Goal: Use online tool/utility: Utilize a website feature to perform a specific function

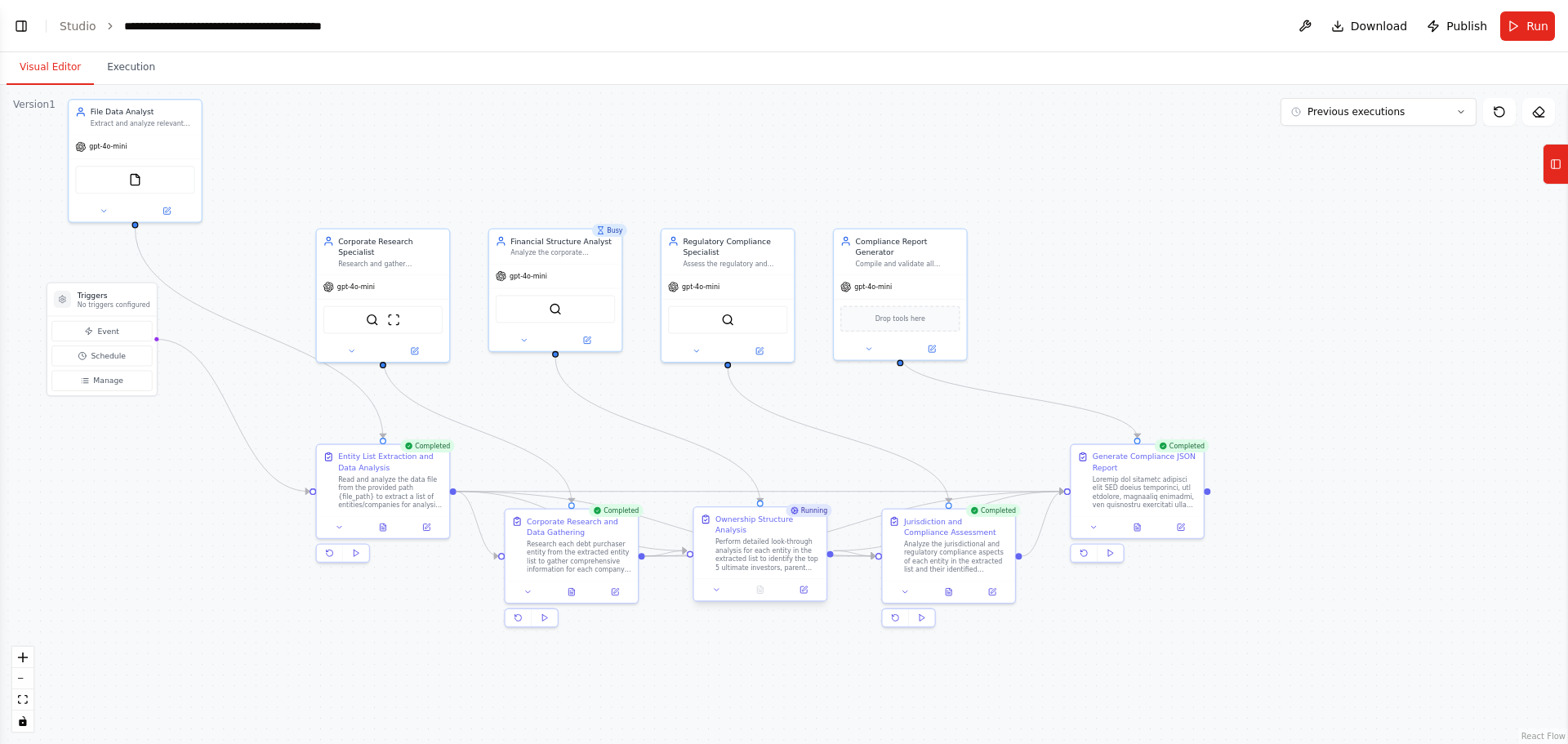
click at [789, 546] on div "Perform detailed look-through analysis for each entity in the extracted list to…" at bounding box center [768, 554] width 104 height 34
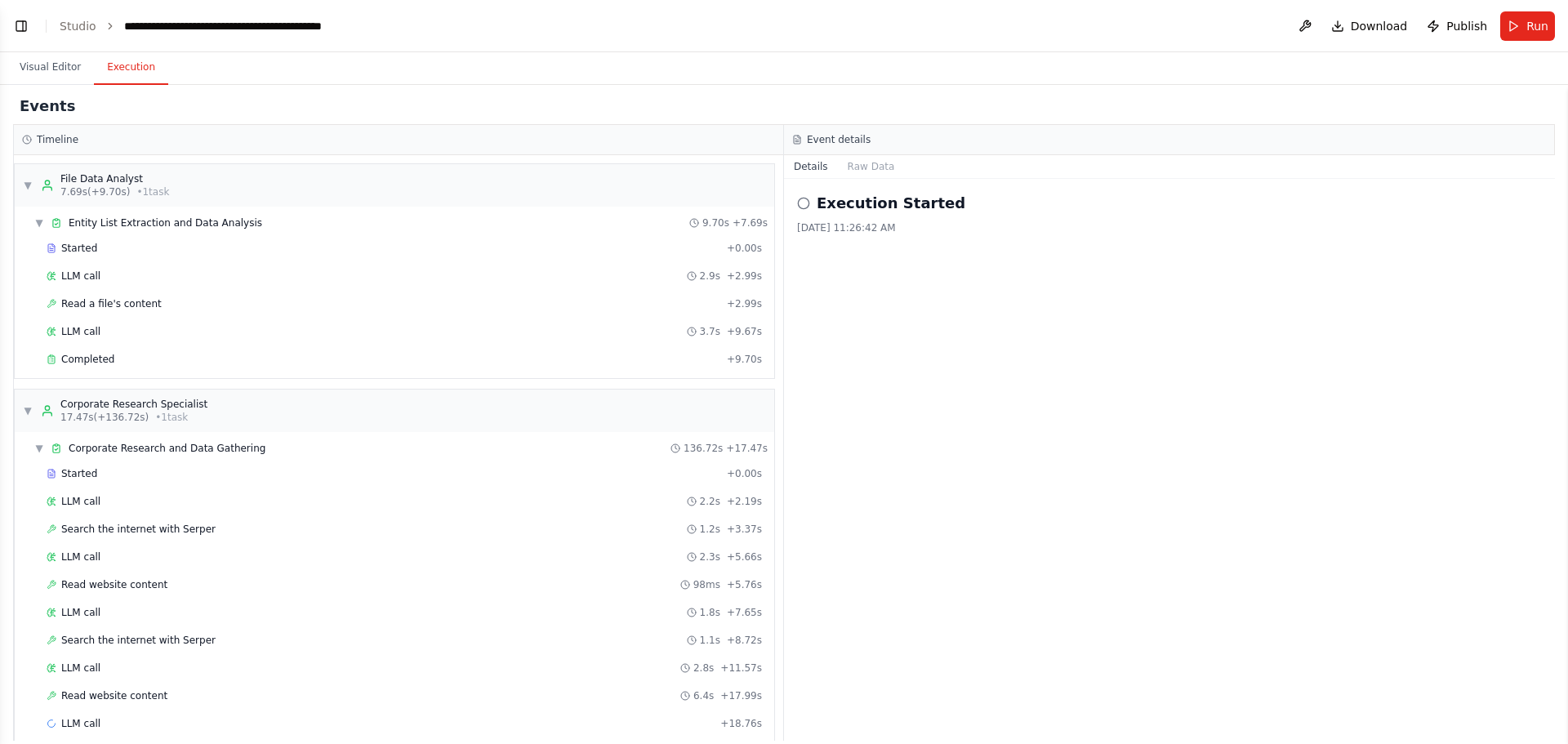
click at [116, 64] on button "Execution" at bounding box center [131, 67] width 74 height 34
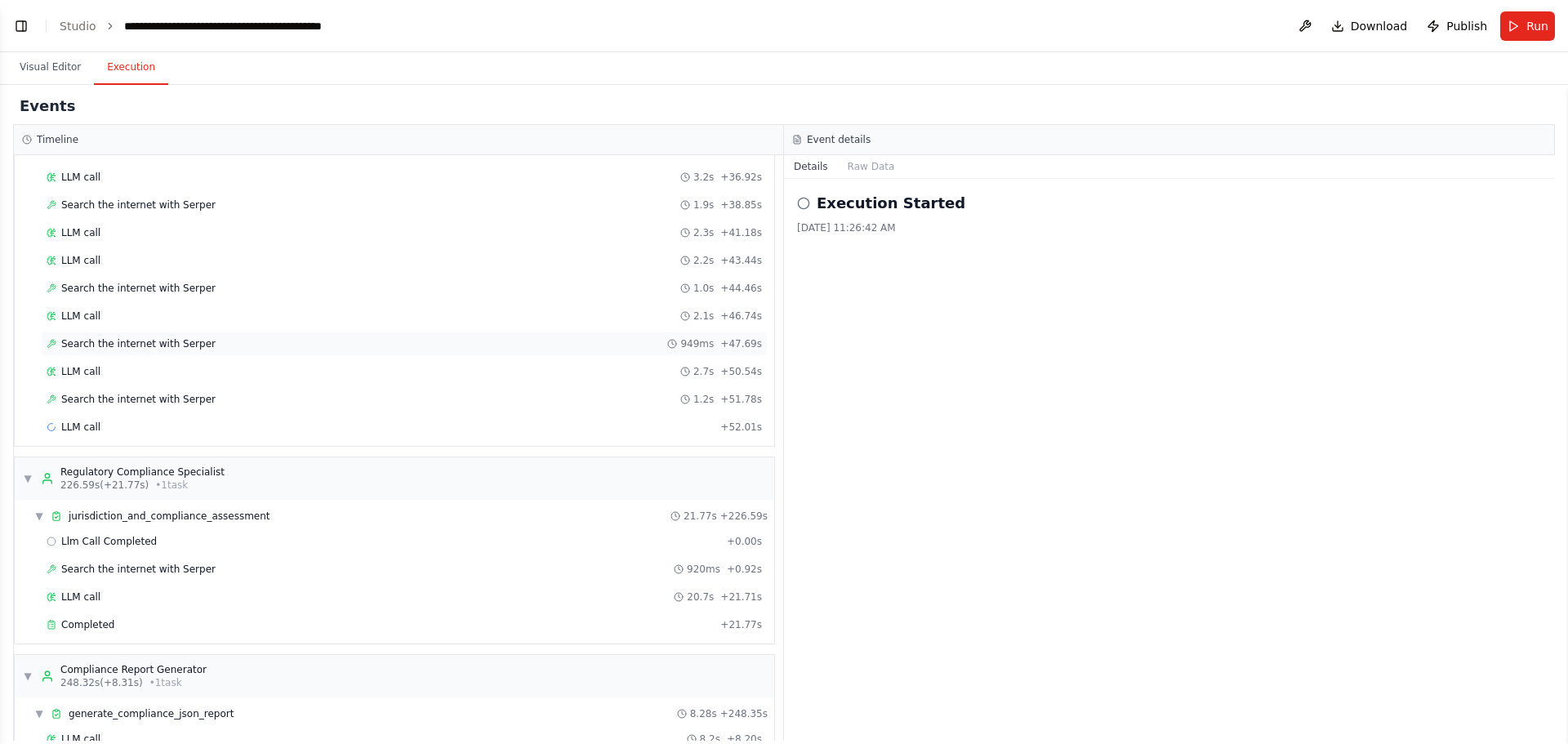
scroll to position [2084, 0]
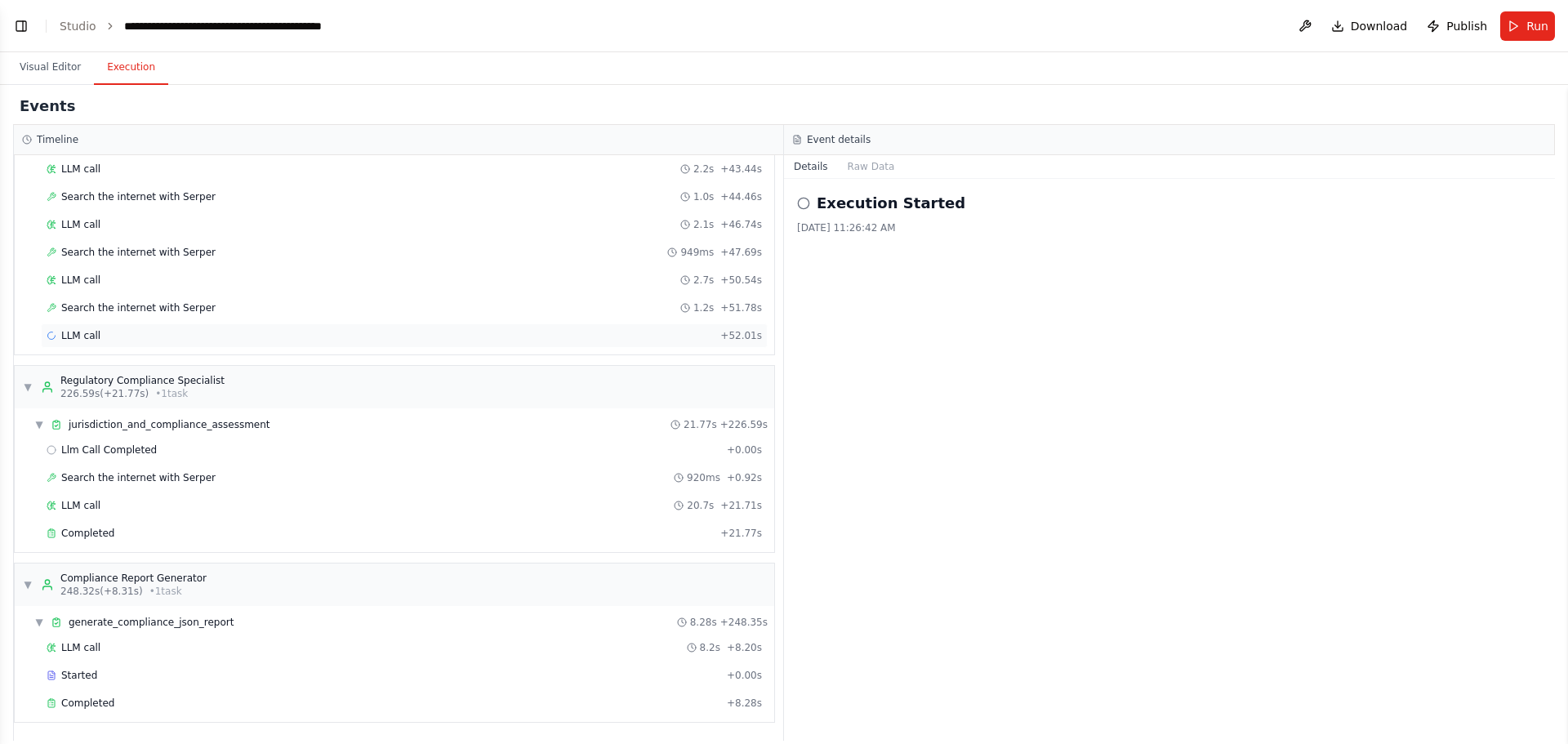
click at [77, 332] on span "LLM call" at bounding box center [81, 336] width 39 height 13
drag, startPoint x: 833, startPoint y: 266, endPoint x: 929, endPoint y: 266, distance: 96.0
click at [929, 266] on div "Running Started 11:37:49 AM" at bounding box center [1169, 261] width 725 height 13
click at [852, 172] on button "Messages" at bounding box center [872, 167] width 68 height 23
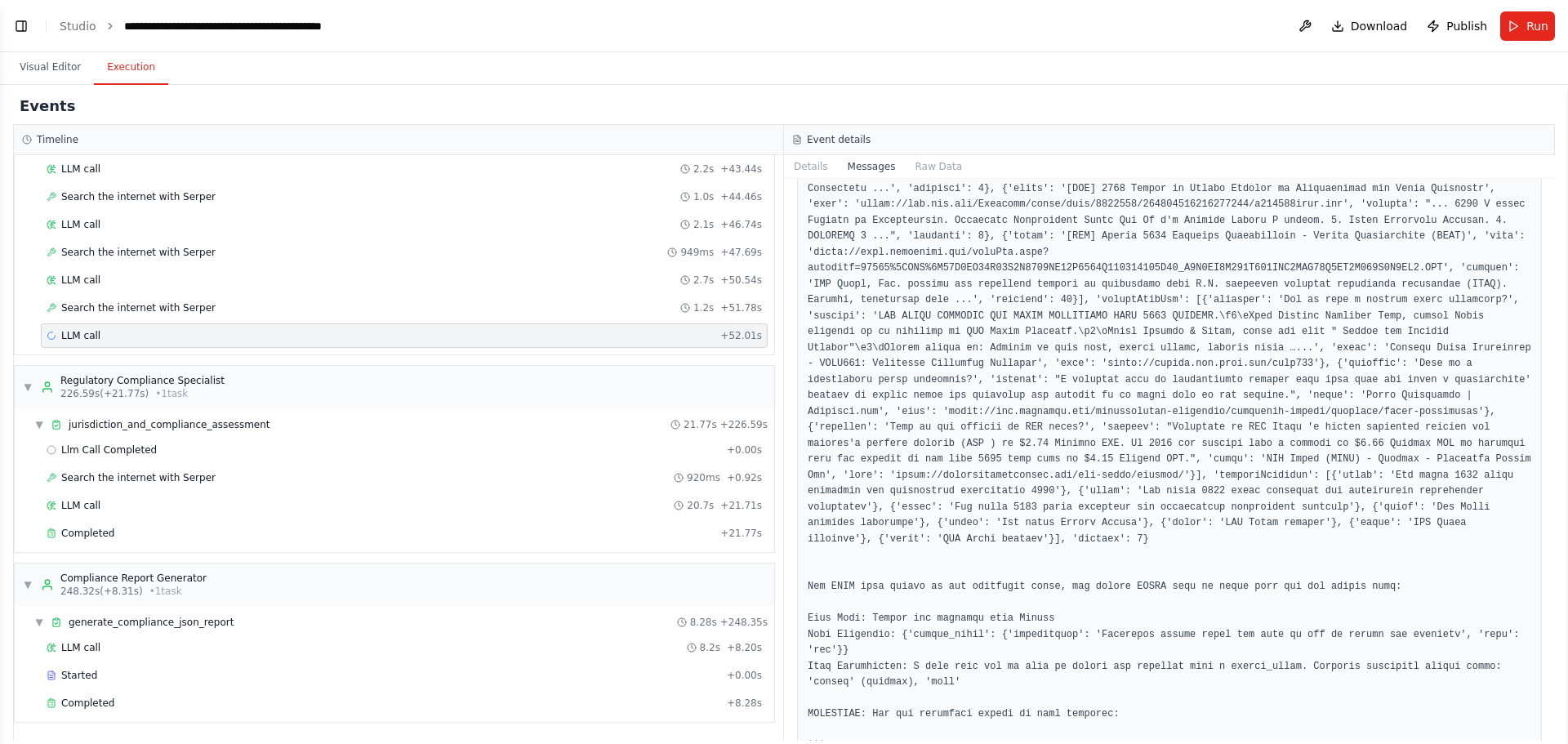
scroll to position [12479, 0]
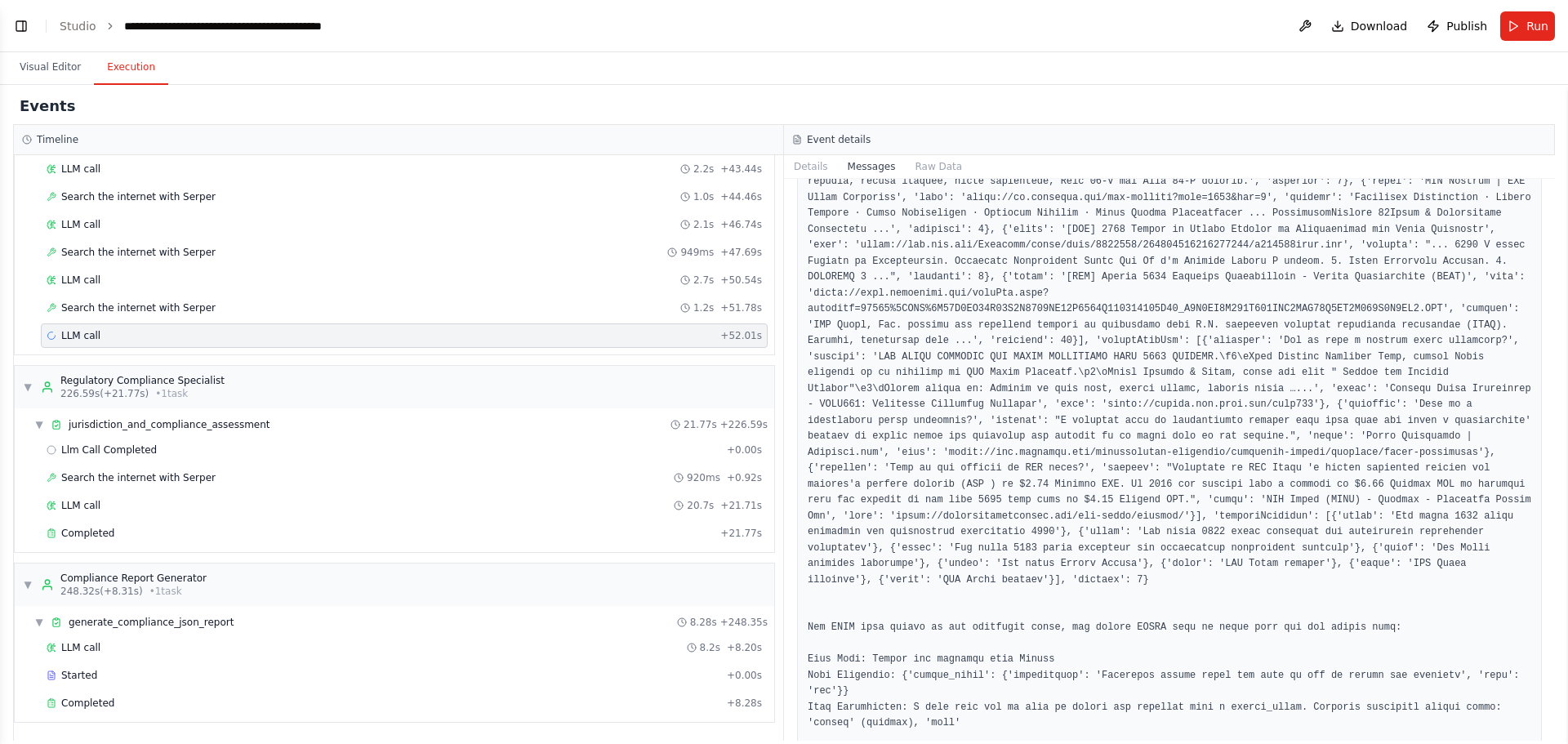
drag, startPoint x: 846, startPoint y: 400, endPoint x: 976, endPoint y: 416, distance: 131.0
drag, startPoint x: 996, startPoint y: 394, endPoint x: 1059, endPoint y: 433, distance: 74.1
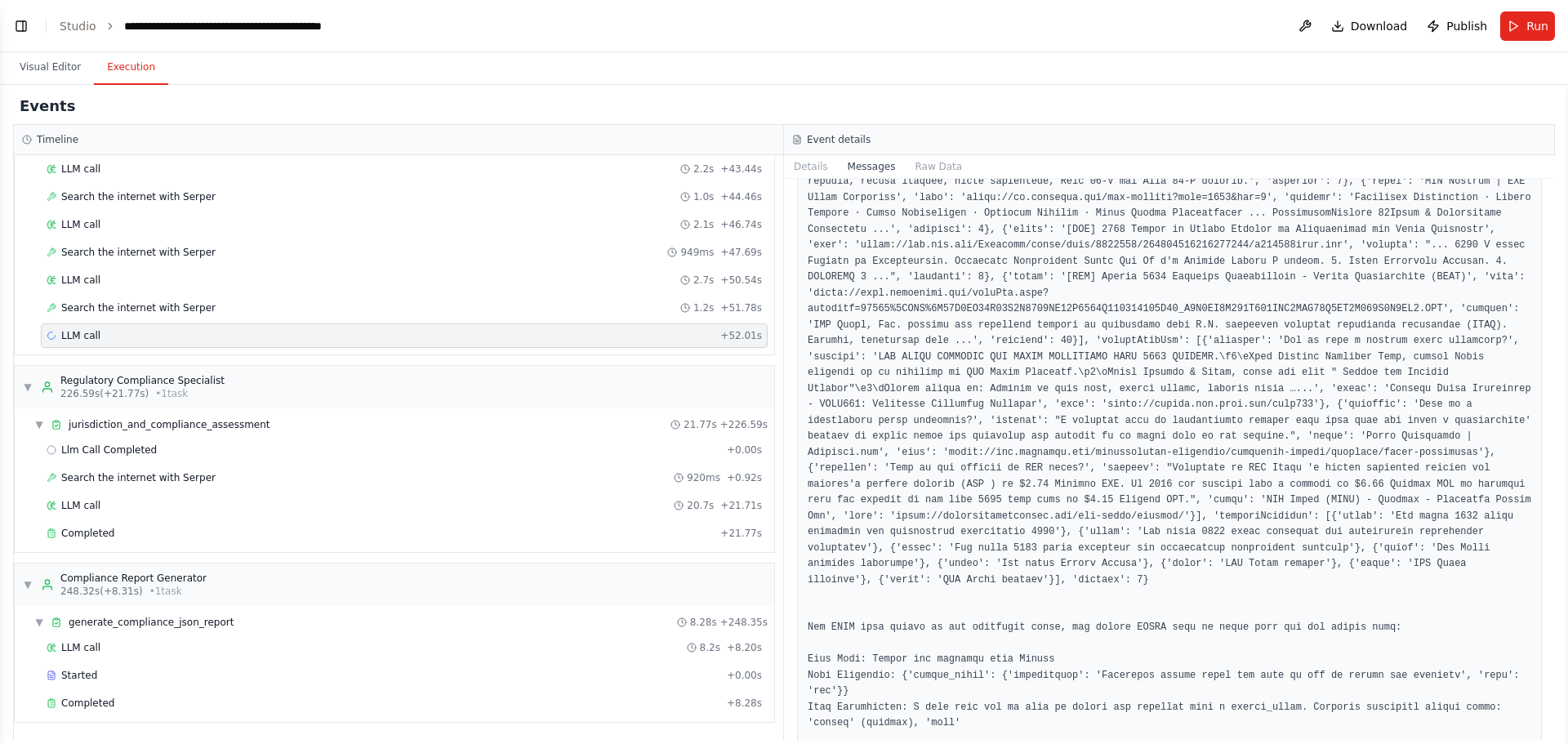
drag, startPoint x: 1004, startPoint y: 416, endPoint x: 1052, endPoint y: 463, distance: 67.2
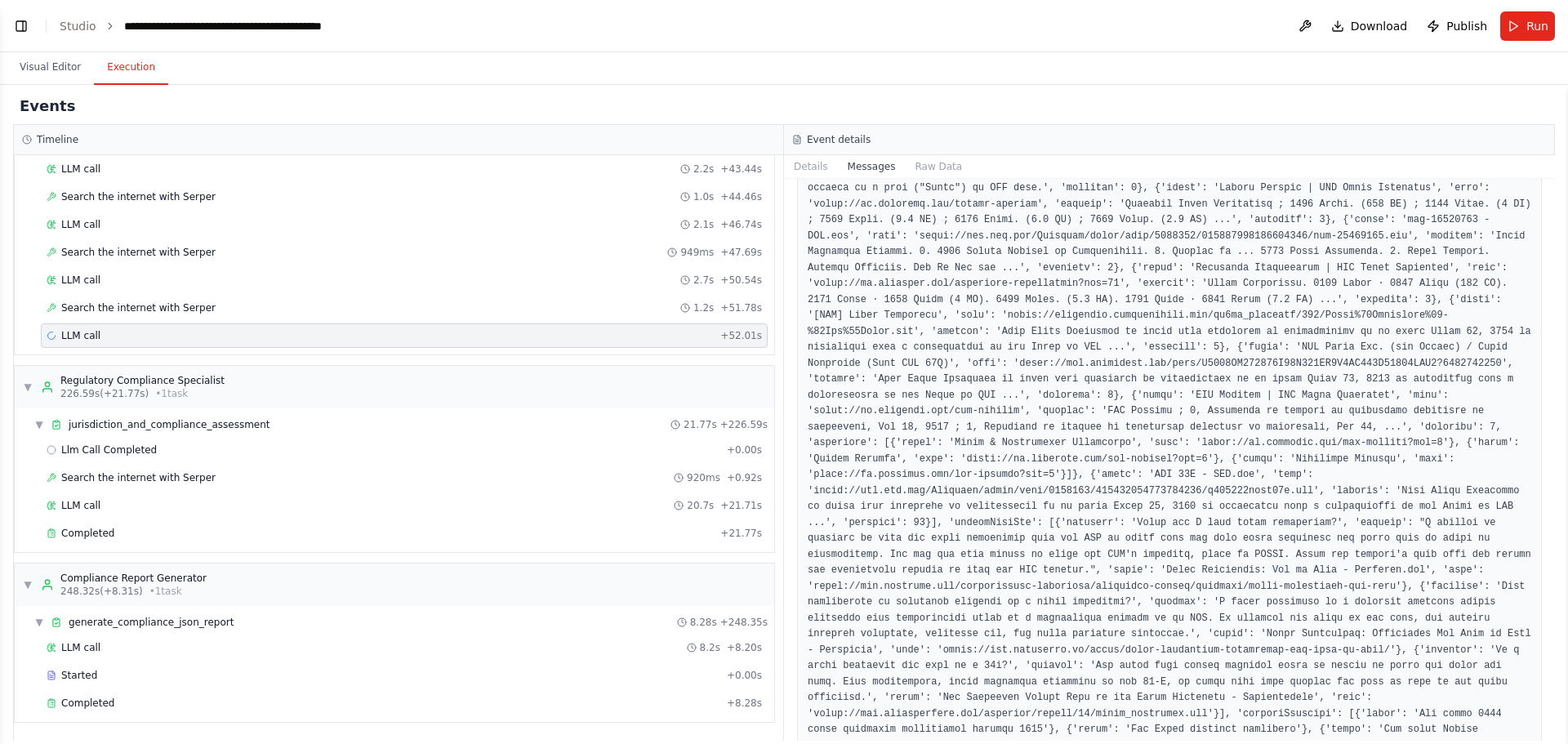
scroll to position [11172, 0]
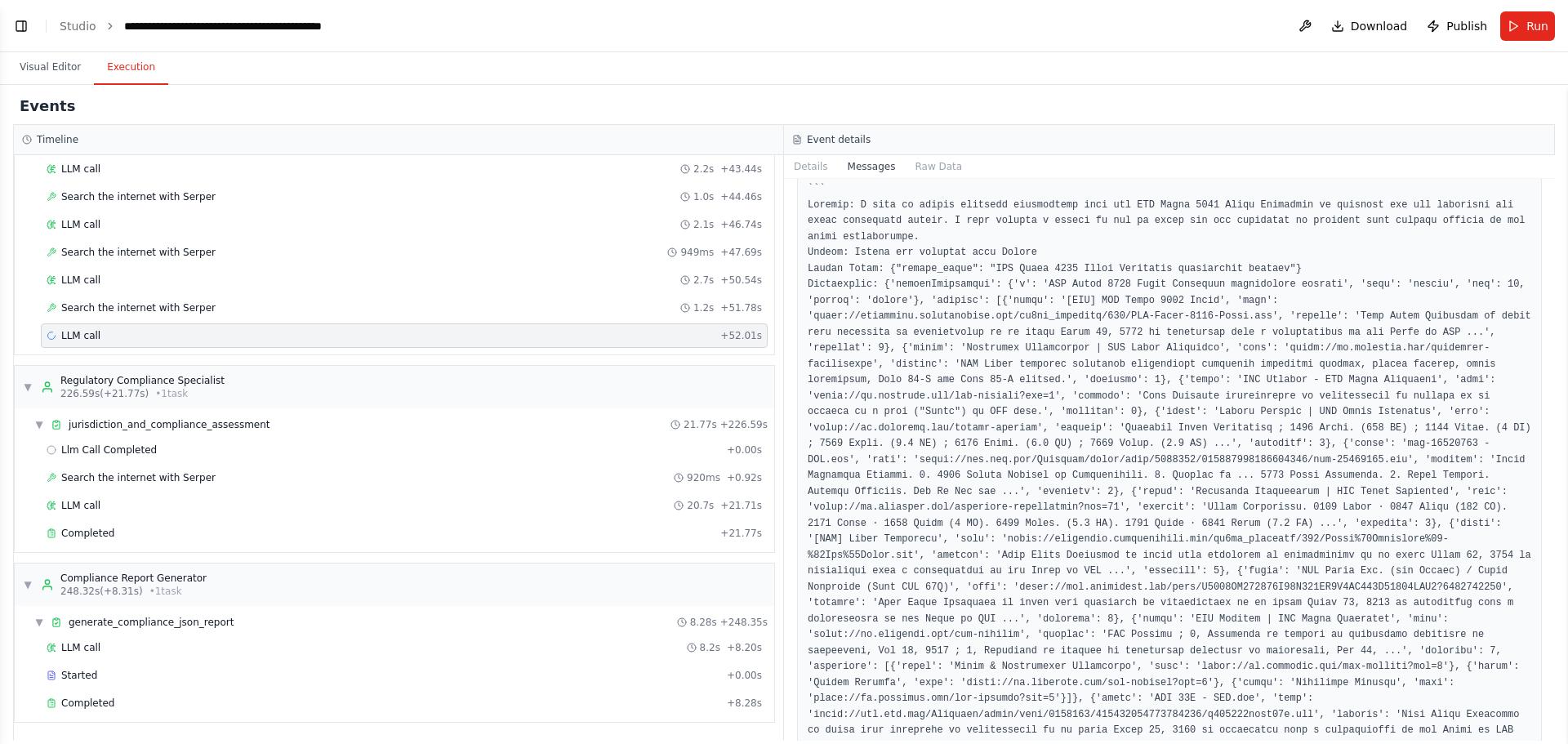
drag, startPoint x: 935, startPoint y: 449, endPoint x: 1014, endPoint y: 483, distance: 86.0
drag, startPoint x: 971, startPoint y: 447, endPoint x: 1048, endPoint y: 497, distance: 91.8
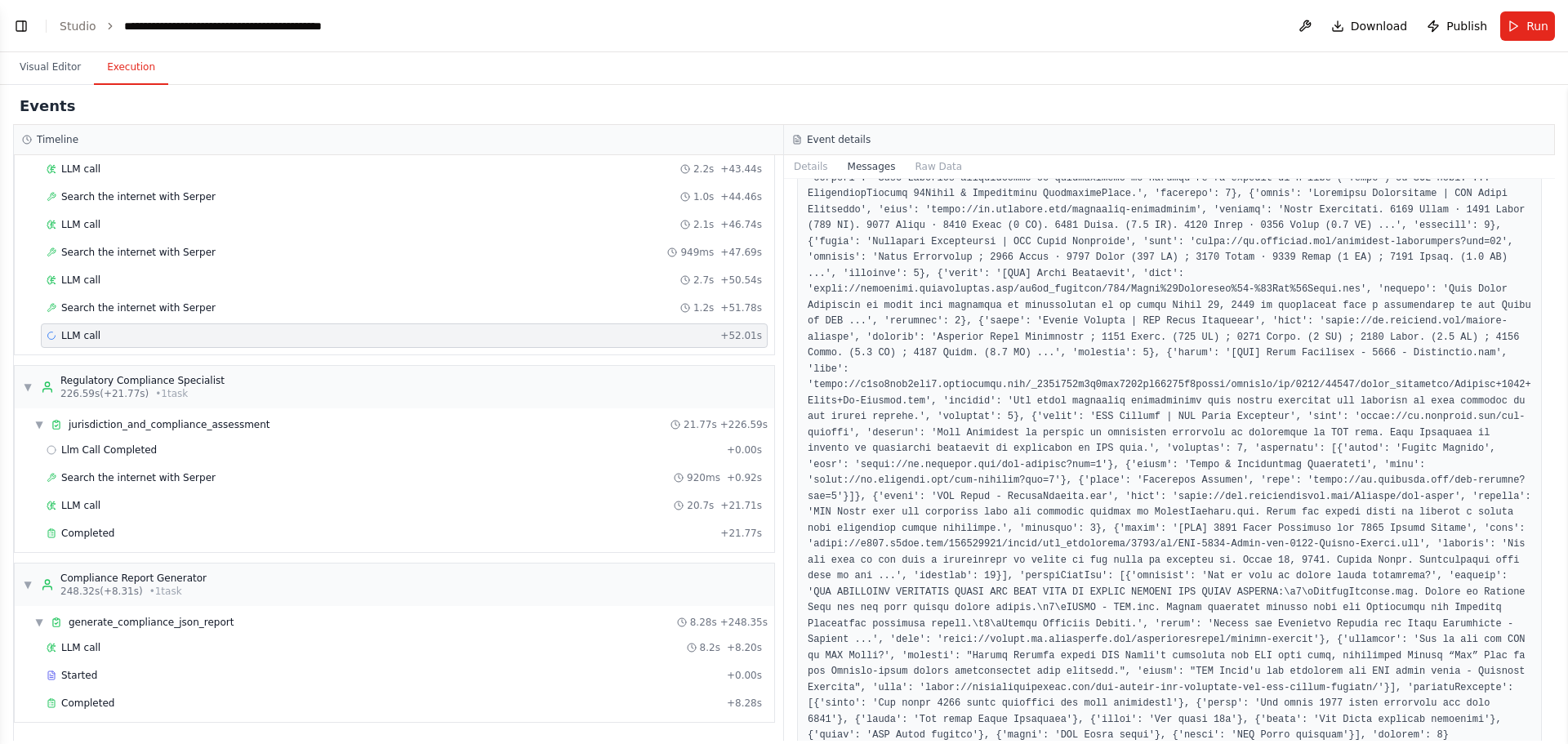
scroll to position [8152, 0]
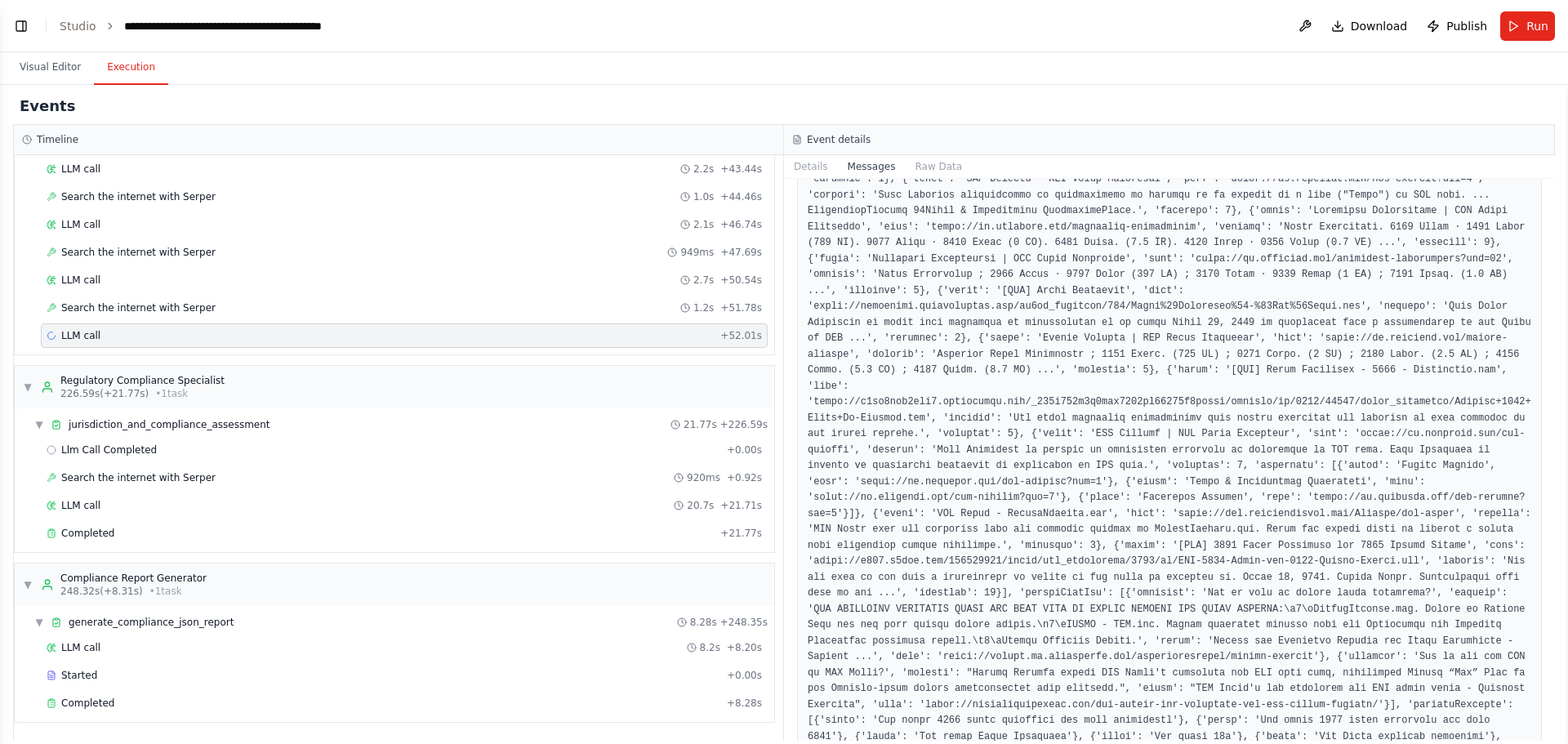
drag, startPoint x: 916, startPoint y: 430, endPoint x: 975, endPoint y: 504, distance: 94.6
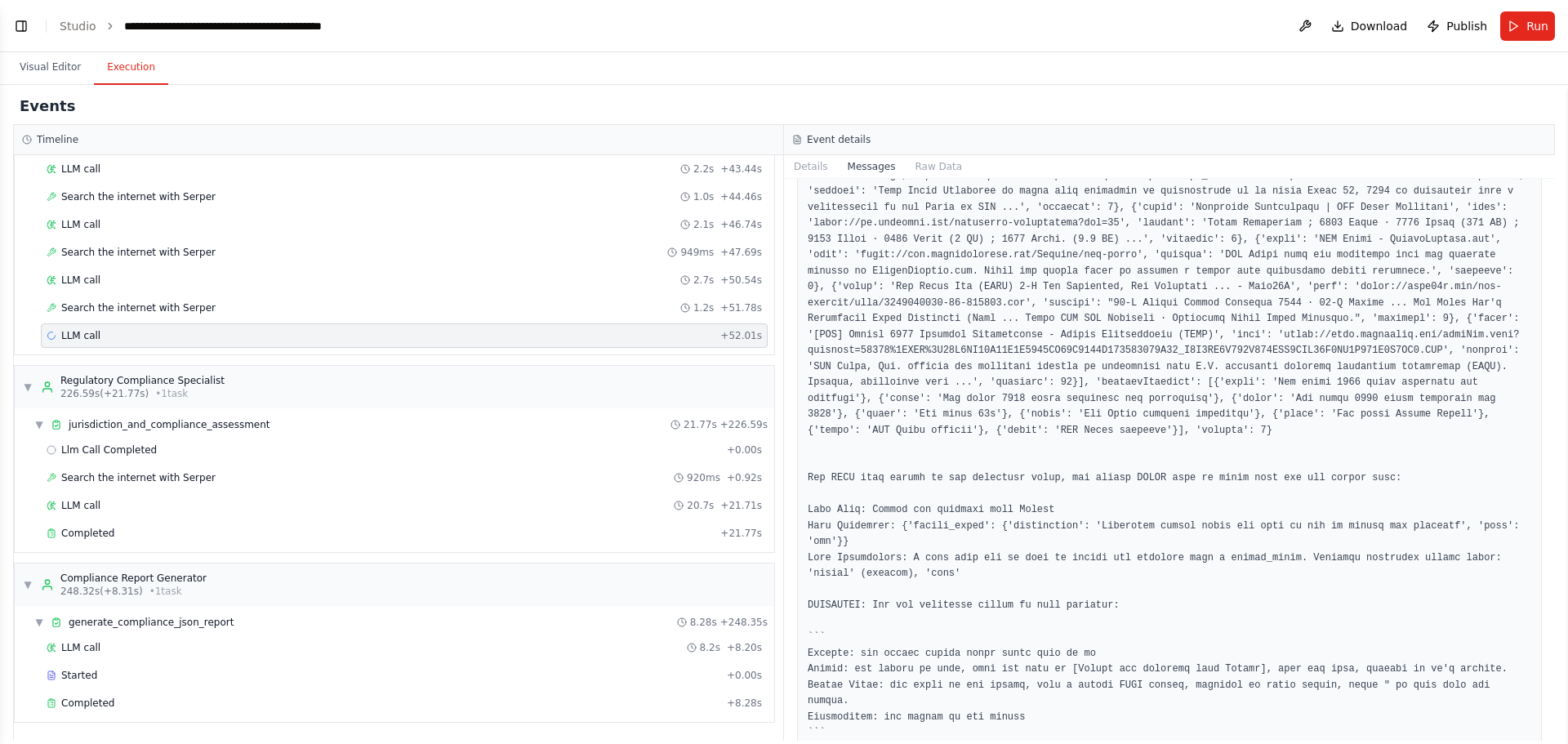
scroll to position [6273, 0]
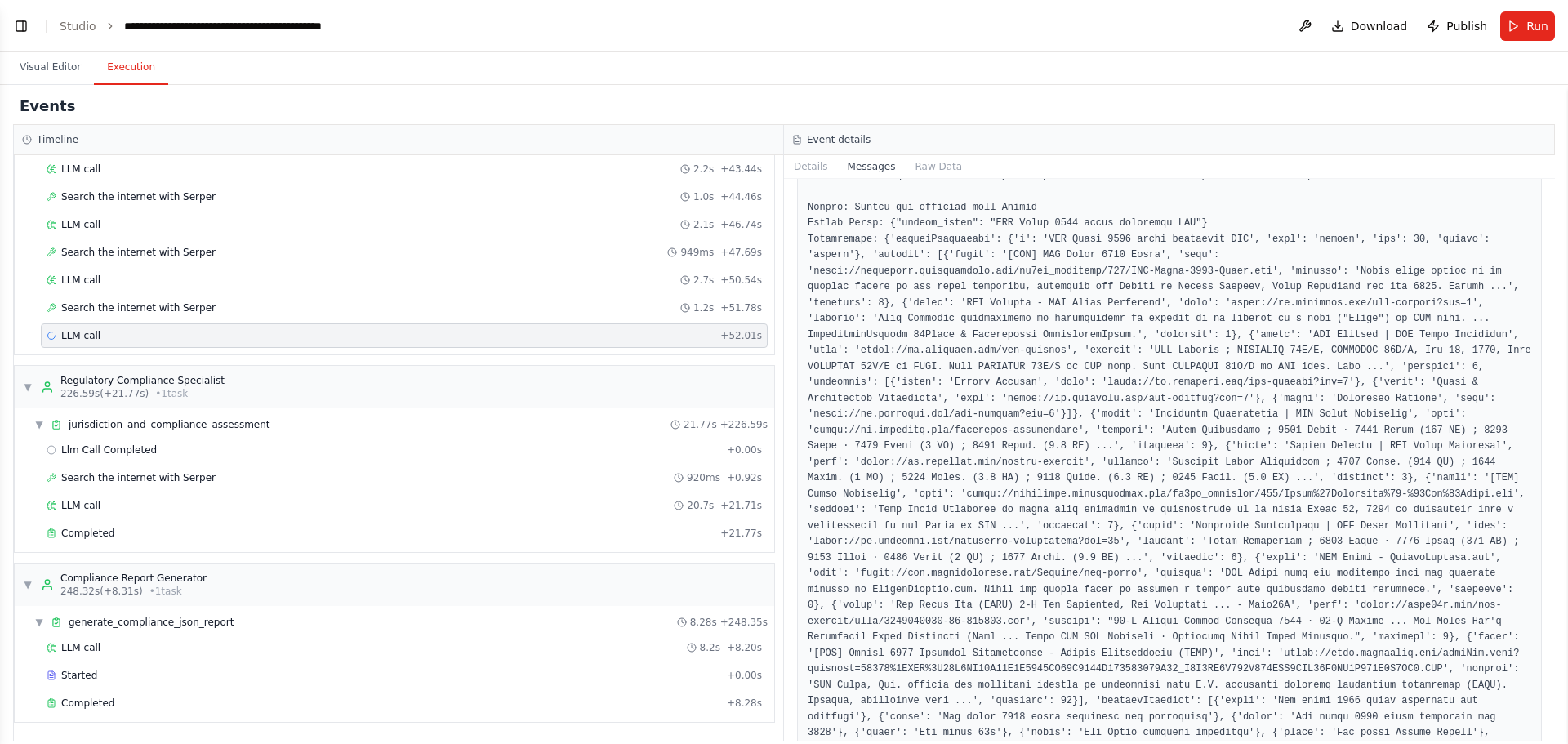
drag, startPoint x: 854, startPoint y: 476, endPoint x: 975, endPoint y: 558, distance: 146.2
click at [975, 558] on pre at bounding box center [1169, 661] width 723 height 1019
drag, startPoint x: 894, startPoint y: 481, endPoint x: 987, endPoint y: 563, distance: 124.0
click at [987, 563] on pre at bounding box center [1169, 661] width 723 height 1019
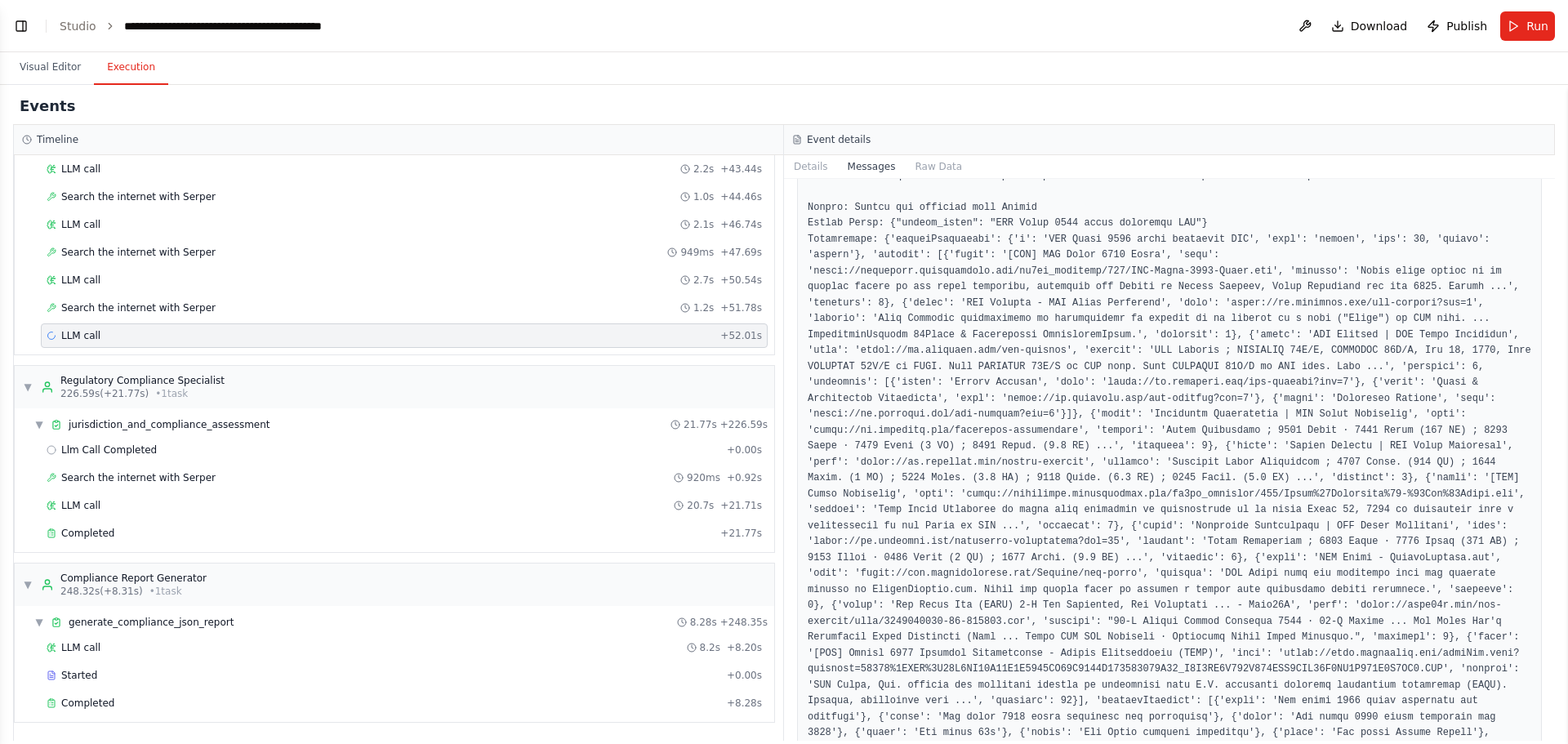
click at [987, 563] on pre at bounding box center [1169, 661] width 723 height 1019
drag, startPoint x: 906, startPoint y: 488, endPoint x: 976, endPoint y: 558, distance: 99.0
click at [976, 558] on pre at bounding box center [1169, 661] width 723 height 1019
drag, startPoint x: 894, startPoint y: 487, endPoint x: 973, endPoint y: 567, distance: 112.4
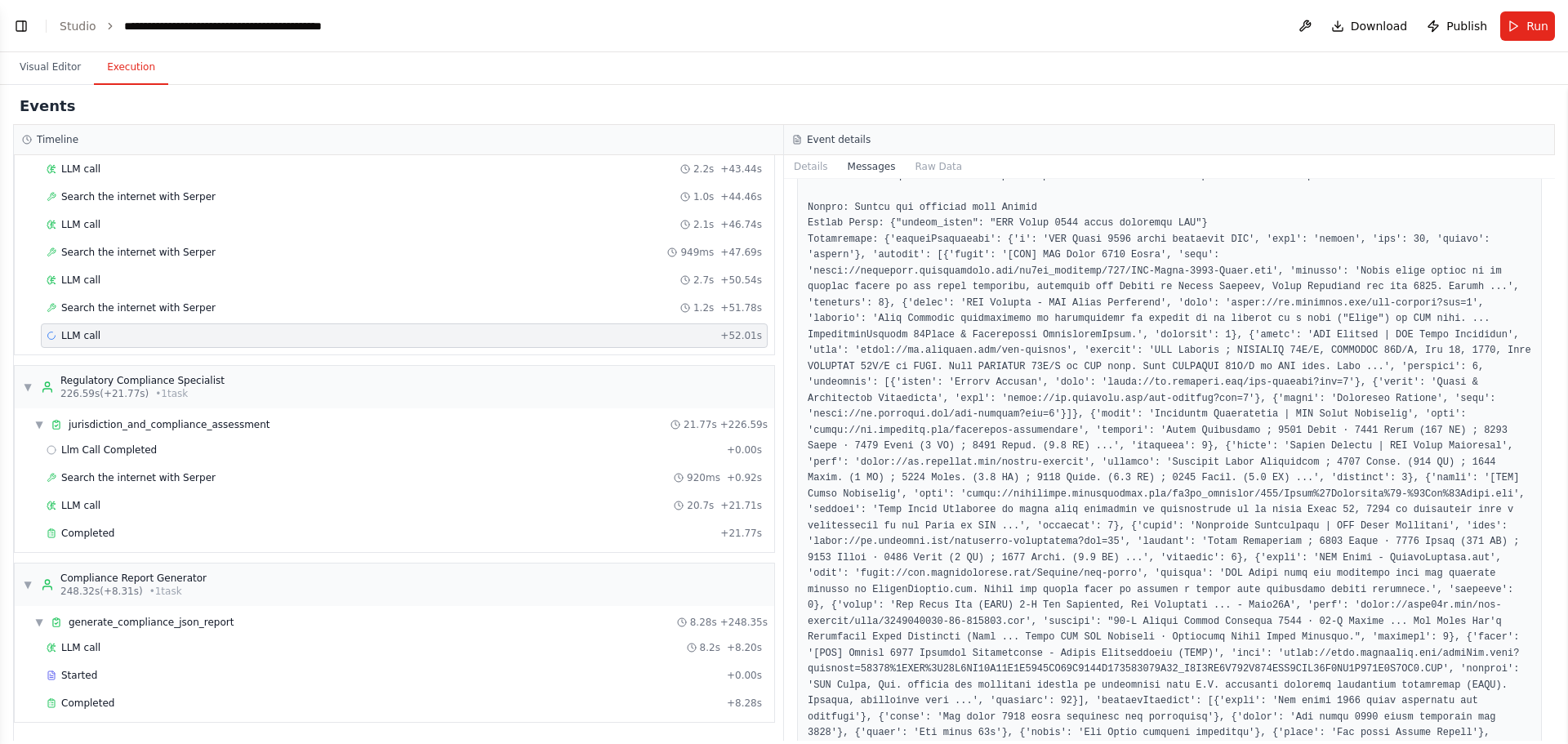
click at [973, 567] on pre at bounding box center [1169, 661] width 723 height 1019
drag, startPoint x: 926, startPoint y: 500, endPoint x: 996, endPoint y: 572, distance: 100.4
click at [996, 572] on pre at bounding box center [1169, 661] width 723 height 1019
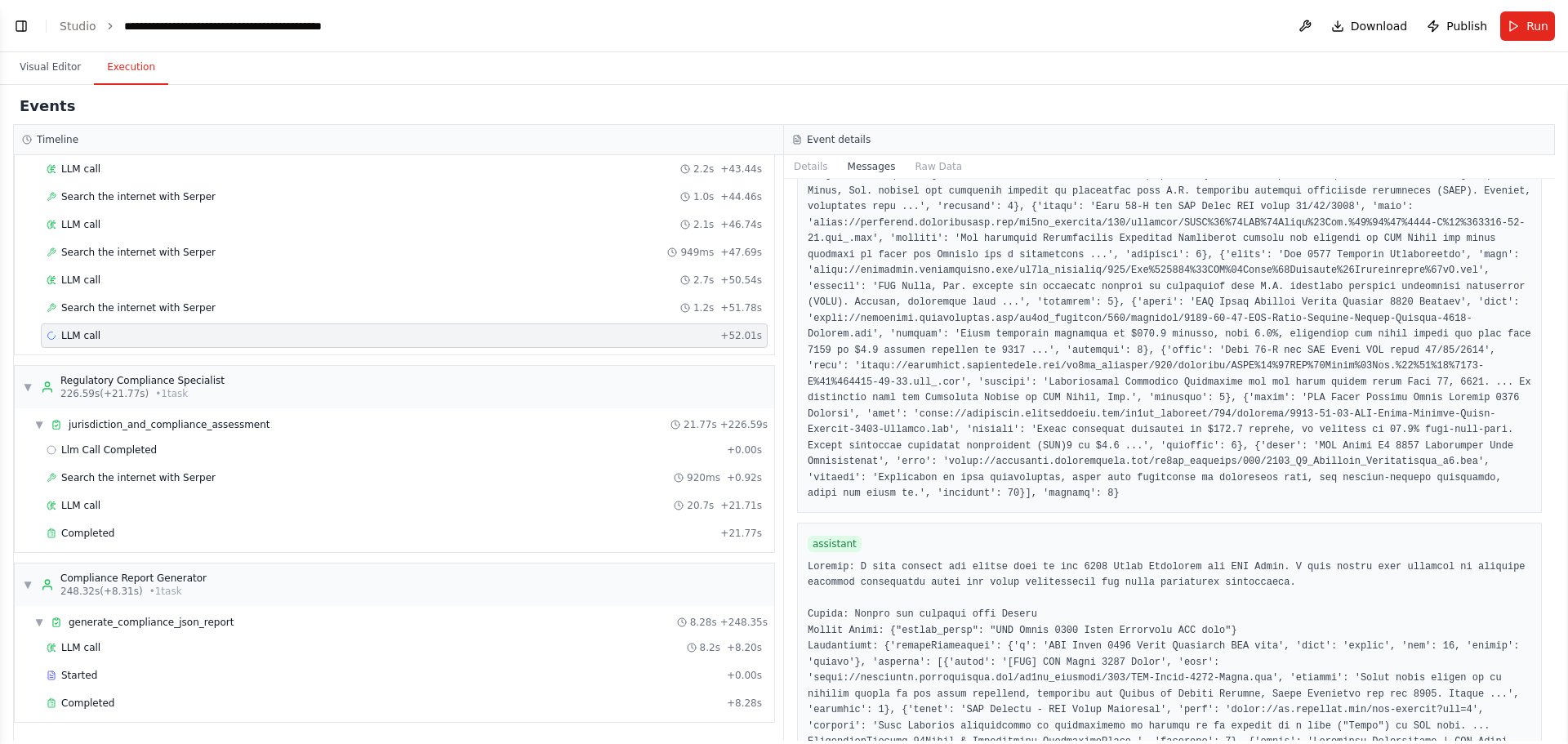
scroll to position [7335, 0]
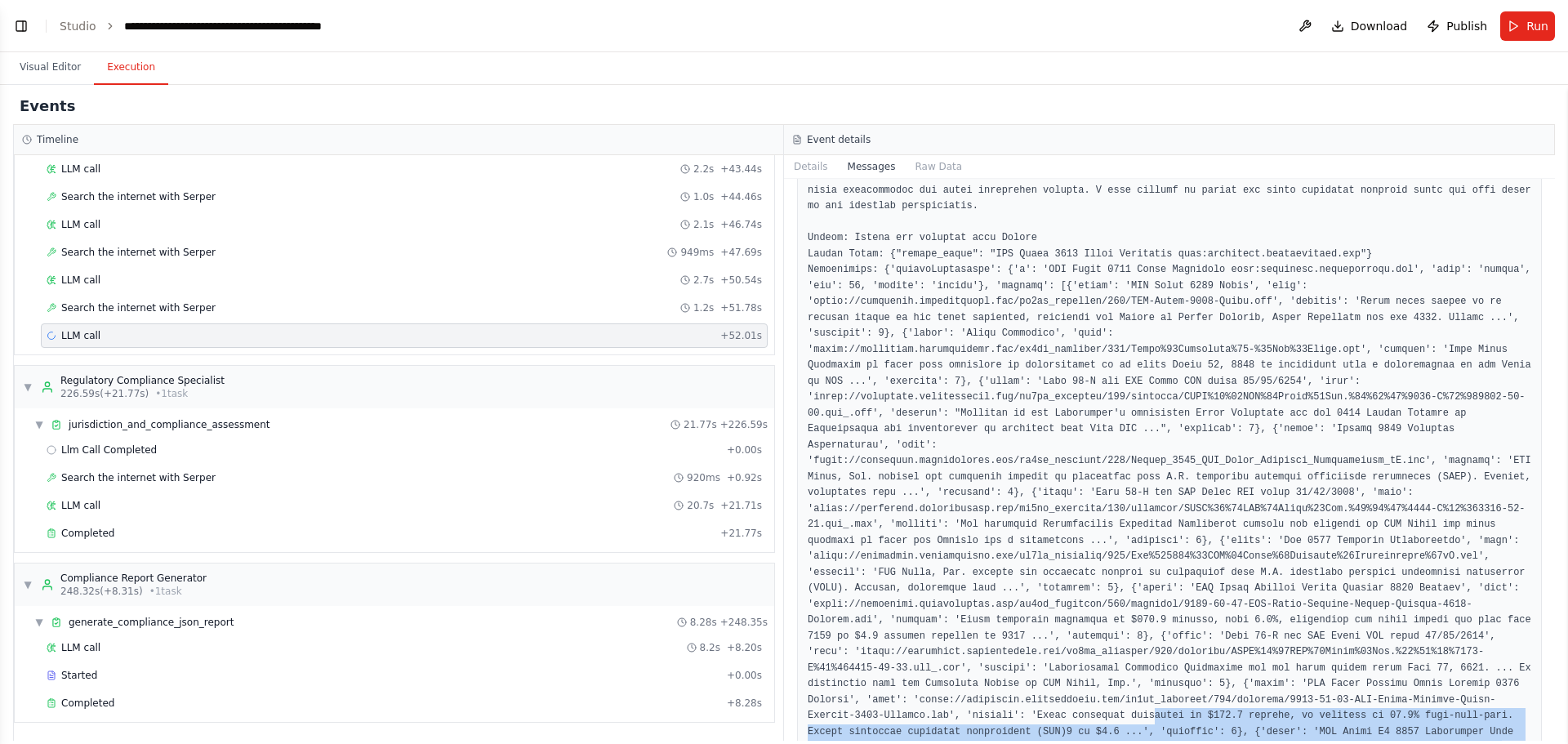
drag, startPoint x: 983, startPoint y: 327, endPoint x: 1110, endPoint y: 385, distance: 139.6
click at [1110, 385] on pre at bounding box center [1169, 478] width 723 height 622
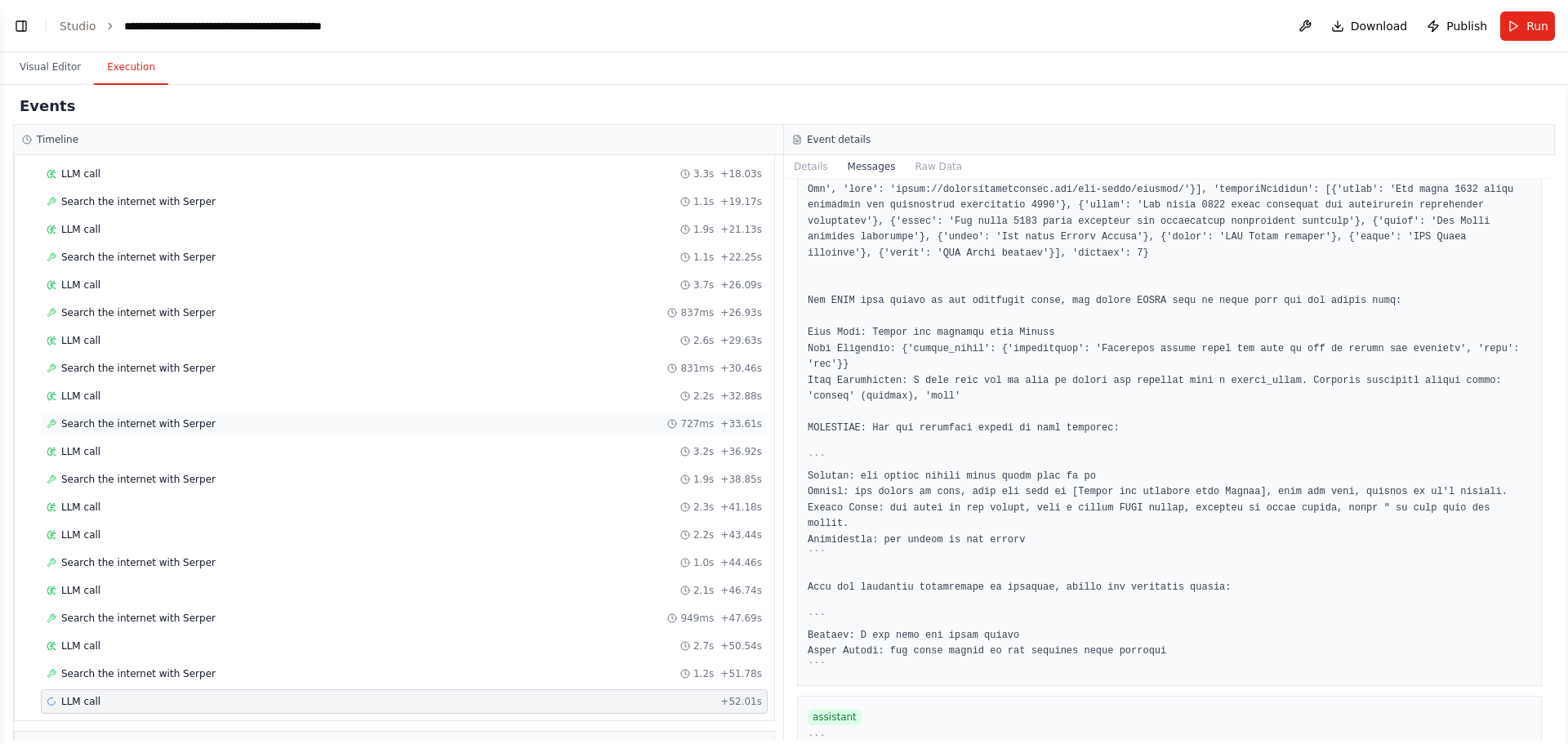
scroll to position [1758, 0]
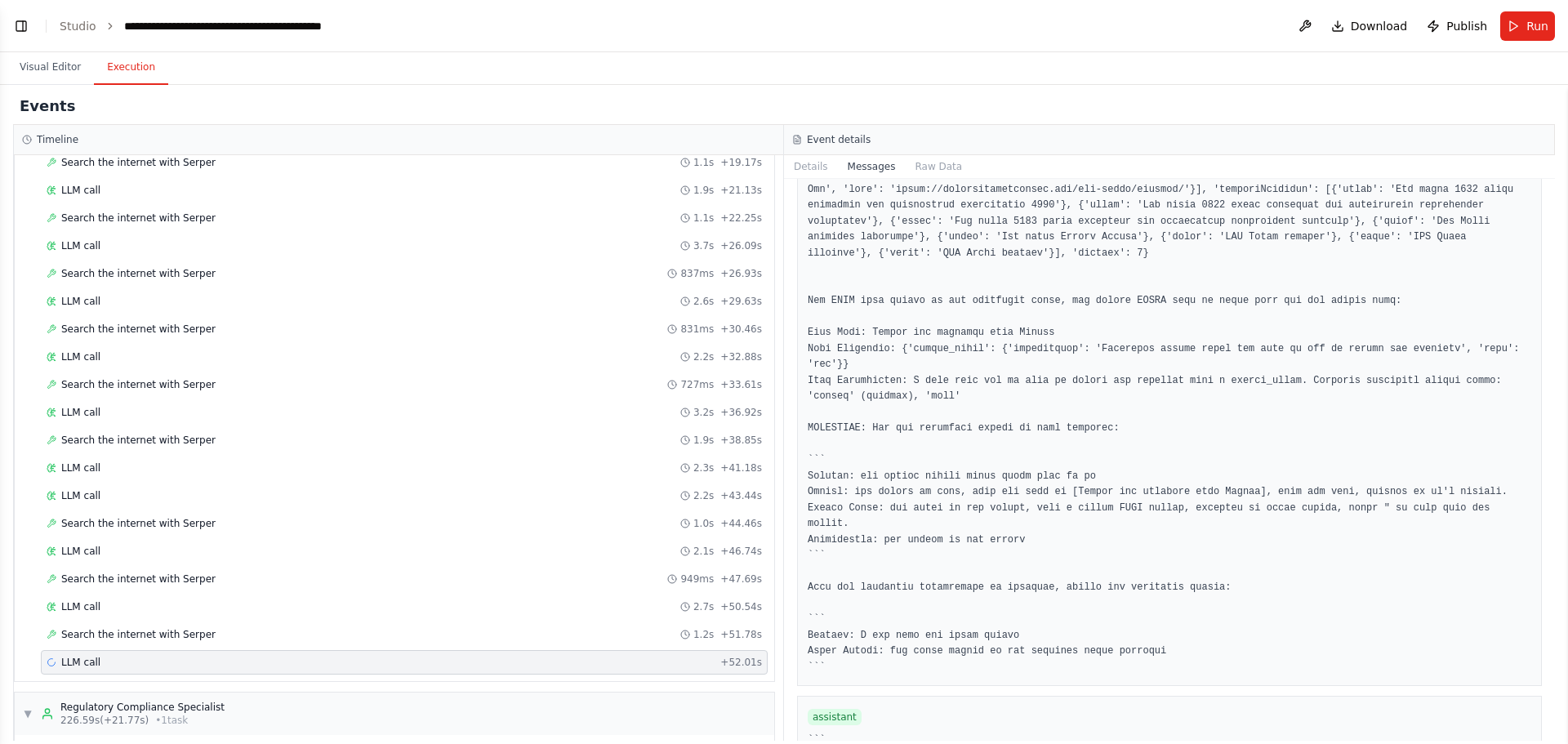
click at [195, 622] on div "Started + 0.00s LLM call 2.1s + 2.13s Search the internet with [PERSON_NAME] 92…" at bounding box center [400, 275] width 746 height 805
click at [188, 629] on span "Search the internet with Serper" at bounding box center [138, 635] width 155 height 13
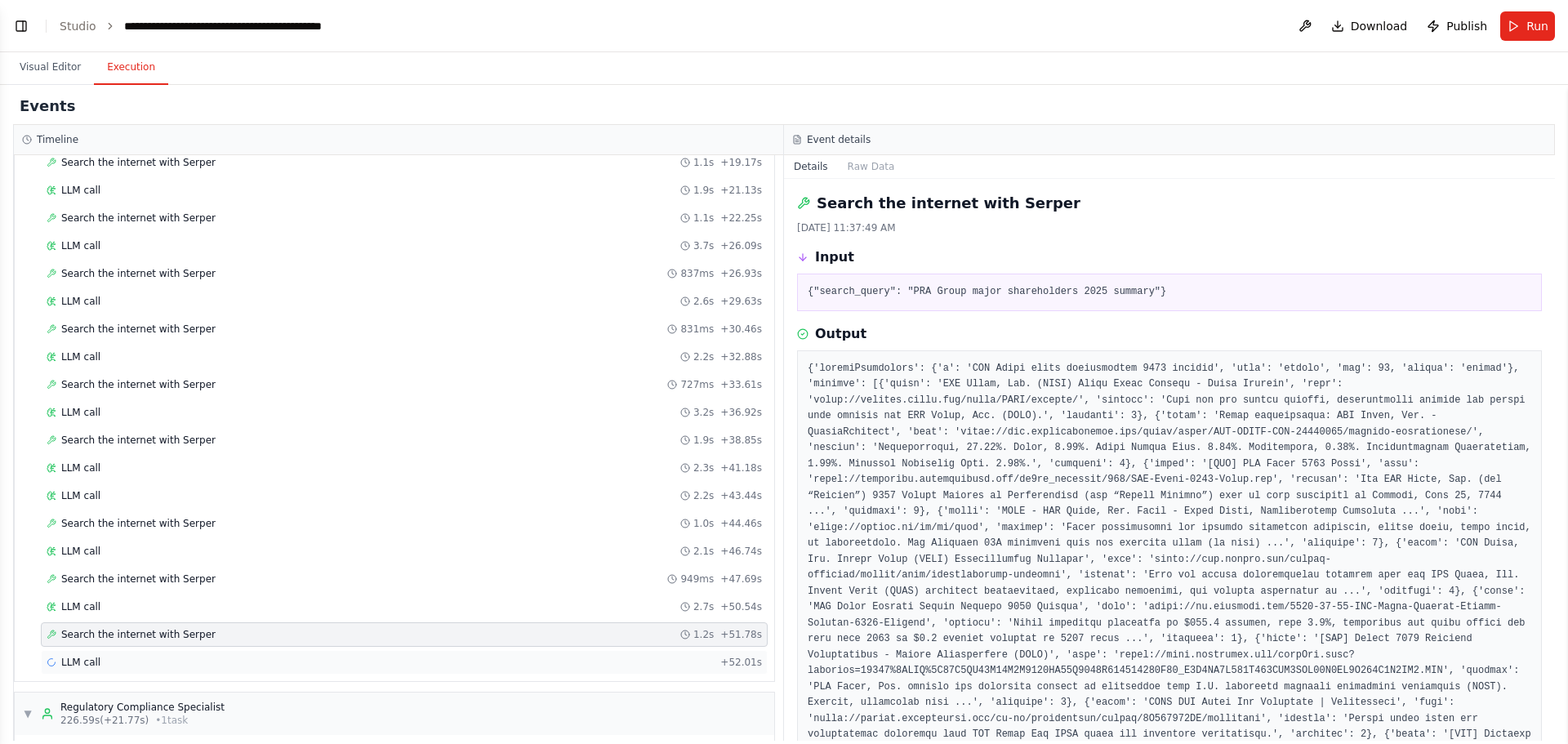
click at [168, 654] on div "LLM call + 52.01s" at bounding box center [404, 662] width 727 height 25
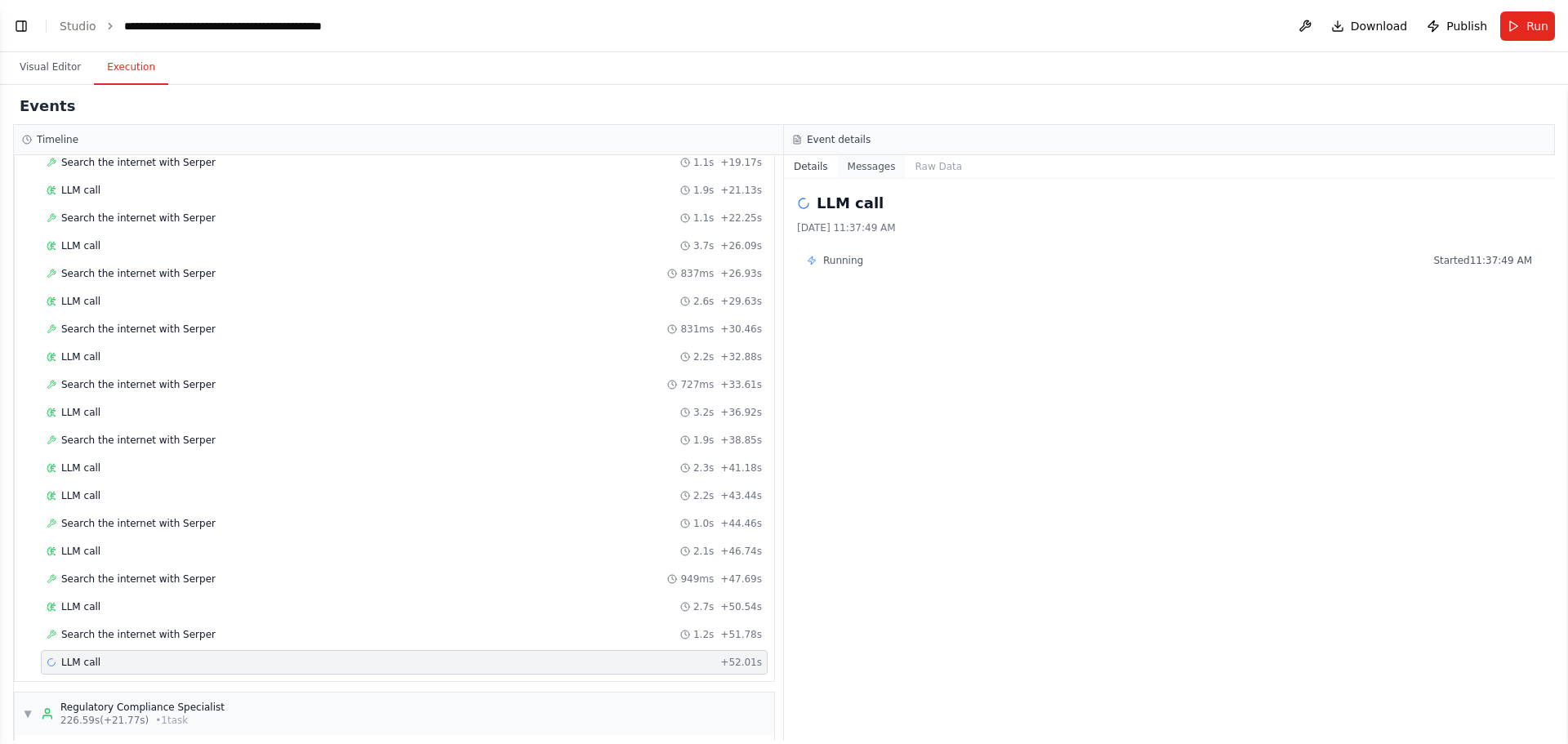
click at [864, 169] on button "Messages" at bounding box center [872, 167] width 68 height 23
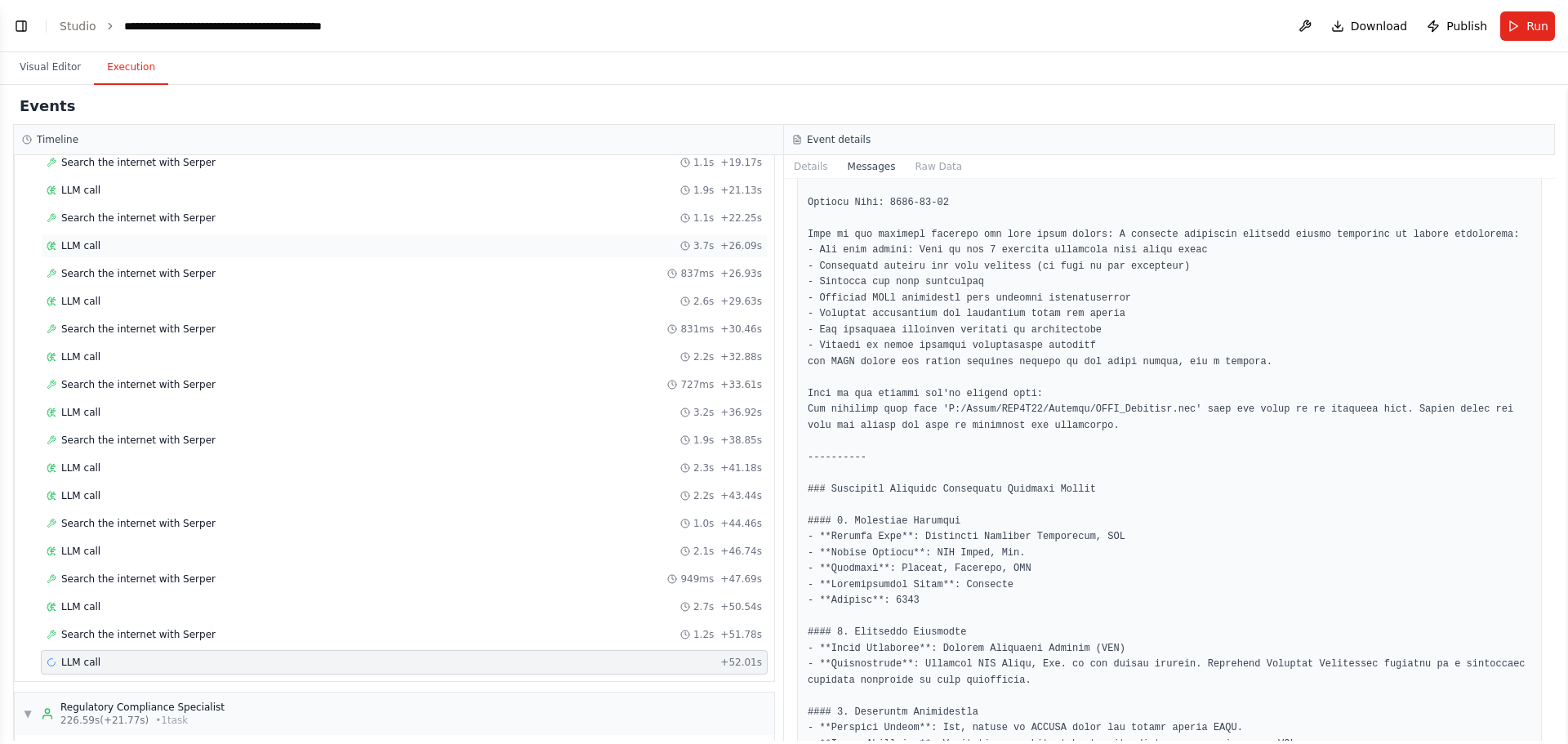
scroll to position [1306, 0]
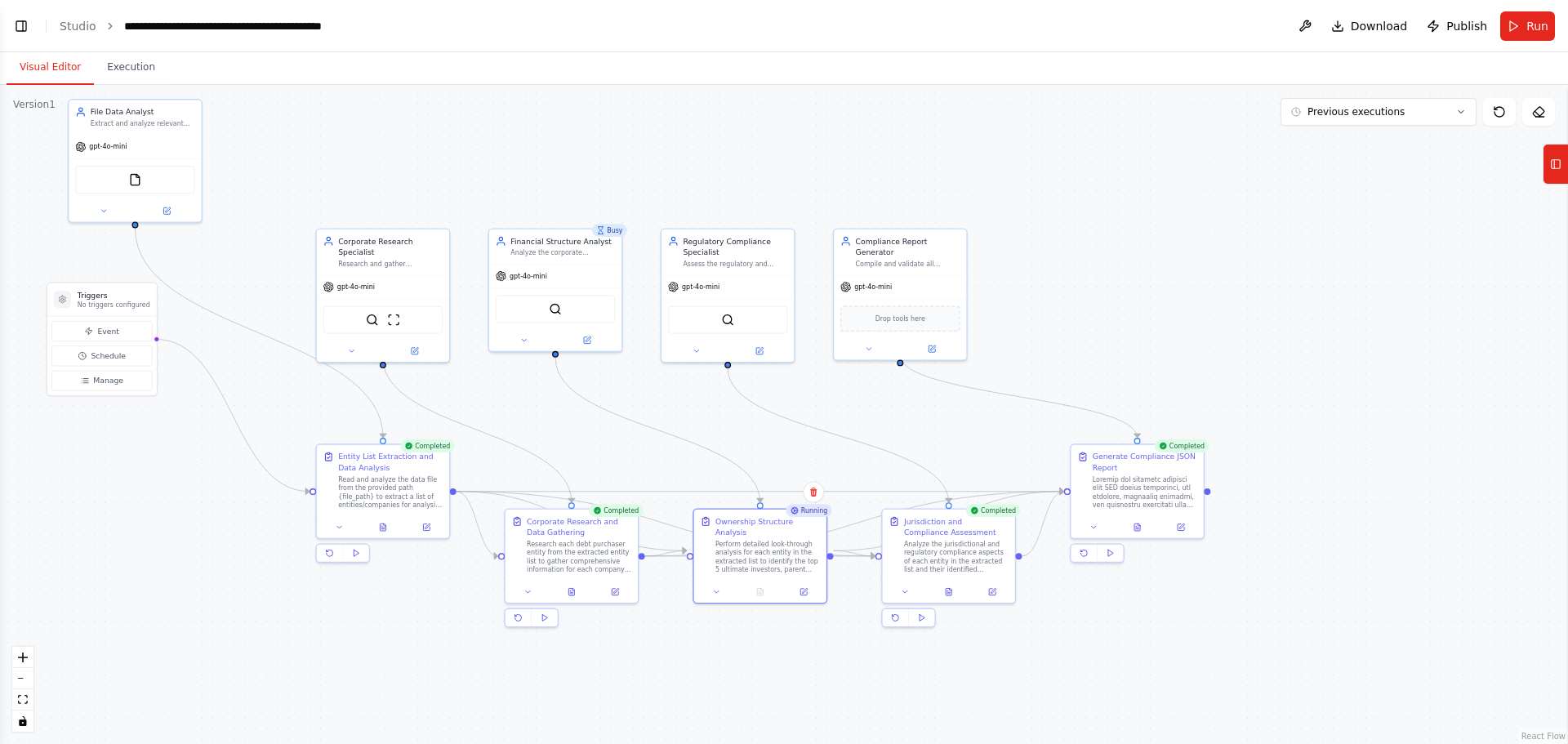
click at [30, 69] on button "Visual Editor" at bounding box center [50, 67] width 87 height 34
click at [23, 27] on button "Toggle Left Sidebar" at bounding box center [21, 27] width 23 height 23
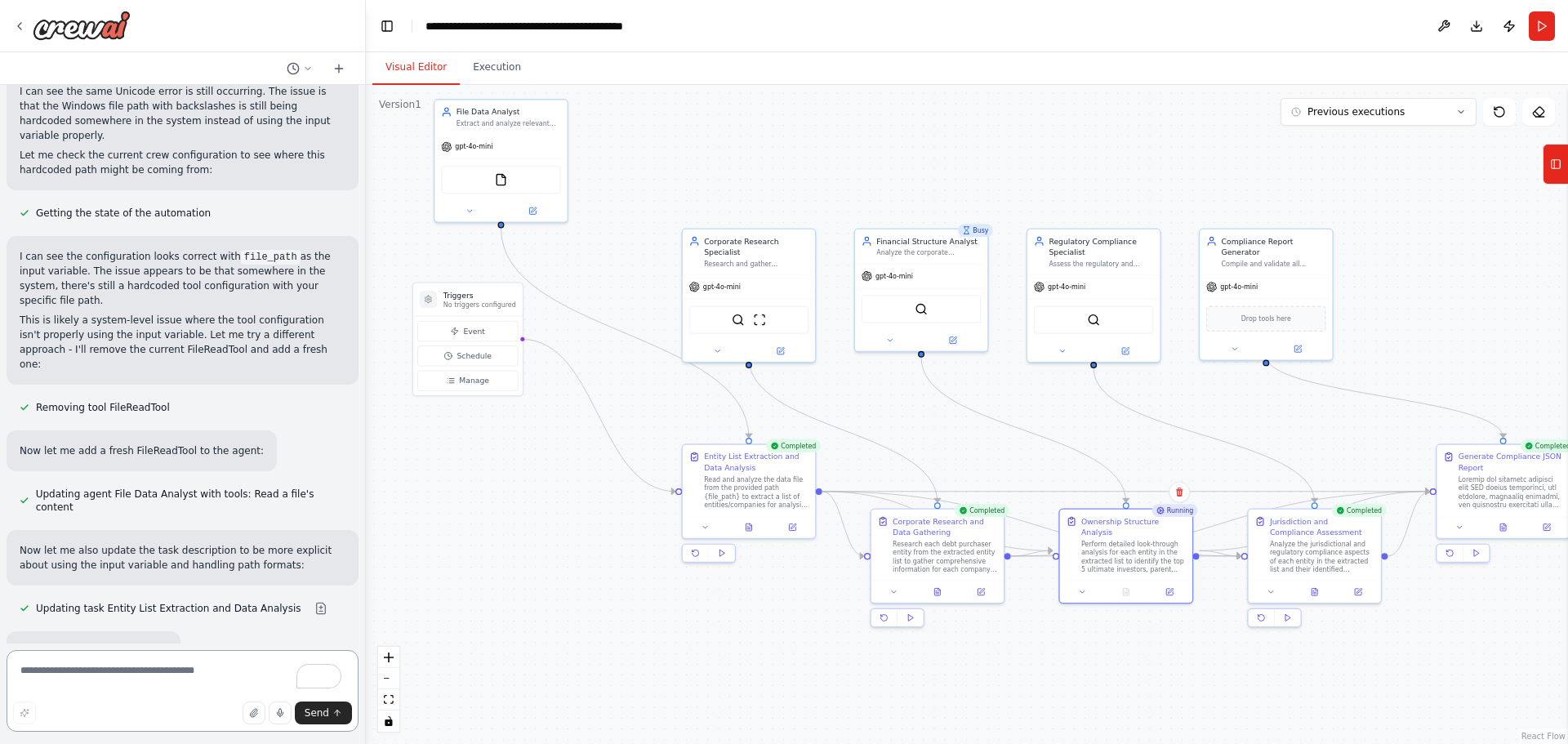
click at [156, 675] on textarea "To enrich screen reader interactions, please activate Accessibility in Grammarl…" at bounding box center [182, 691] width 352 height 82
type textarea "**********"
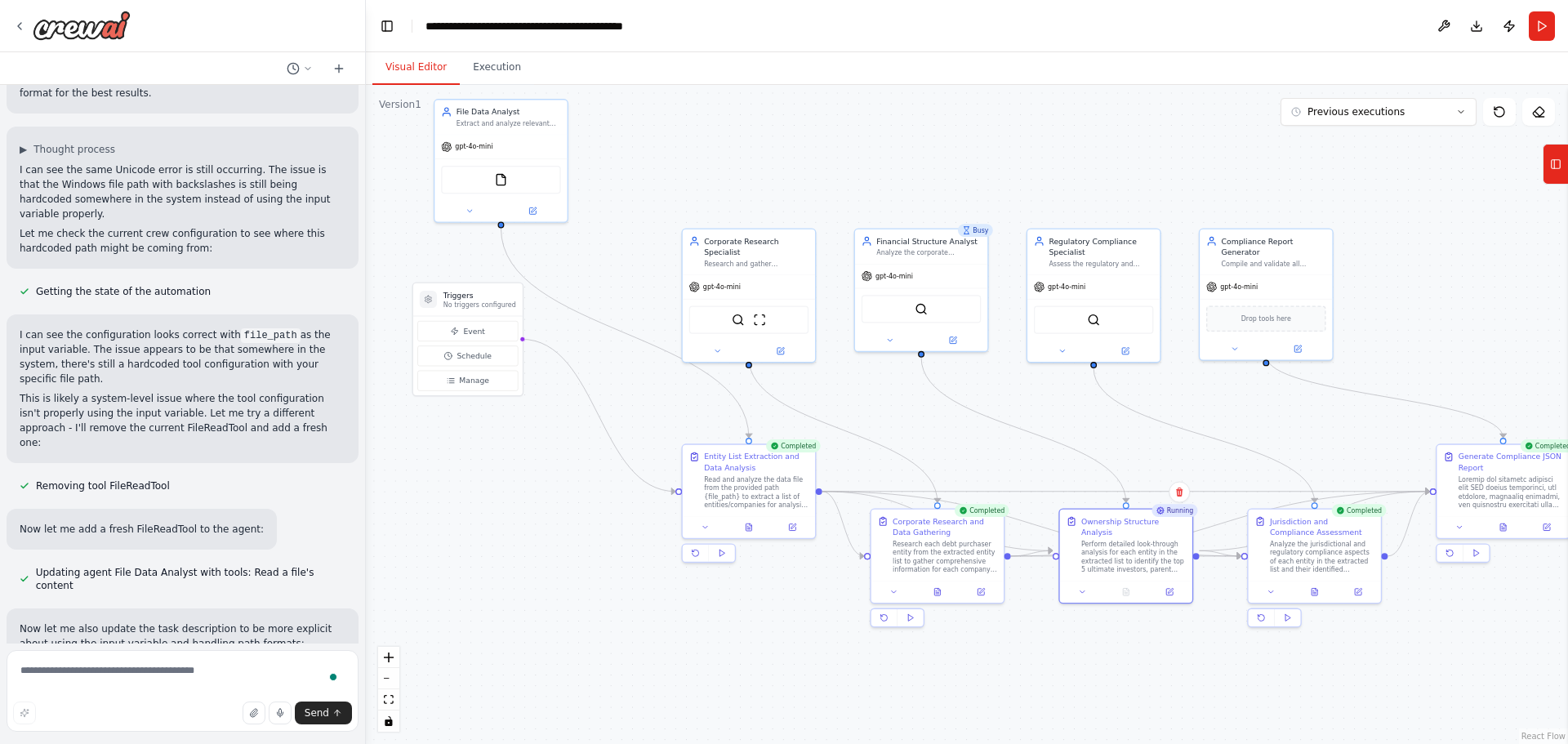
scroll to position [12179, 0]
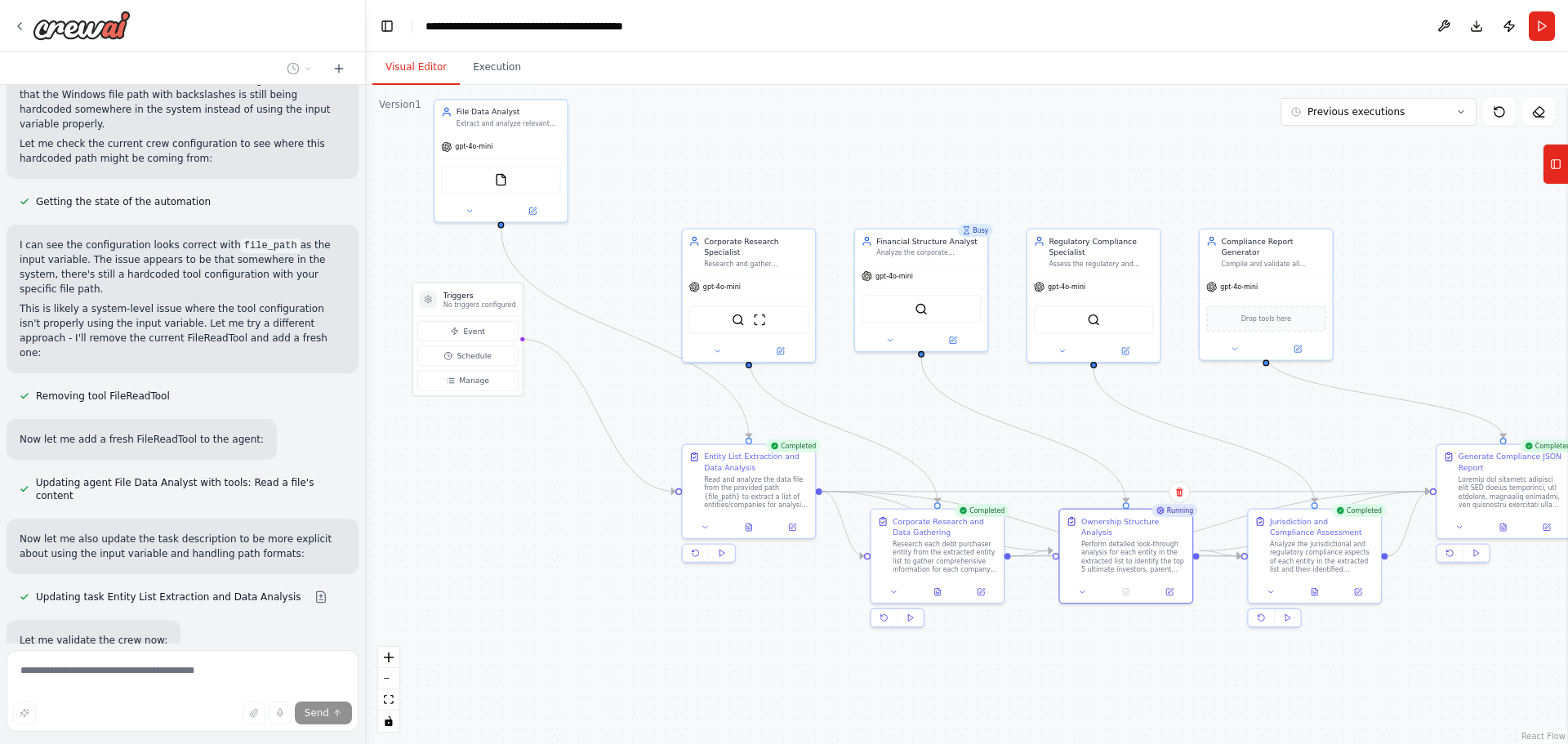
drag, startPoint x: 56, startPoint y: 450, endPoint x: 221, endPoint y: 470, distance: 166.2
click at [1060, 688] on div ".deletable-edge-delete-btn { width: 20px; height: 20px; border: 0px solid #ffff…" at bounding box center [967, 414] width 1202 height 659
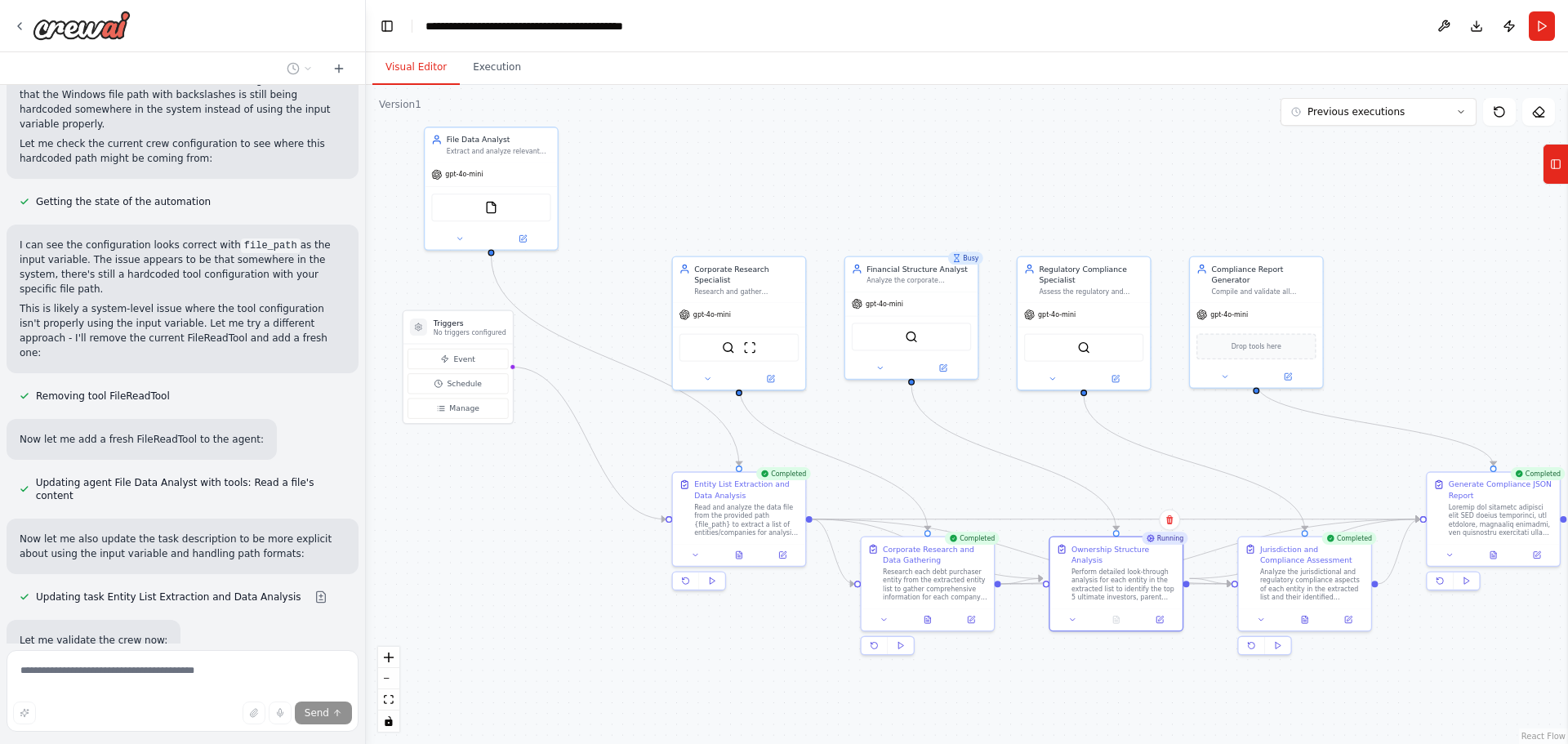
drag, startPoint x: 548, startPoint y: 571, endPoint x: 540, endPoint y: 594, distance: 24.4
click at [540, 594] on div ".deletable-edge-delete-btn { width: 20px; height: 20px; border: 0px solid #ffff…" at bounding box center [967, 414] width 1202 height 659
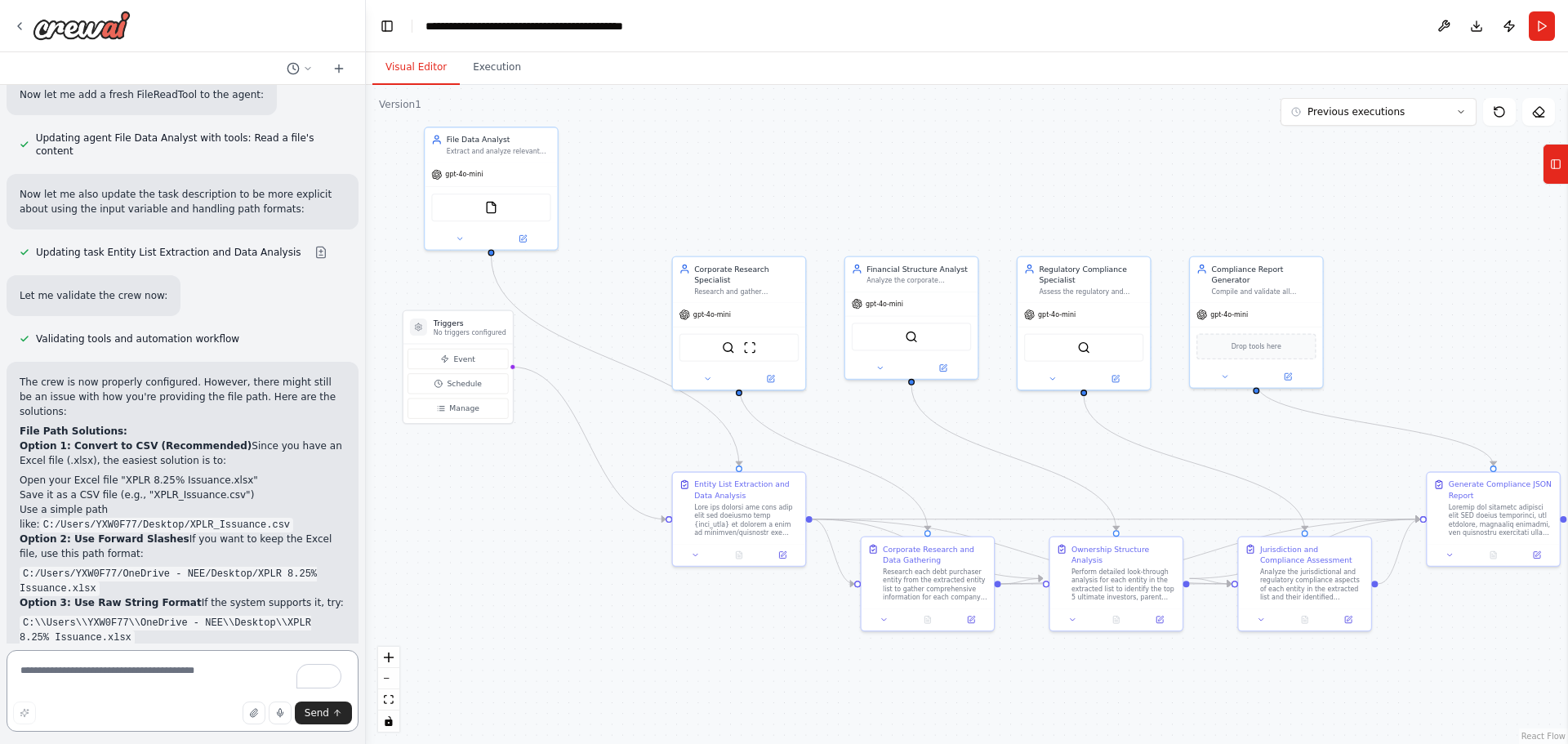
scroll to position [12866, 0]
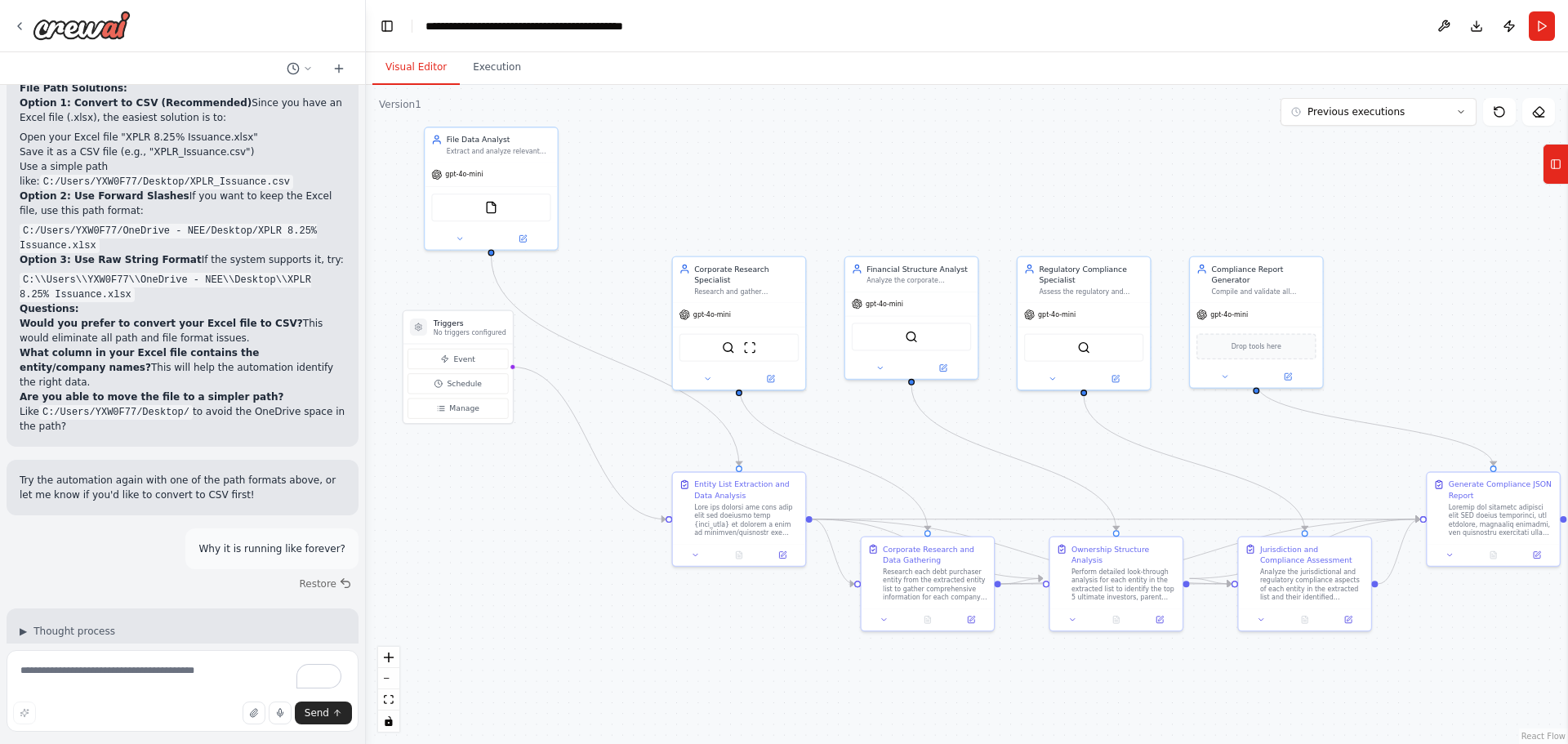
drag, startPoint x: 106, startPoint y: 451, endPoint x: 185, endPoint y: 481, distance: 84.5
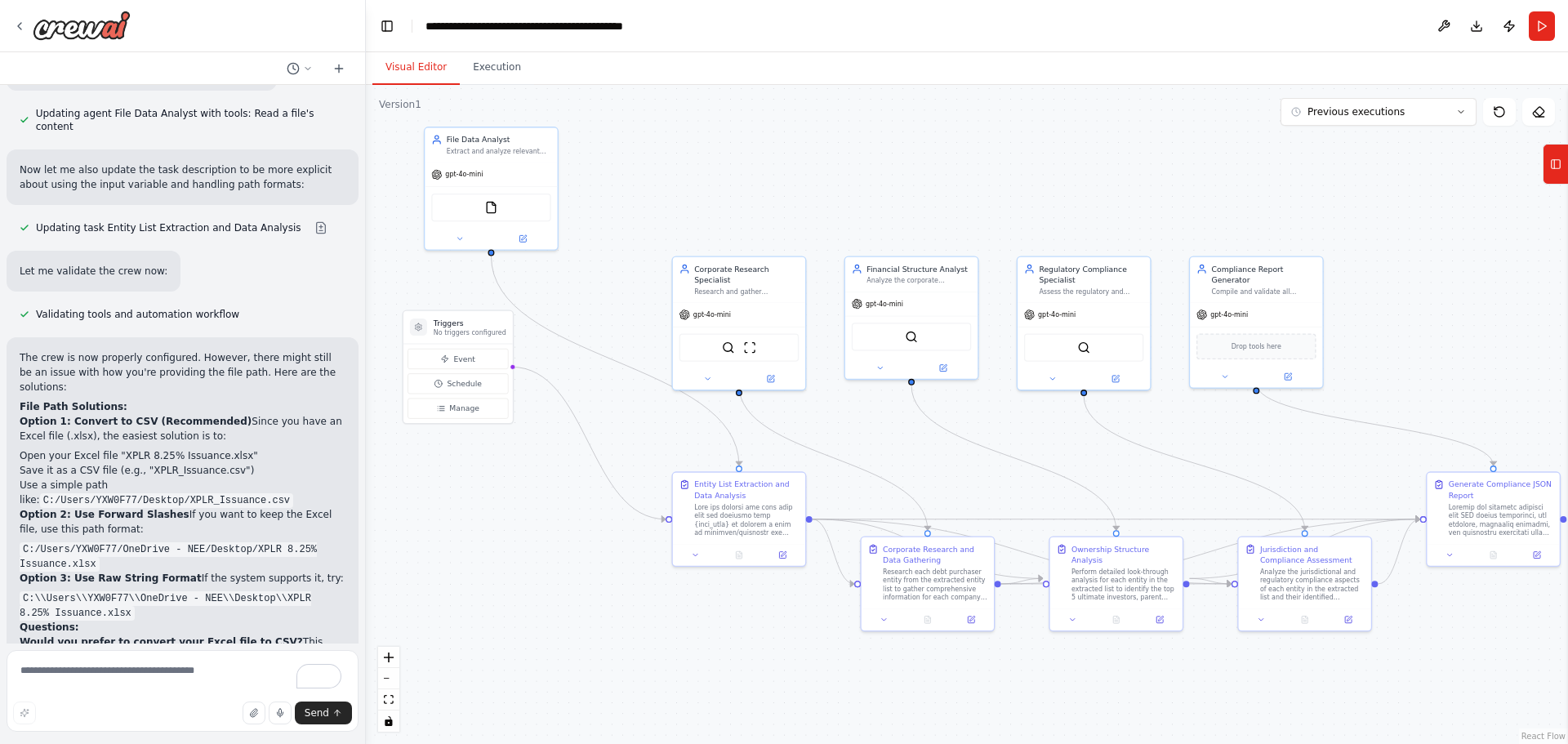
scroll to position [12539, 0]
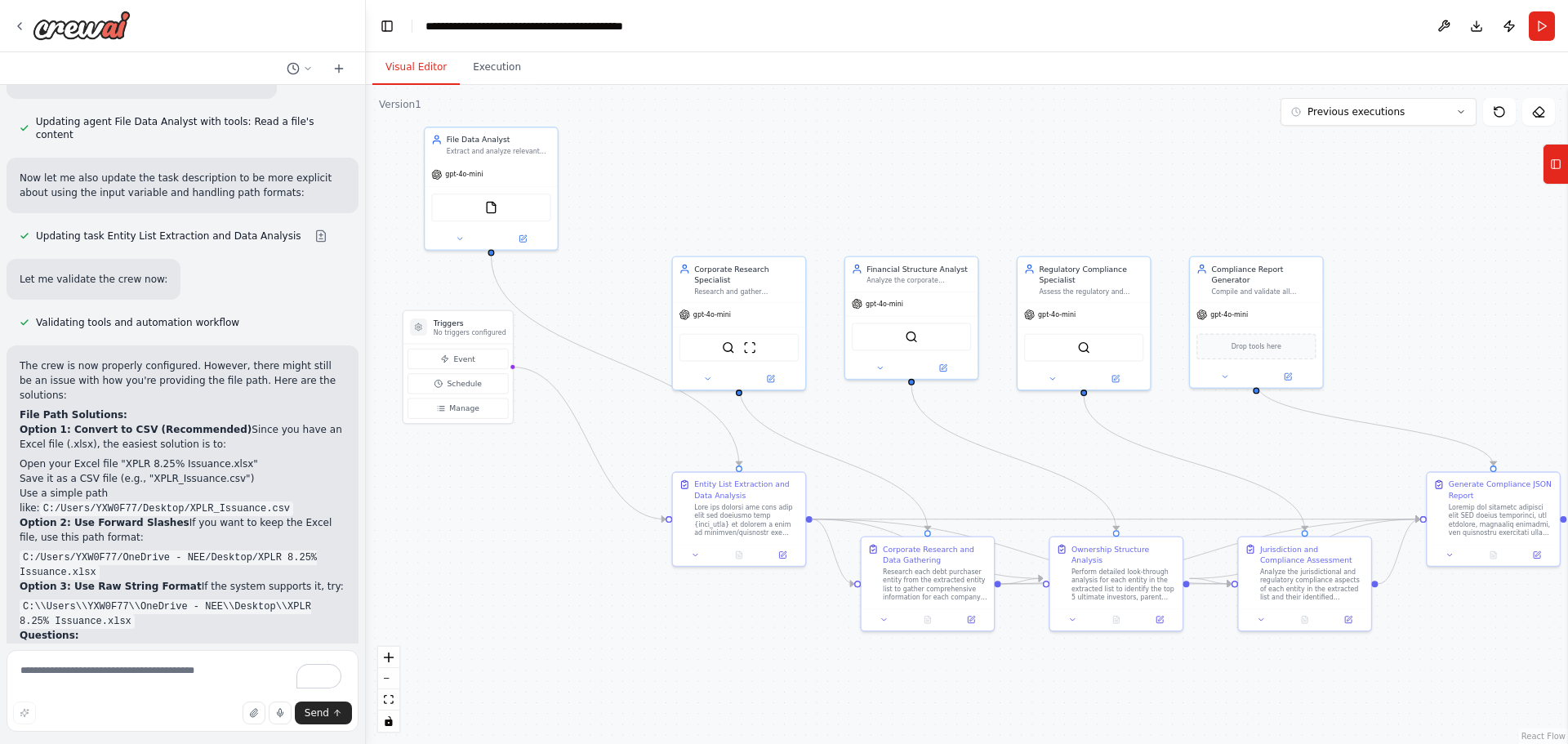
drag, startPoint x: 190, startPoint y: 473, endPoint x: 269, endPoint y: 494, distance: 81.7
drag, startPoint x: 208, startPoint y: 475, endPoint x: 266, endPoint y: 496, distance: 61.7
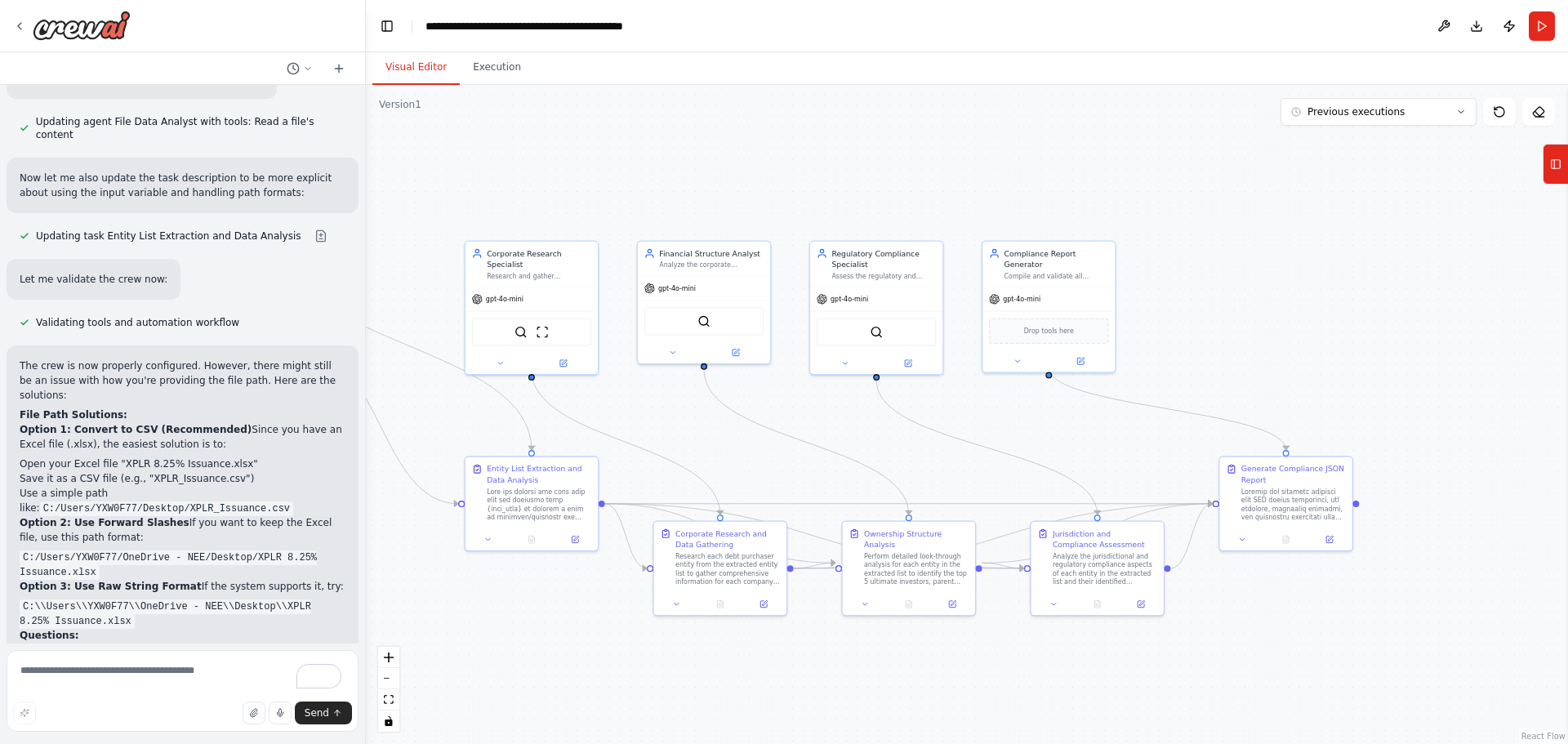
drag, startPoint x: 951, startPoint y: 687, endPoint x: 739, endPoint y: 671, distance: 212.6
click at [739, 671] on div ".deletable-edge-delete-btn { width: 20px; height: 20px; border: 0px solid #ffff…" at bounding box center [967, 414] width 1202 height 659
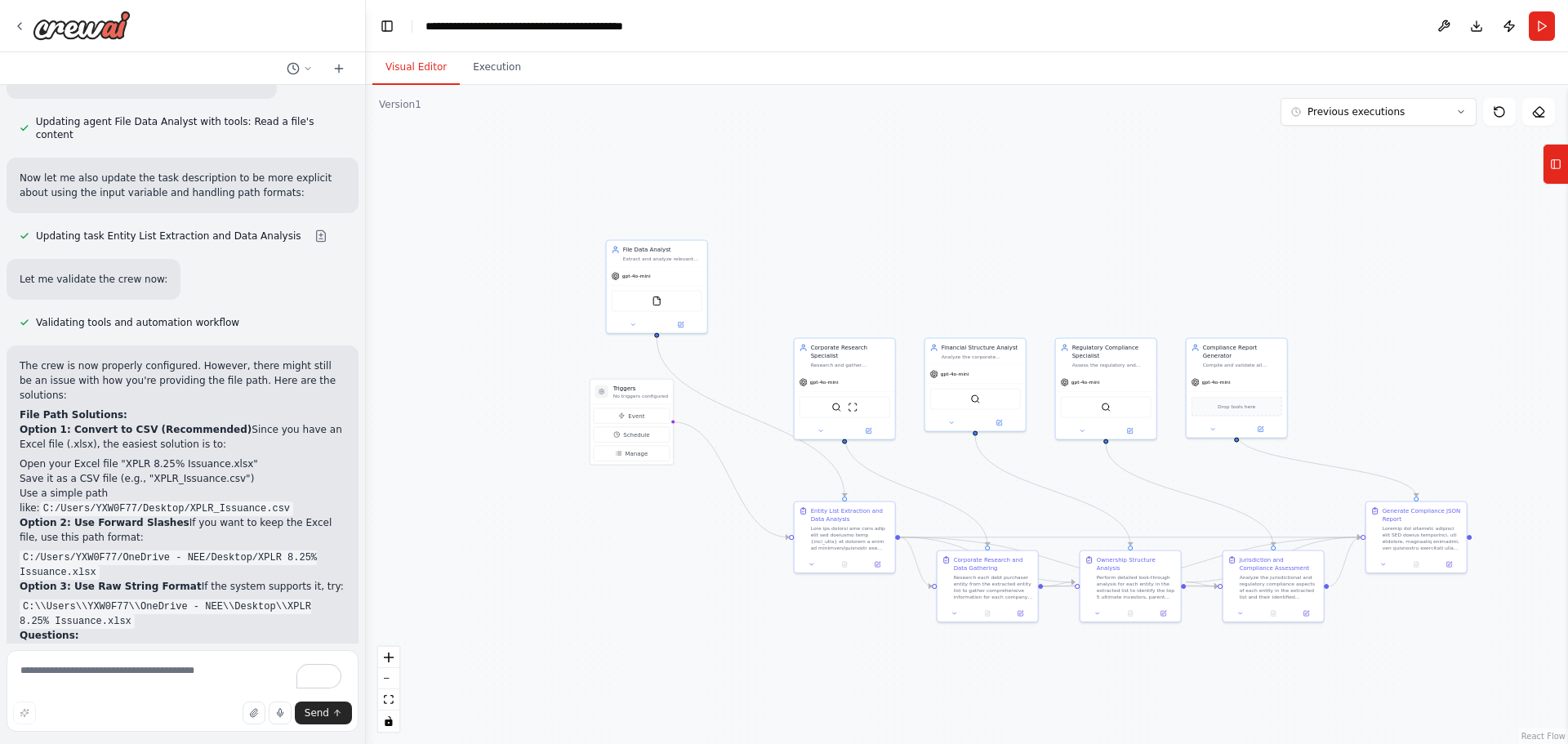
drag, startPoint x: 526, startPoint y: 661, endPoint x: 831, endPoint y: 651, distance: 305.2
click at [831, 651] on div ".deletable-edge-delete-btn { width: 20px; height: 20px; border: 0px solid #ffff…" at bounding box center [967, 414] width 1202 height 659
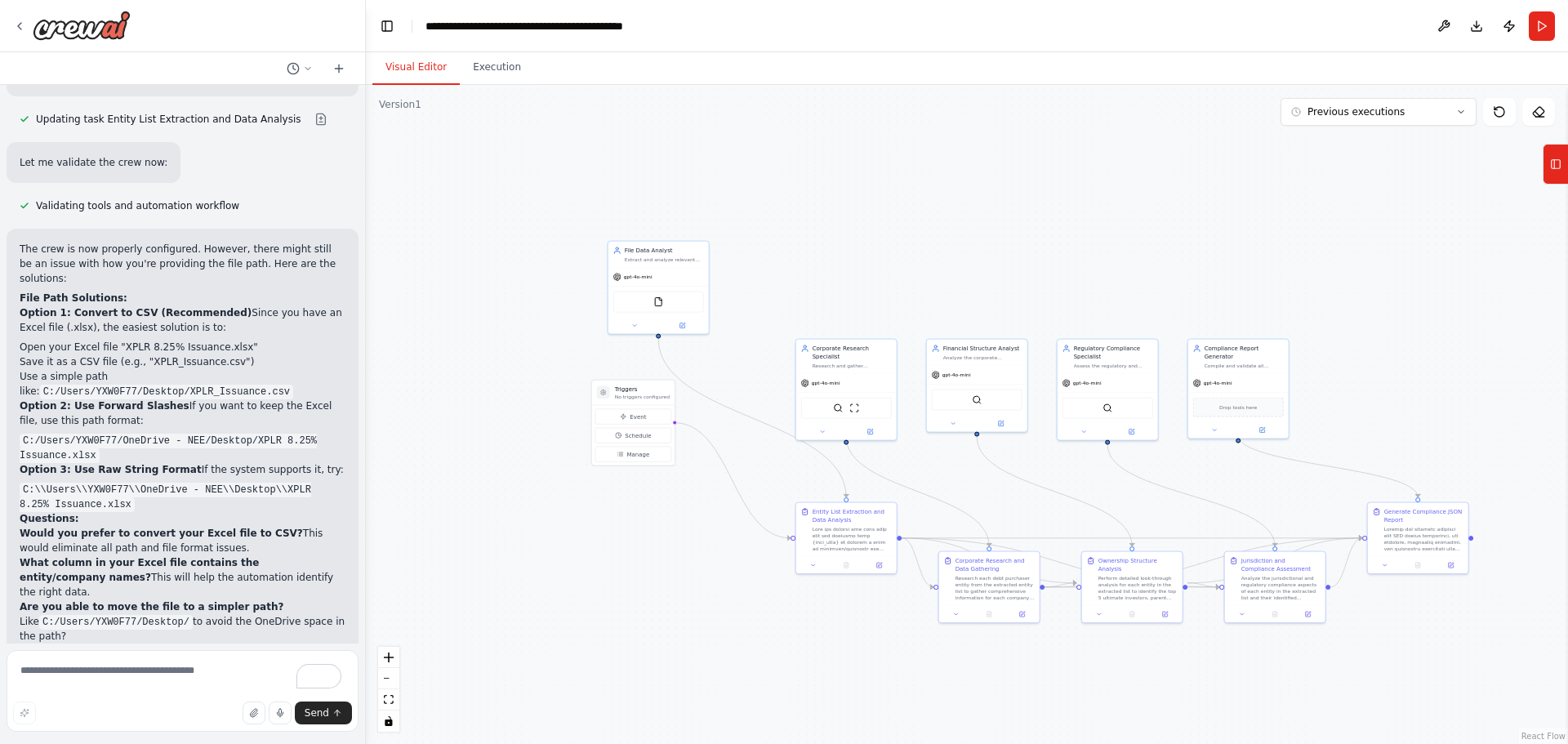
scroll to position [12866, 0]
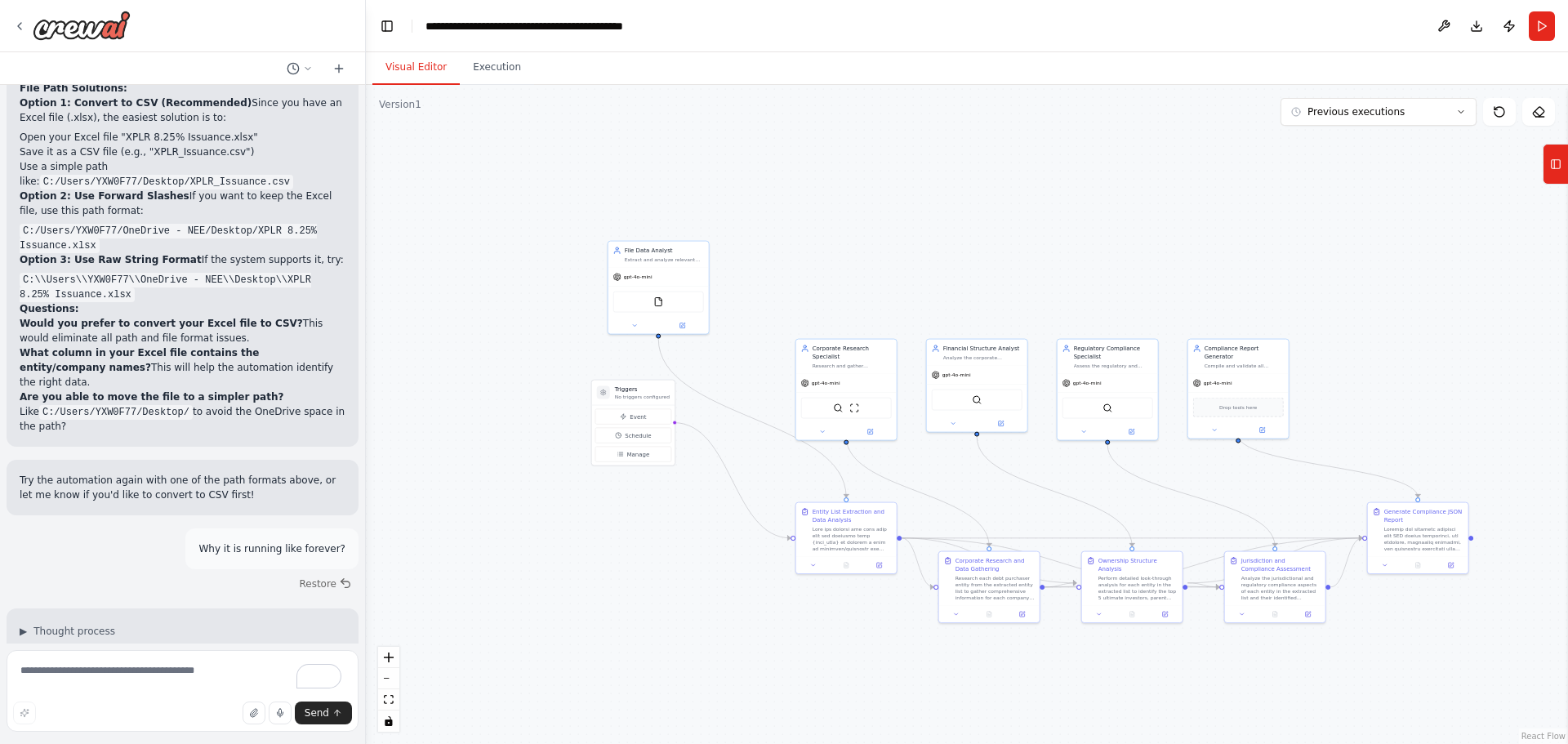
drag, startPoint x: 53, startPoint y: 468, endPoint x: 191, endPoint y: 481, distance: 138.6
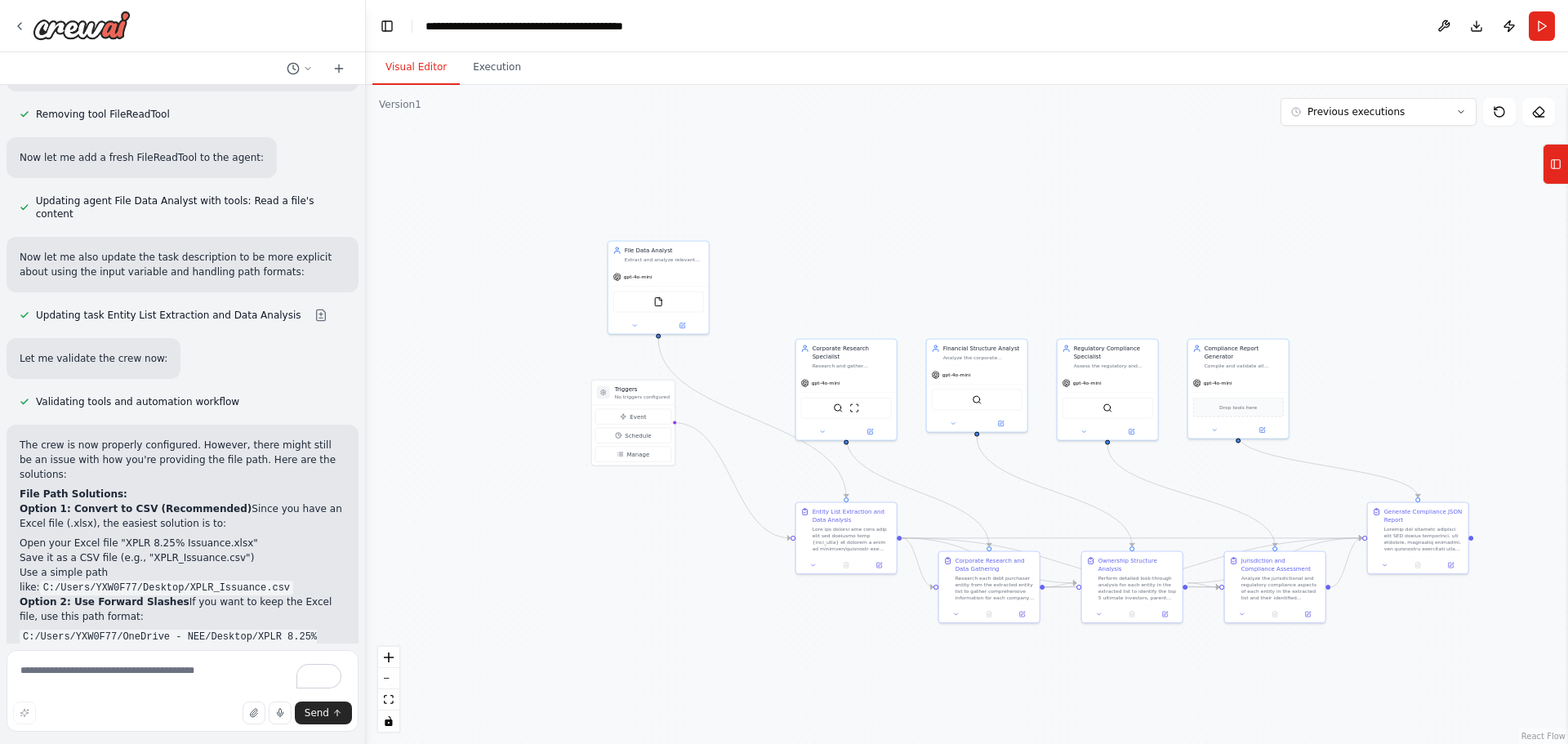
scroll to position [12457, 0]
drag, startPoint x: 56, startPoint y: 343, endPoint x: 186, endPoint y: 370, distance: 132.8
drag, startPoint x: 122, startPoint y: 339, endPoint x: 186, endPoint y: 374, distance: 72.9
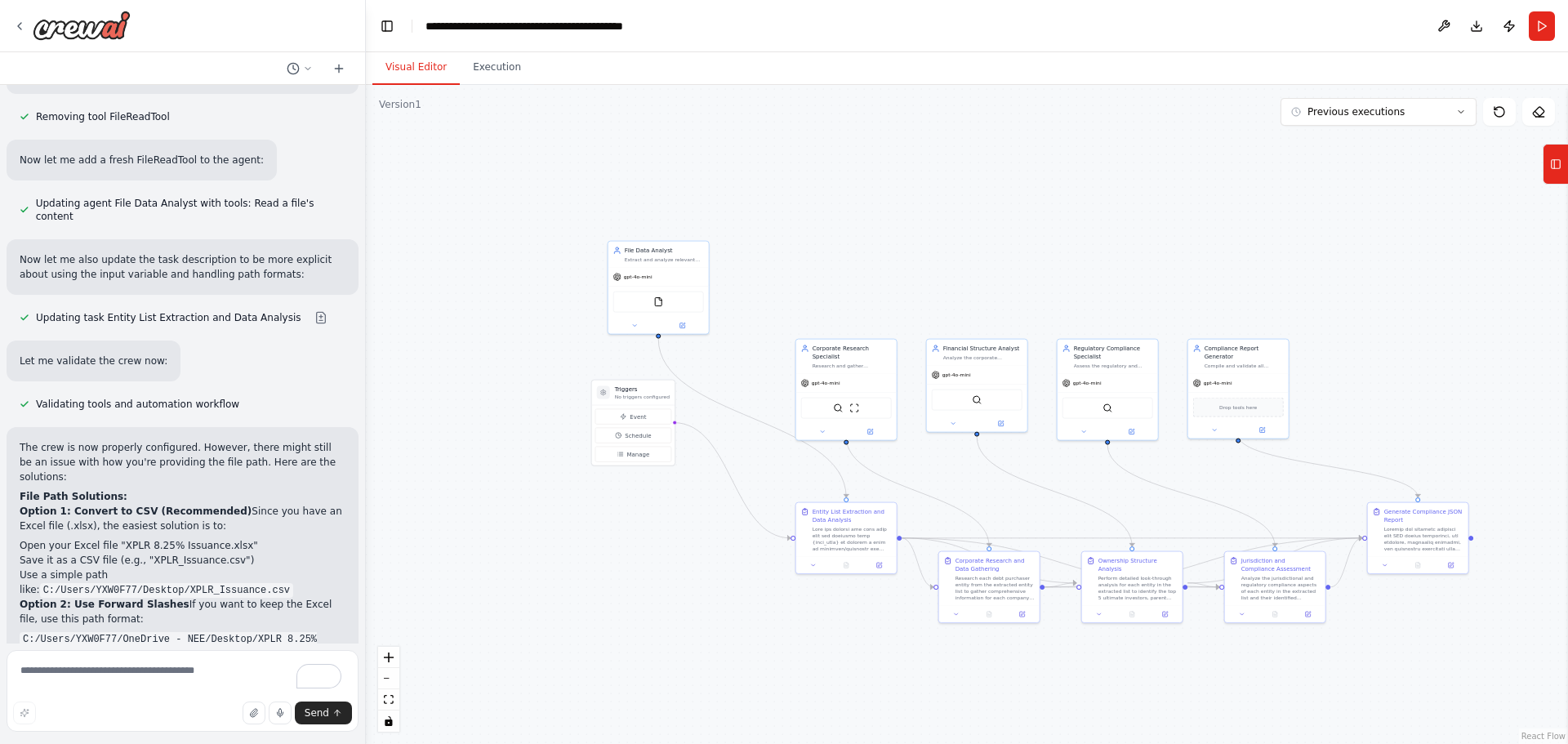
drag, startPoint x: 93, startPoint y: 403, endPoint x: 111, endPoint y: 436, distance: 37.6
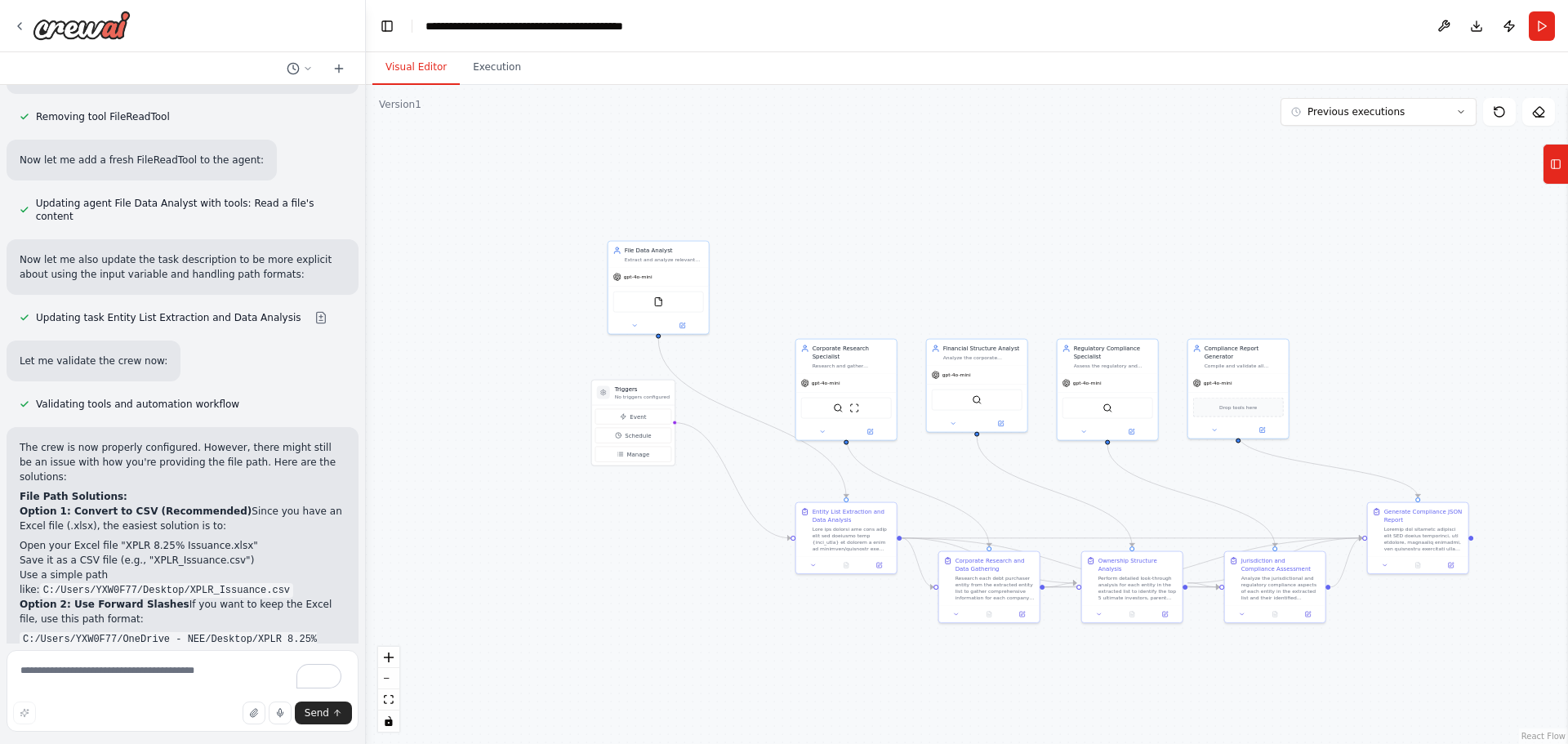
drag, startPoint x: 87, startPoint y: 390, endPoint x: 125, endPoint y: 439, distance: 62.0
drag, startPoint x: 121, startPoint y: 398, endPoint x: 145, endPoint y: 439, distance: 47.5
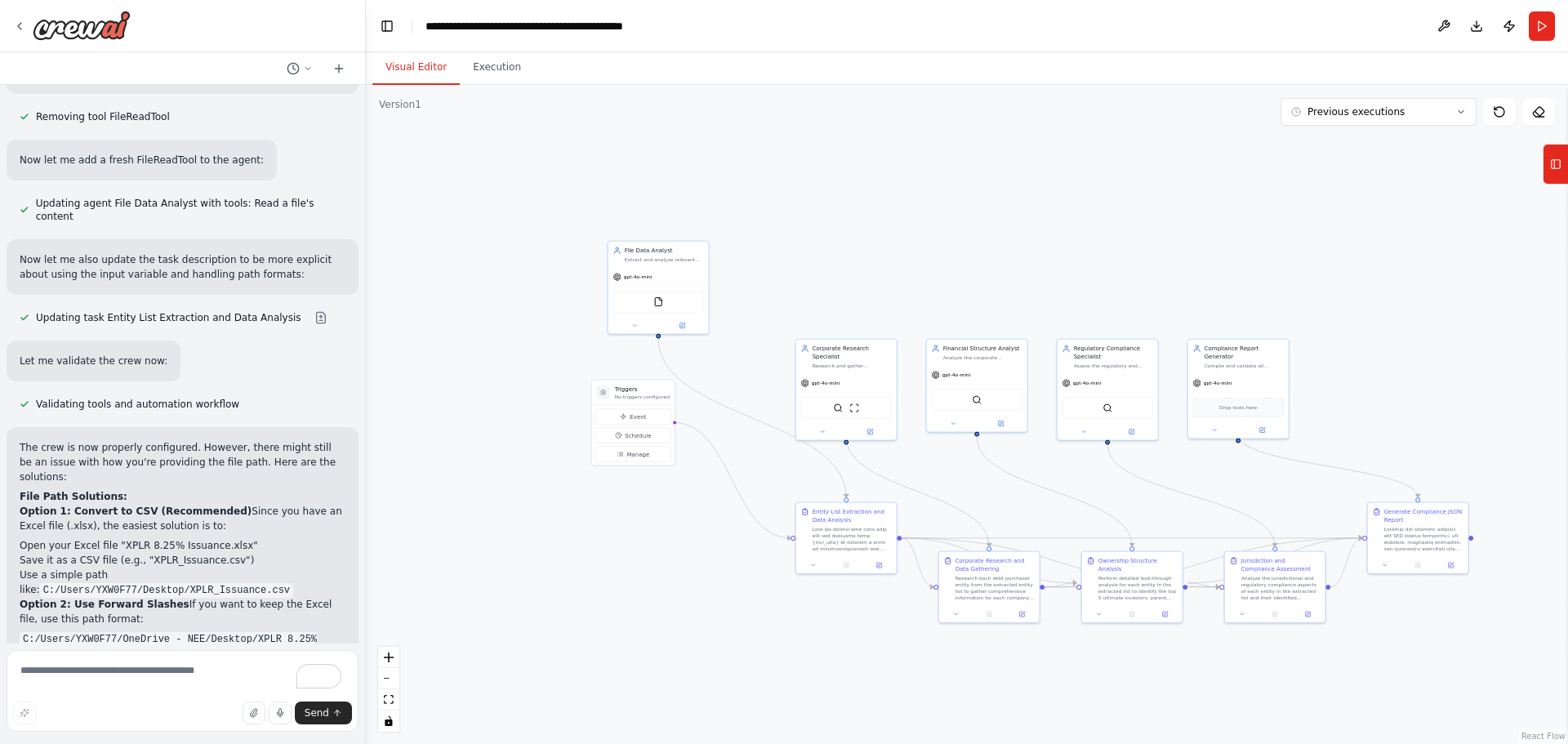
drag, startPoint x: 126, startPoint y: 399, endPoint x: 140, endPoint y: 438, distance: 41.4
drag, startPoint x: 114, startPoint y: 460, endPoint x: 155, endPoint y: 499, distance: 56.6
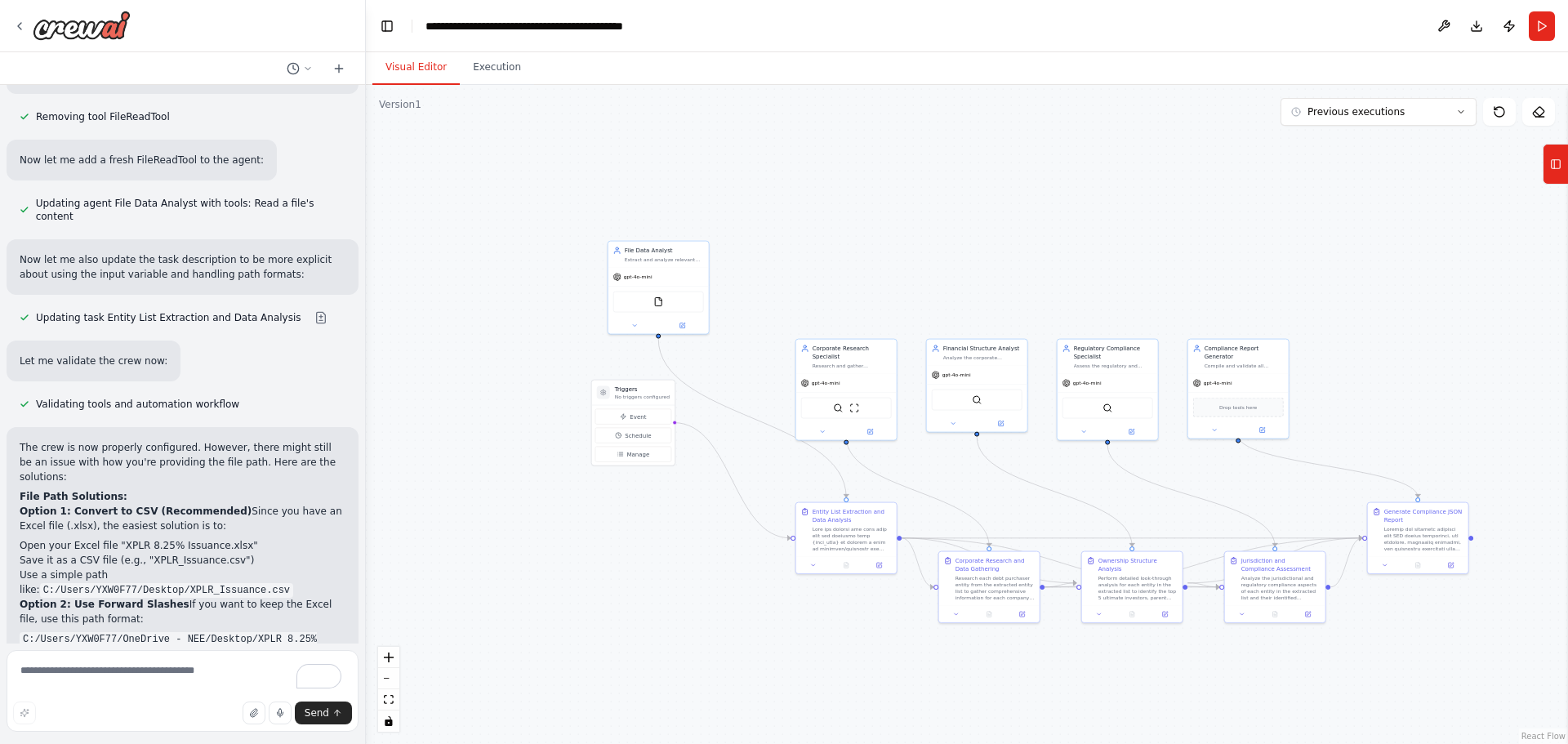
drag, startPoint x: 124, startPoint y: 455, endPoint x: 179, endPoint y: 537, distance: 98.7
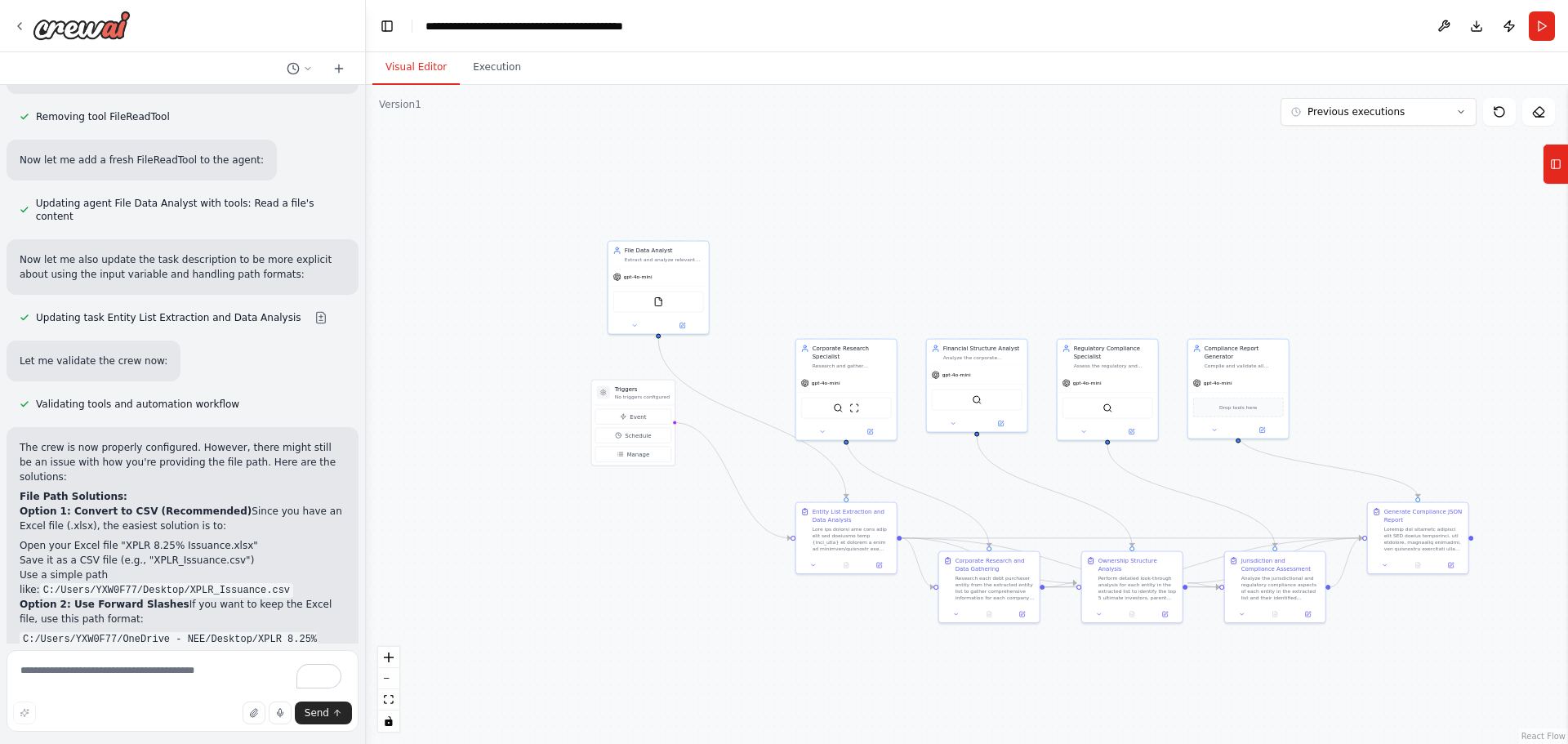
drag, startPoint x: 134, startPoint y: 466, endPoint x: 157, endPoint y: 513, distance: 52.3
drag, startPoint x: 132, startPoint y: 474, endPoint x: 161, endPoint y: 505, distance: 42.4
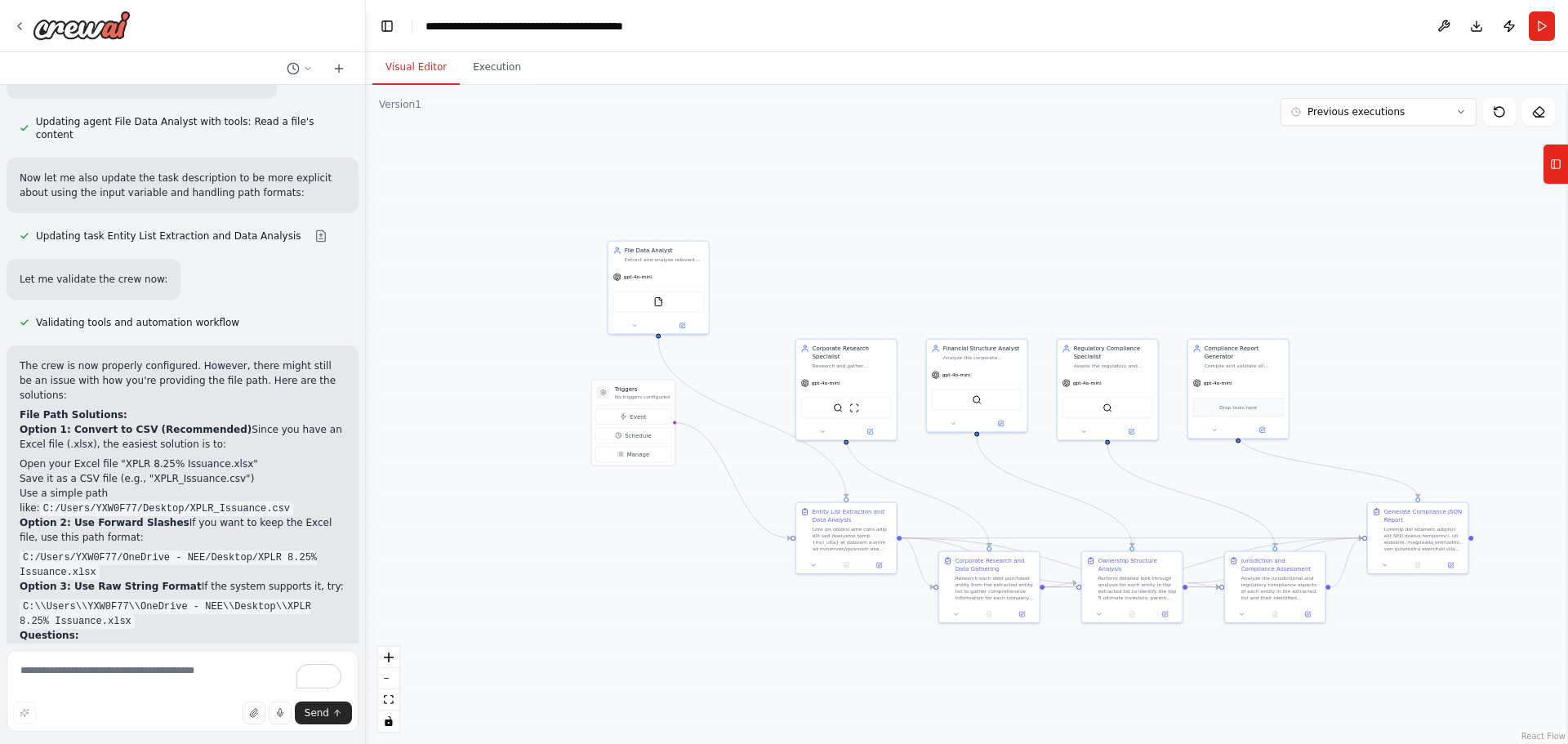
drag, startPoint x: 67, startPoint y: 430, endPoint x: 103, endPoint y: 458, distance: 45.6
drag, startPoint x: 45, startPoint y: 472, endPoint x: 263, endPoint y: 492, distance: 218.9
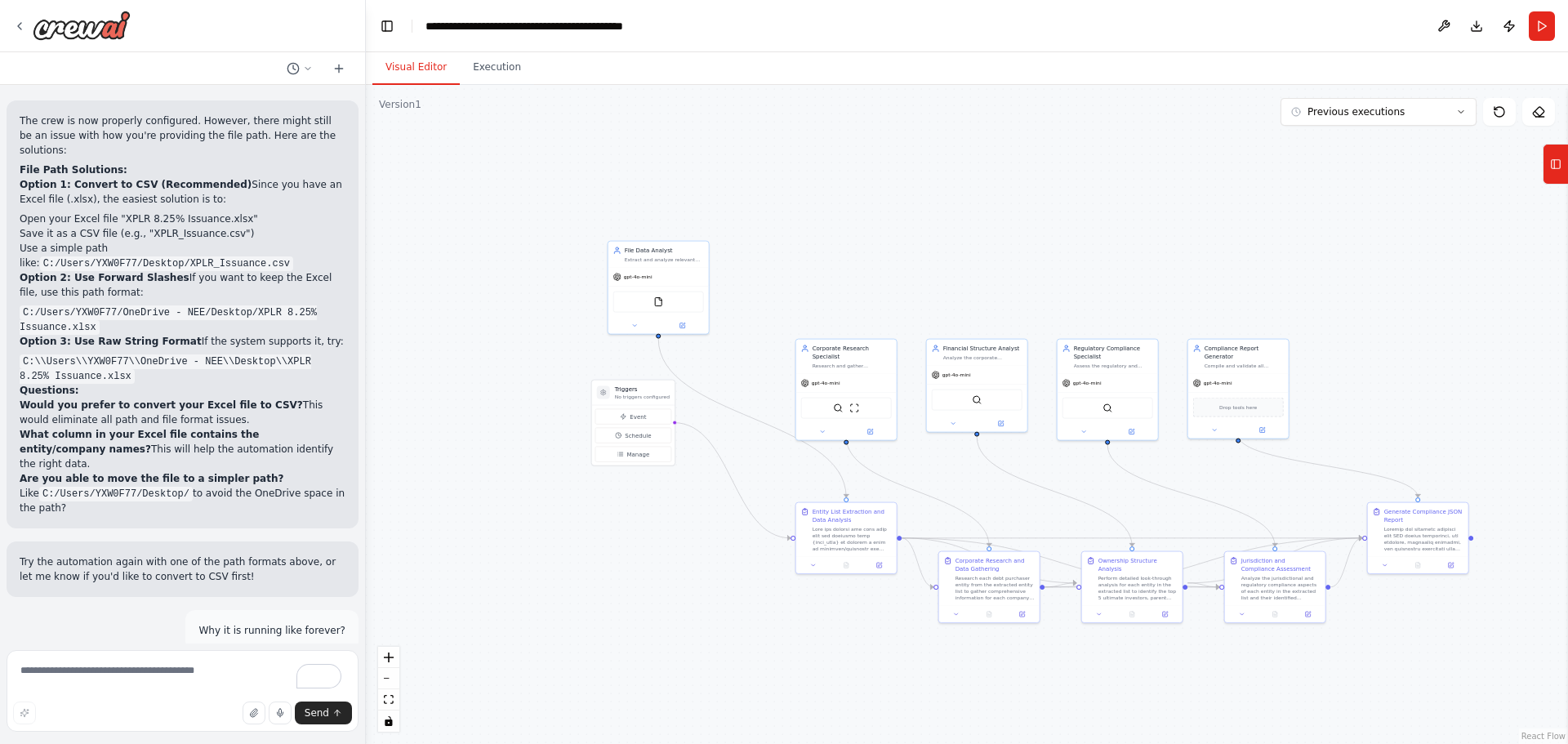
scroll to position [12866, 0]
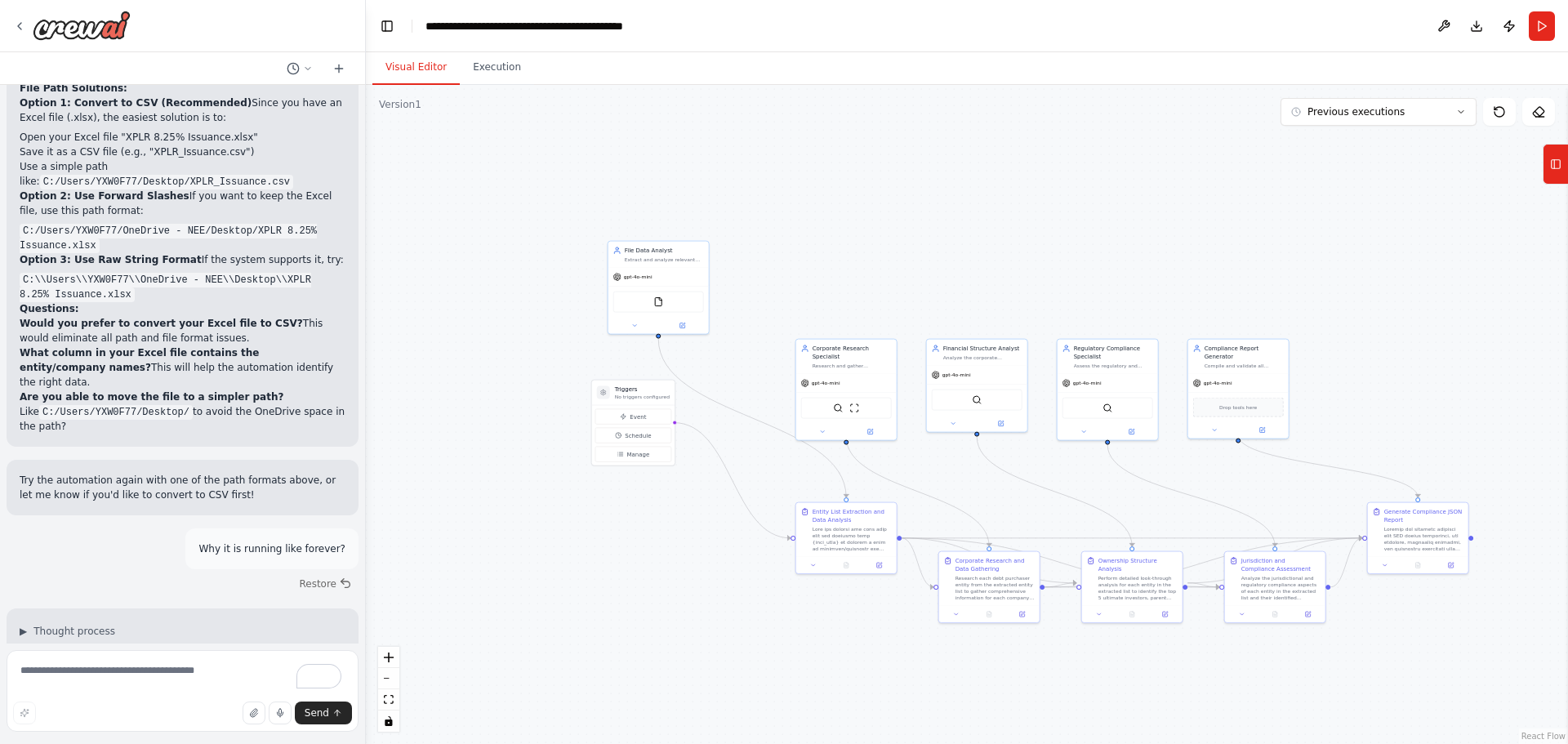
drag, startPoint x: 80, startPoint y: 459, endPoint x: 166, endPoint y: 480, distance: 88.5
drag, startPoint x: 126, startPoint y: 452, endPoint x: 188, endPoint y: 475, distance: 66.1
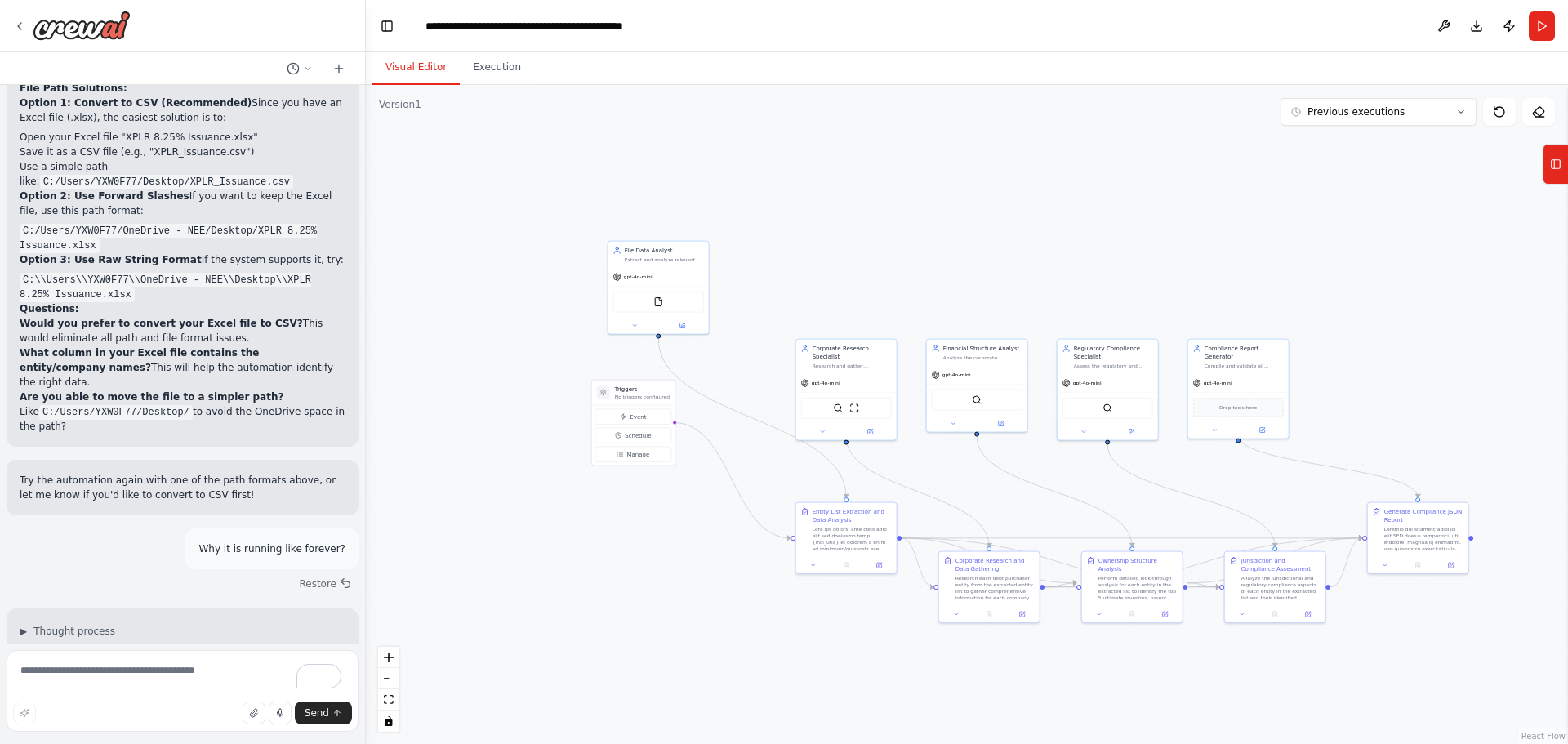
drag, startPoint x: 105, startPoint y: 461, endPoint x: 187, endPoint y: 481, distance: 84.4
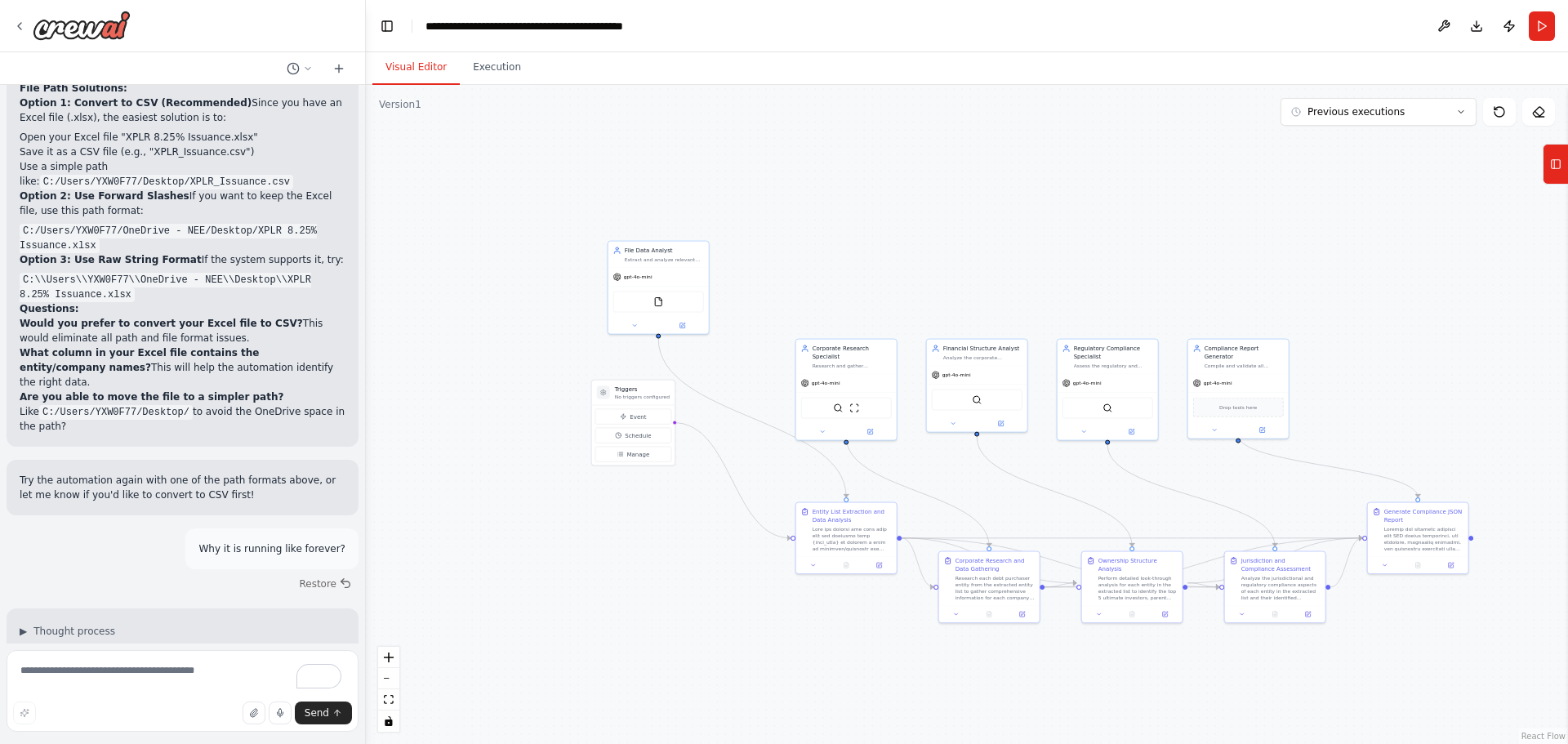
scroll to position [12733, 0]
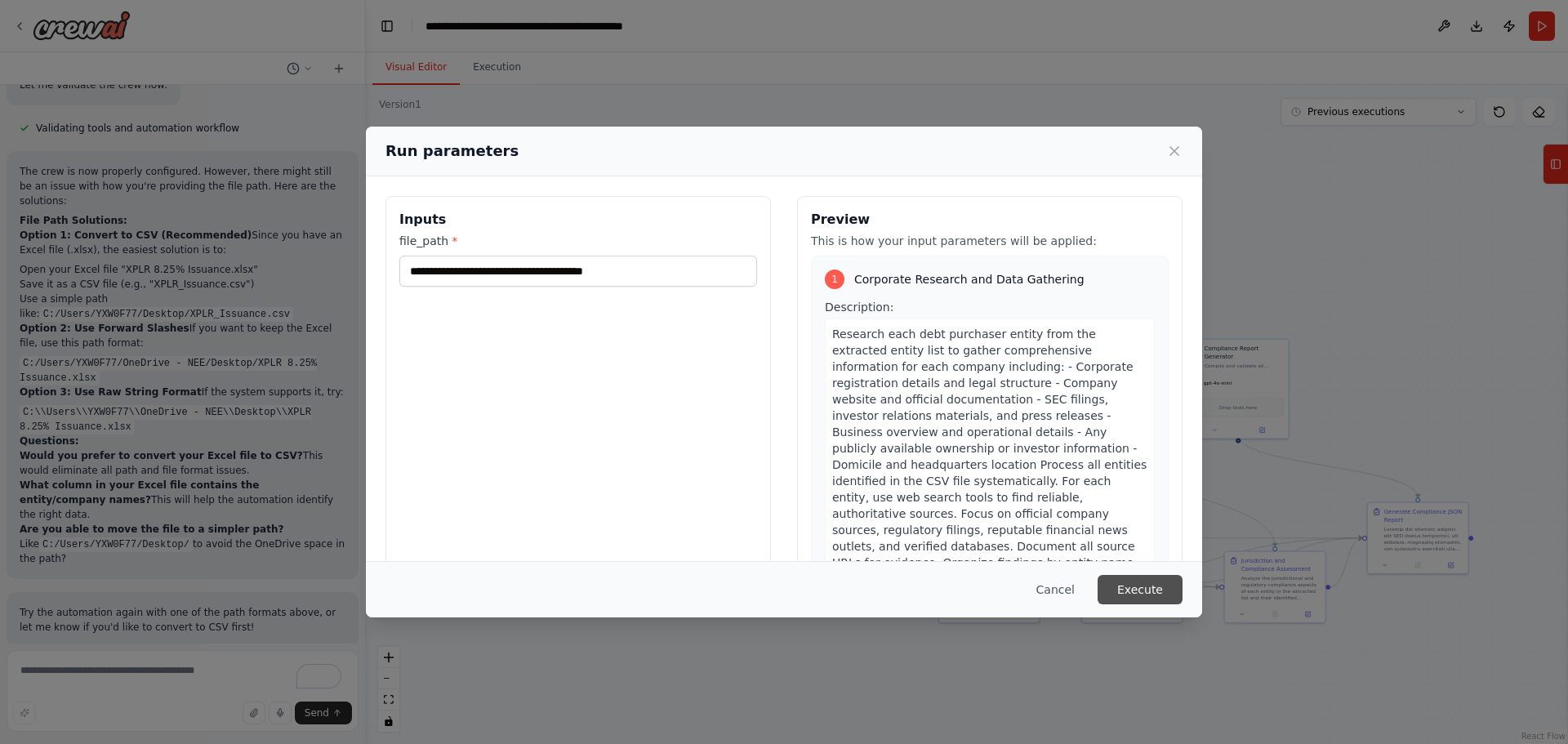
click at [1144, 598] on button "Execute" at bounding box center [1140, 590] width 85 height 29
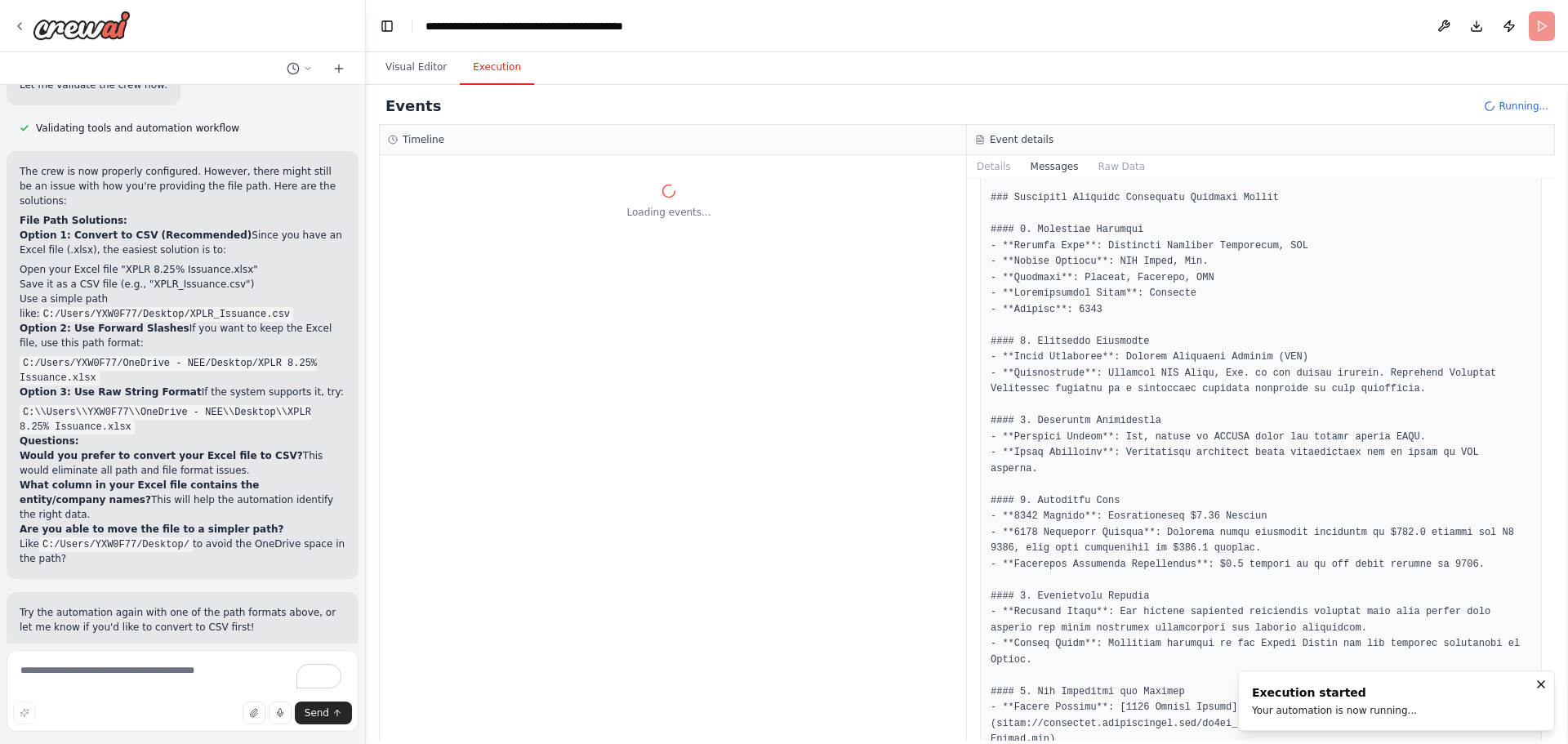
scroll to position [0, 0]
click at [428, 67] on button "Visual Editor" at bounding box center [416, 67] width 87 height 34
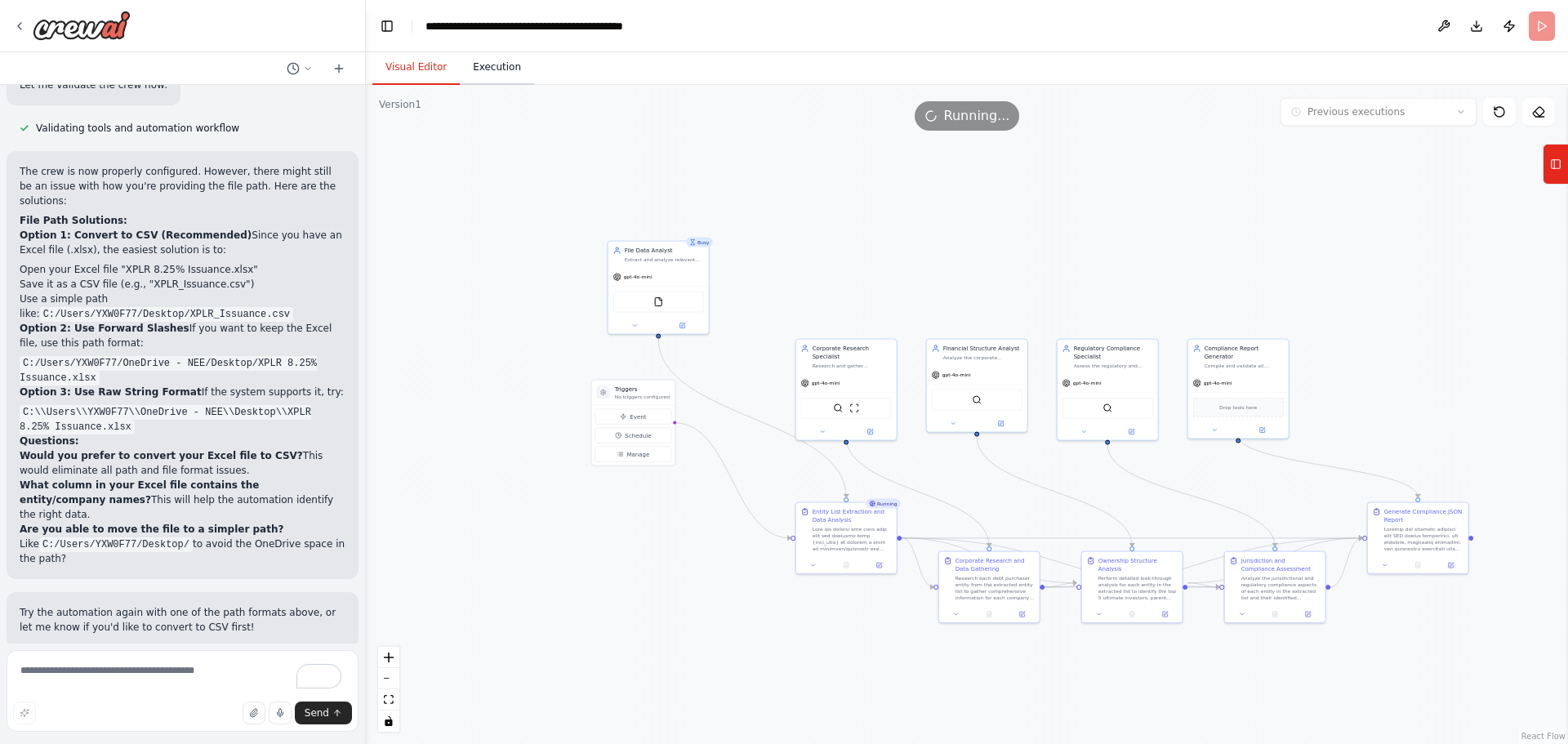
click at [487, 66] on button "Execution" at bounding box center [497, 67] width 74 height 34
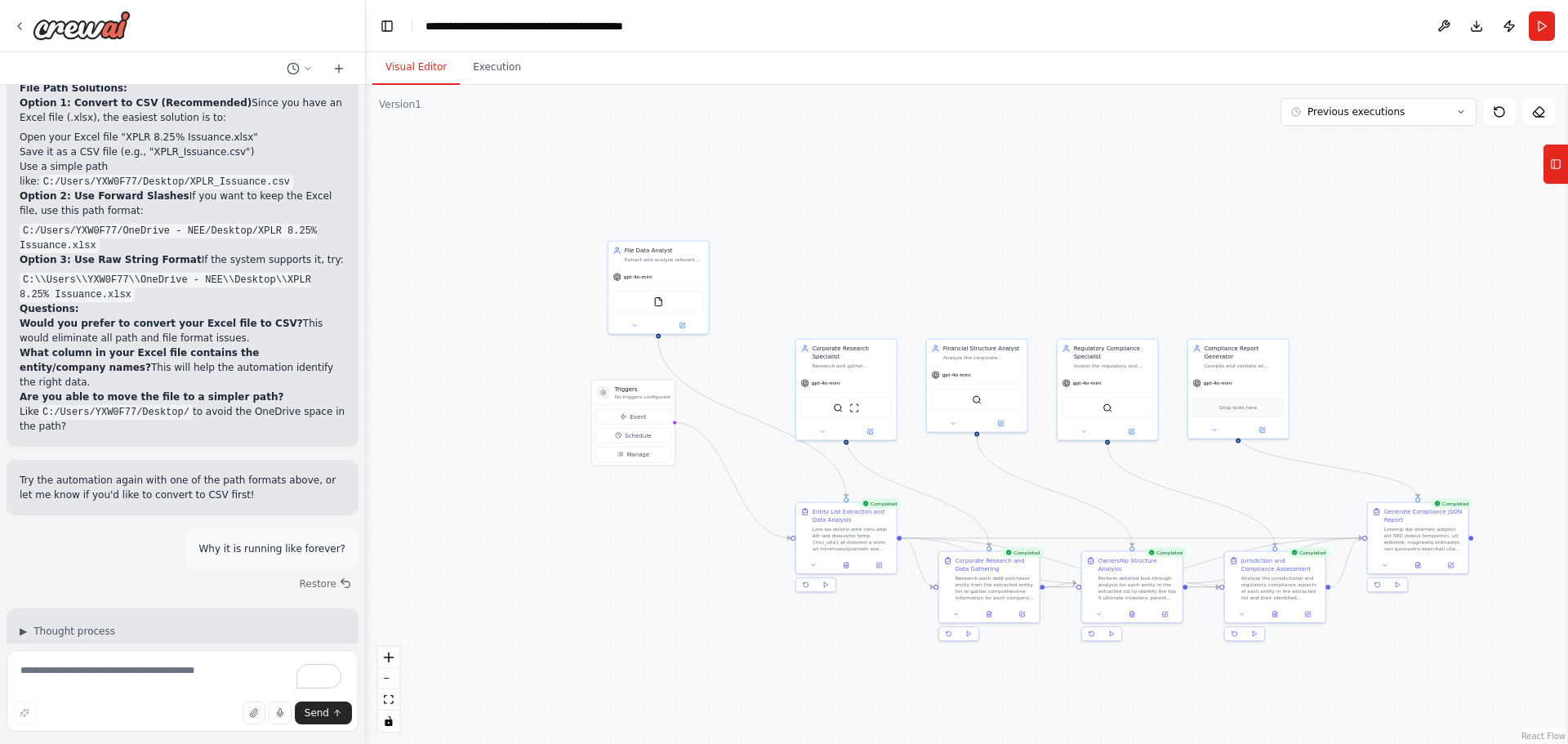
click at [409, 57] on button "Visual Editor" at bounding box center [416, 67] width 87 height 34
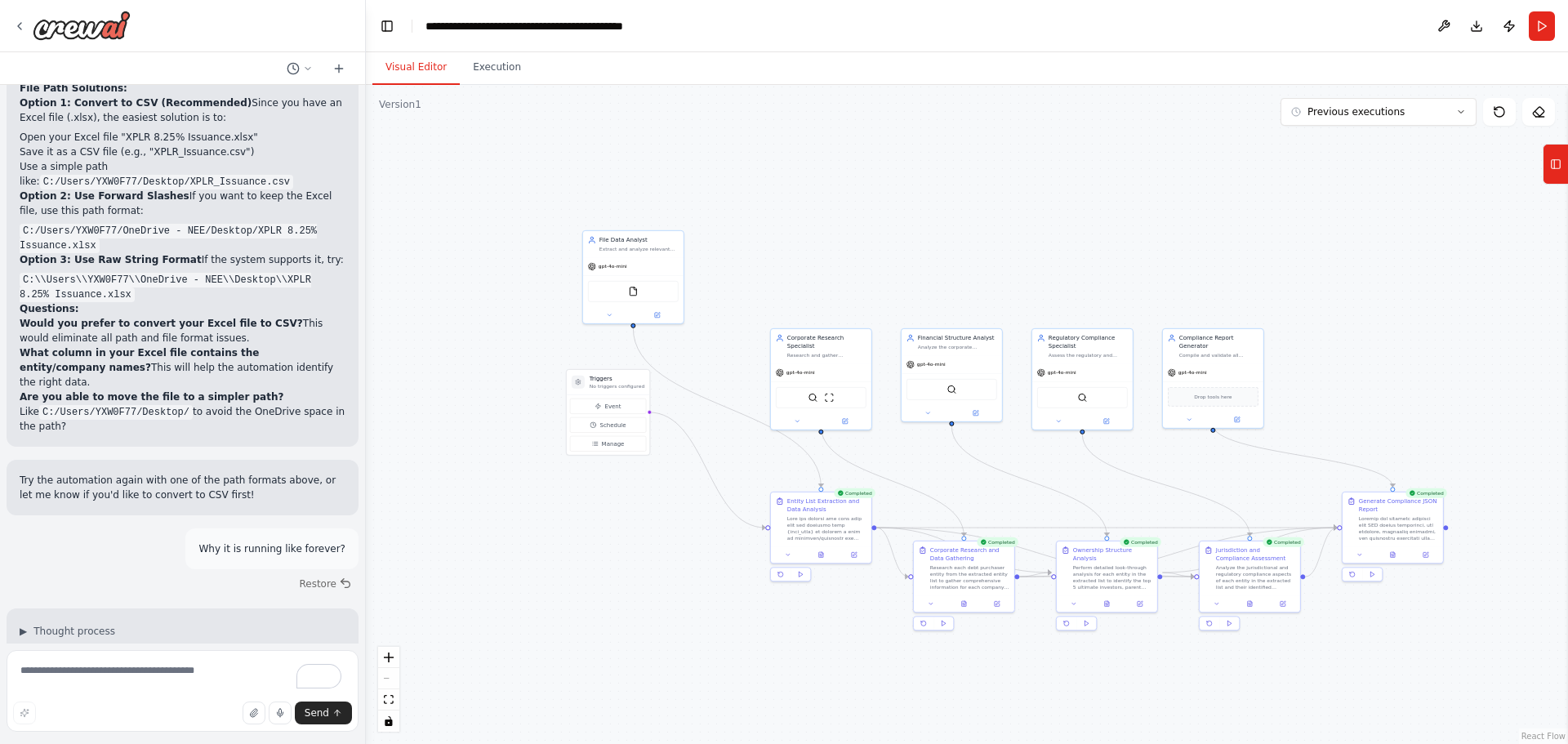
drag, startPoint x: 969, startPoint y: 494, endPoint x: 873, endPoint y: 439, distance: 110.6
click at [873, 437] on div ".deletable-edge-delete-btn { width: 20px; height: 20px; border: 0px solid #ffff…" at bounding box center [967, 414] width 1202 height 659
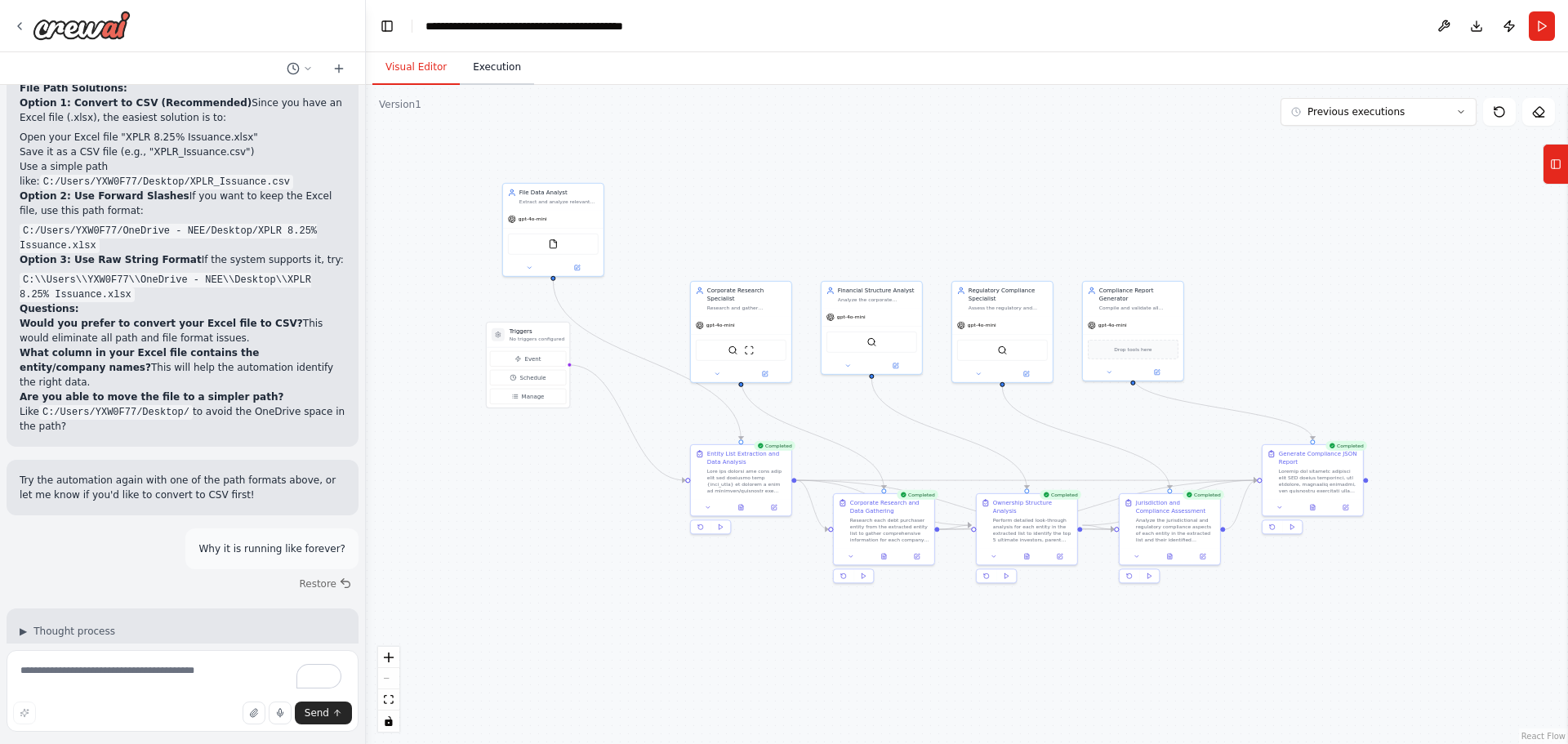
click at [487, 59] on button "Execution" at bounding box center [497, 67] width 74 height 34
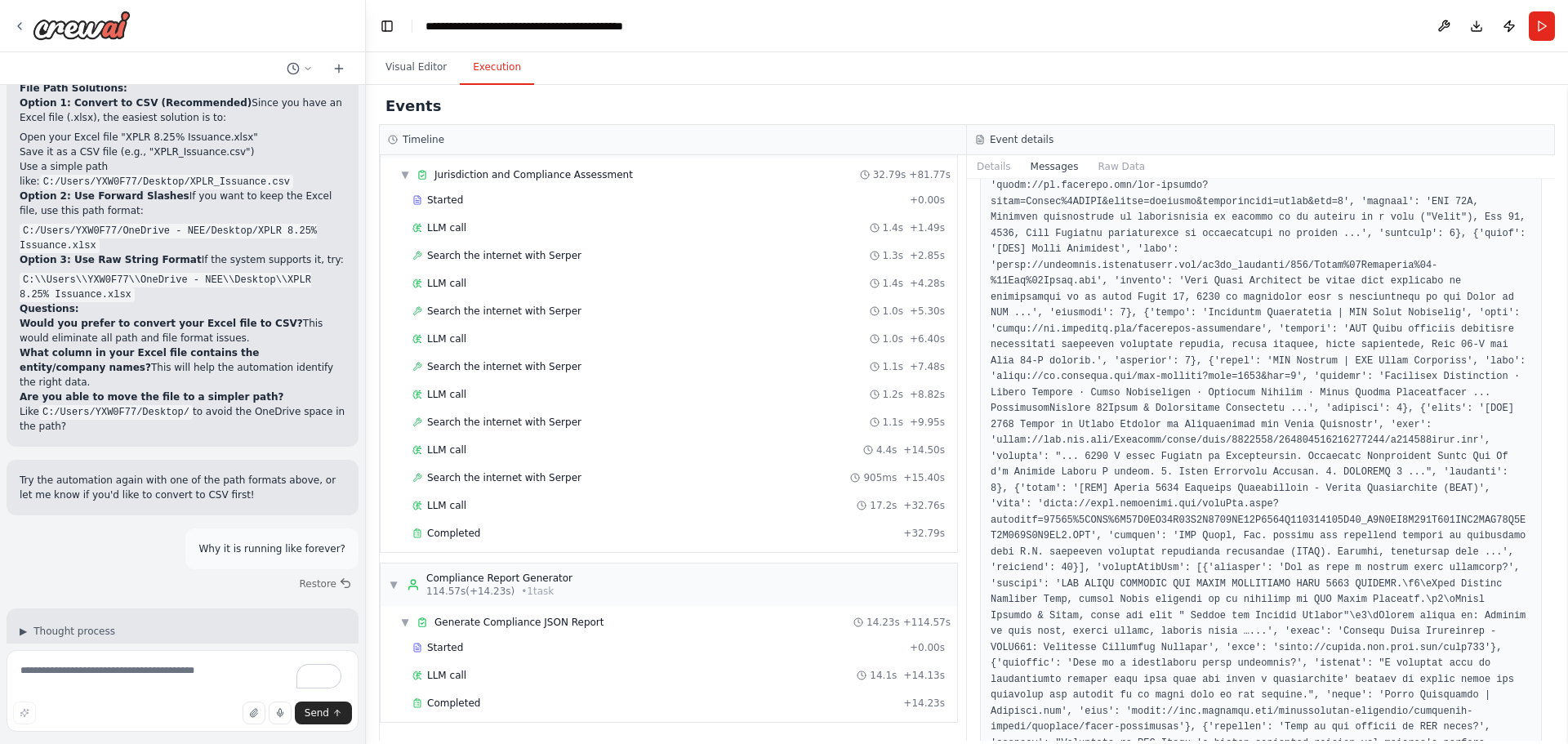
scroll to position [16086, 0]
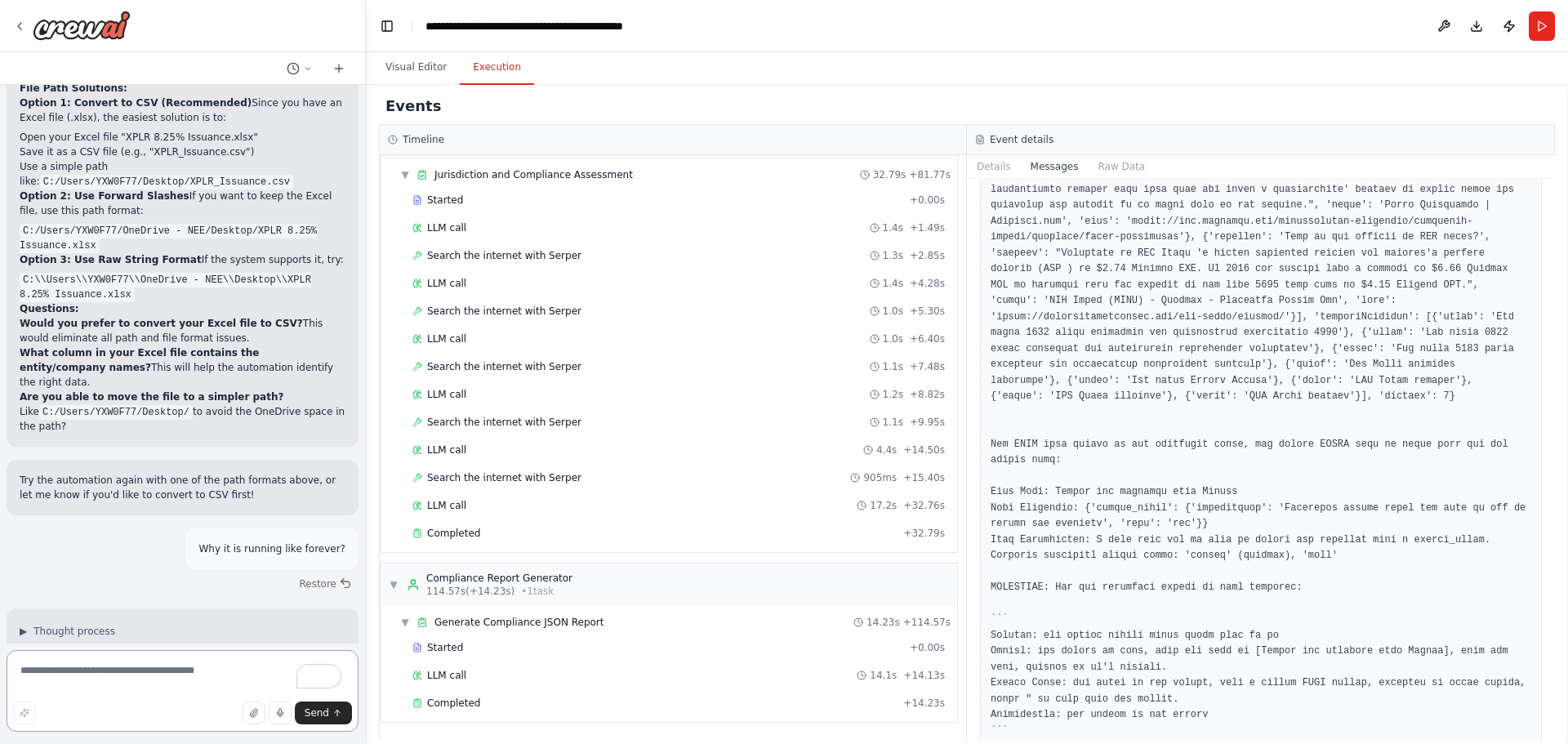
click at [99, 679] on textarea "To enrich screen reader interactions, please activate Accessibility in Grammarl…" at bounding box center [182, 691] width 352 height 82
type textarea "*"
type textarea "**********"
click at [382, 28] on button "Toggle Left Sidebar" at bounding box center [387, 27] width 23 height 23
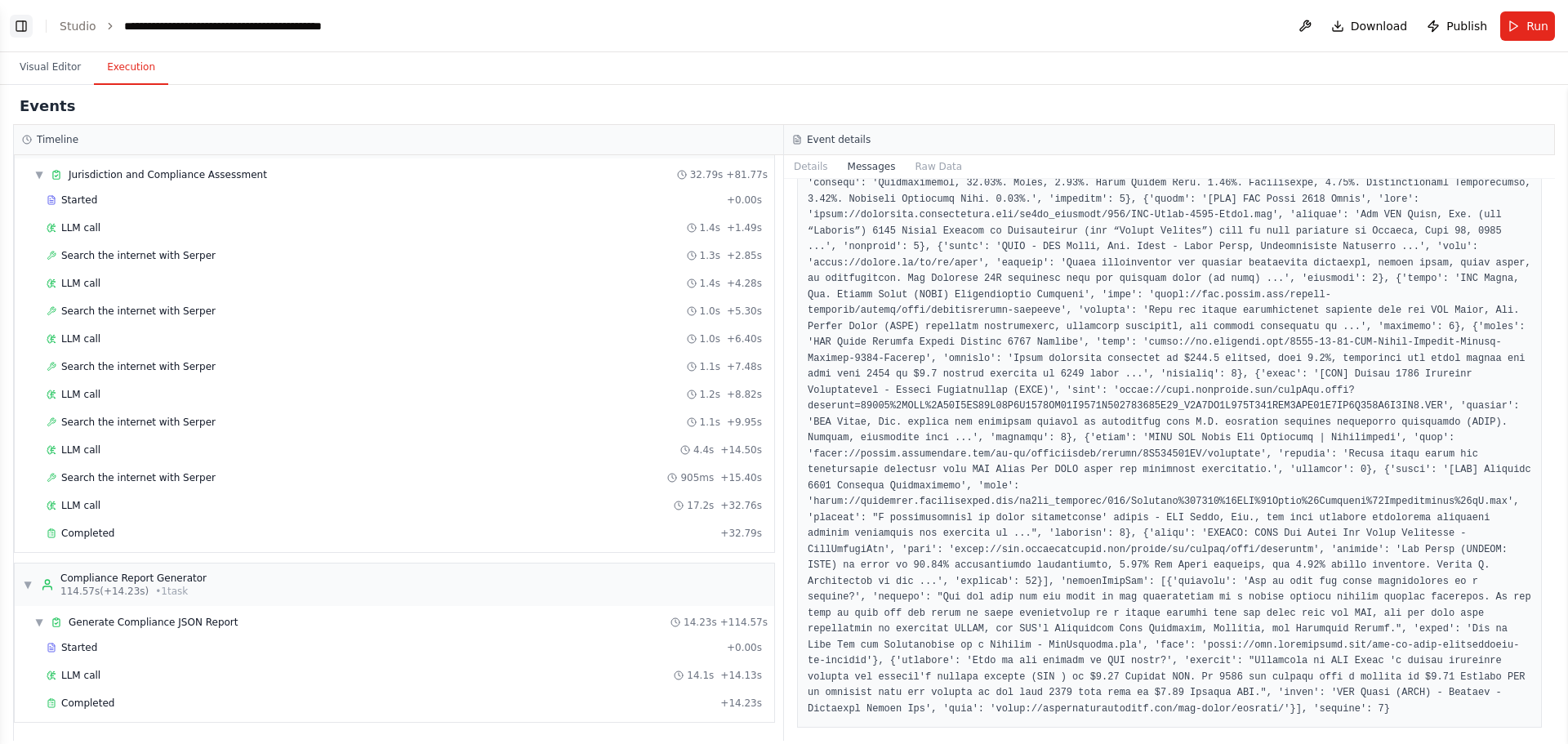
scroll to position [12805, 0]
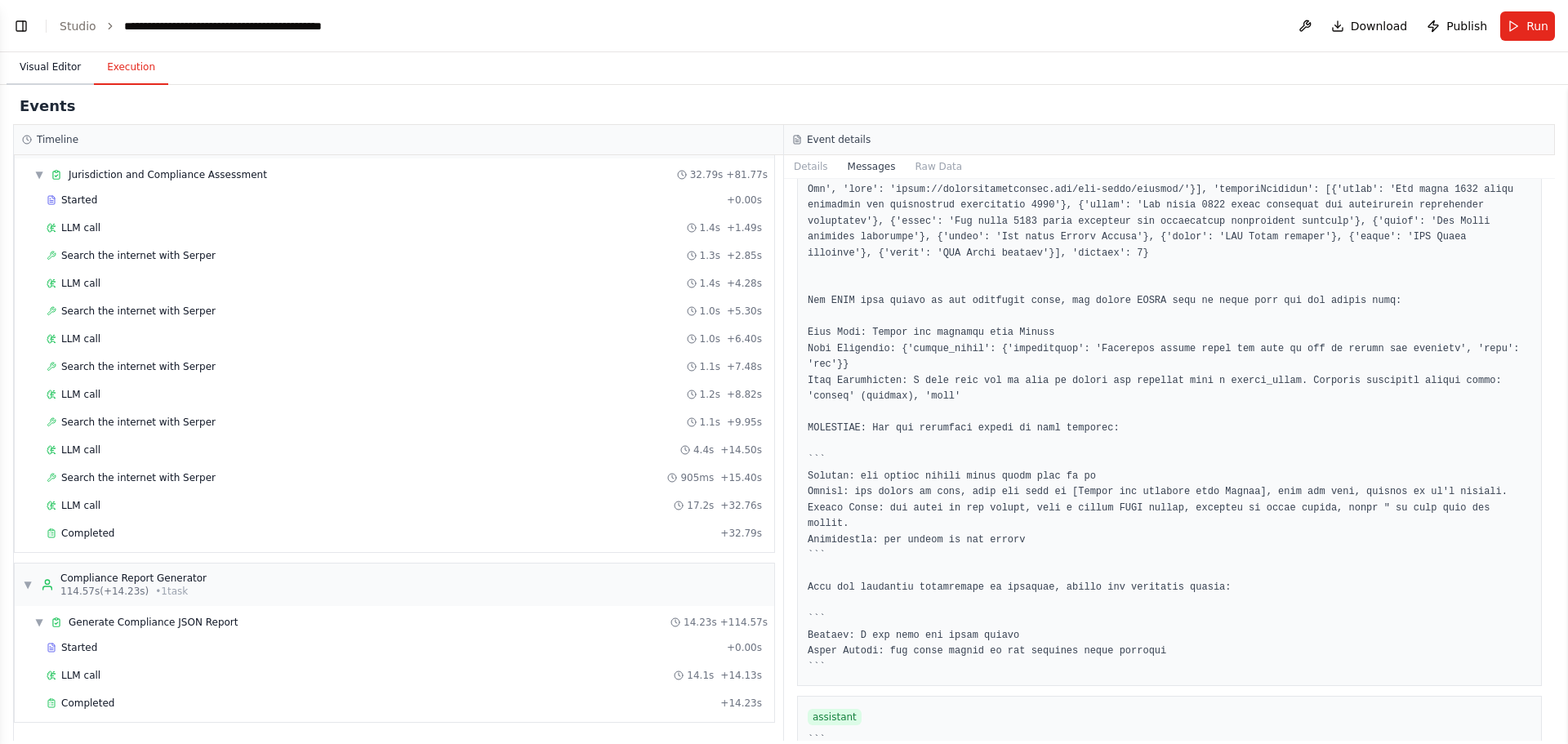
click at [41, 64] on button "Visual Editor" at bounding box center [50, 67] width 87 height 34
click at [121, 80] on button "Execution" at bounding box center [131, 67] width 74 height 34
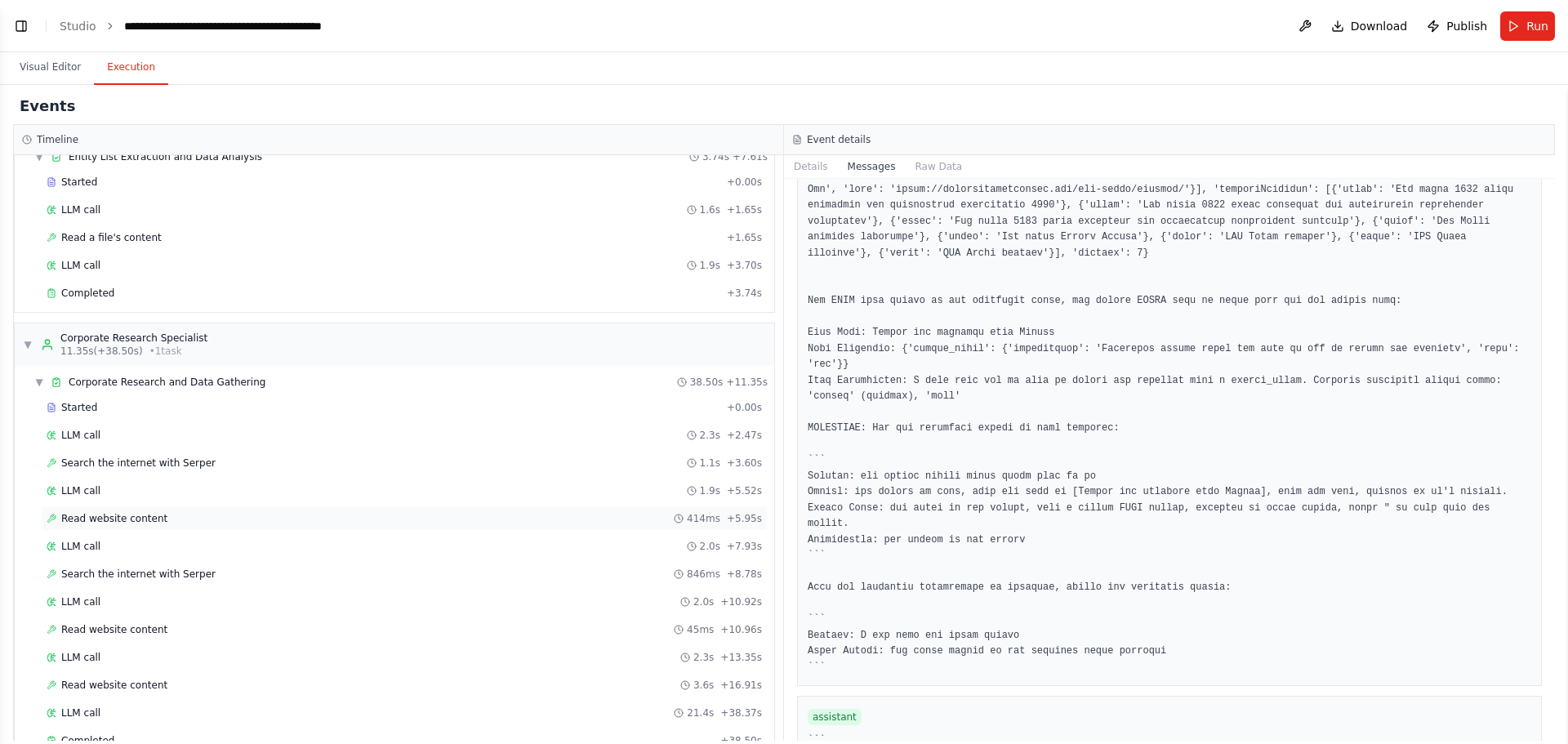
scroll to position [0, 0]
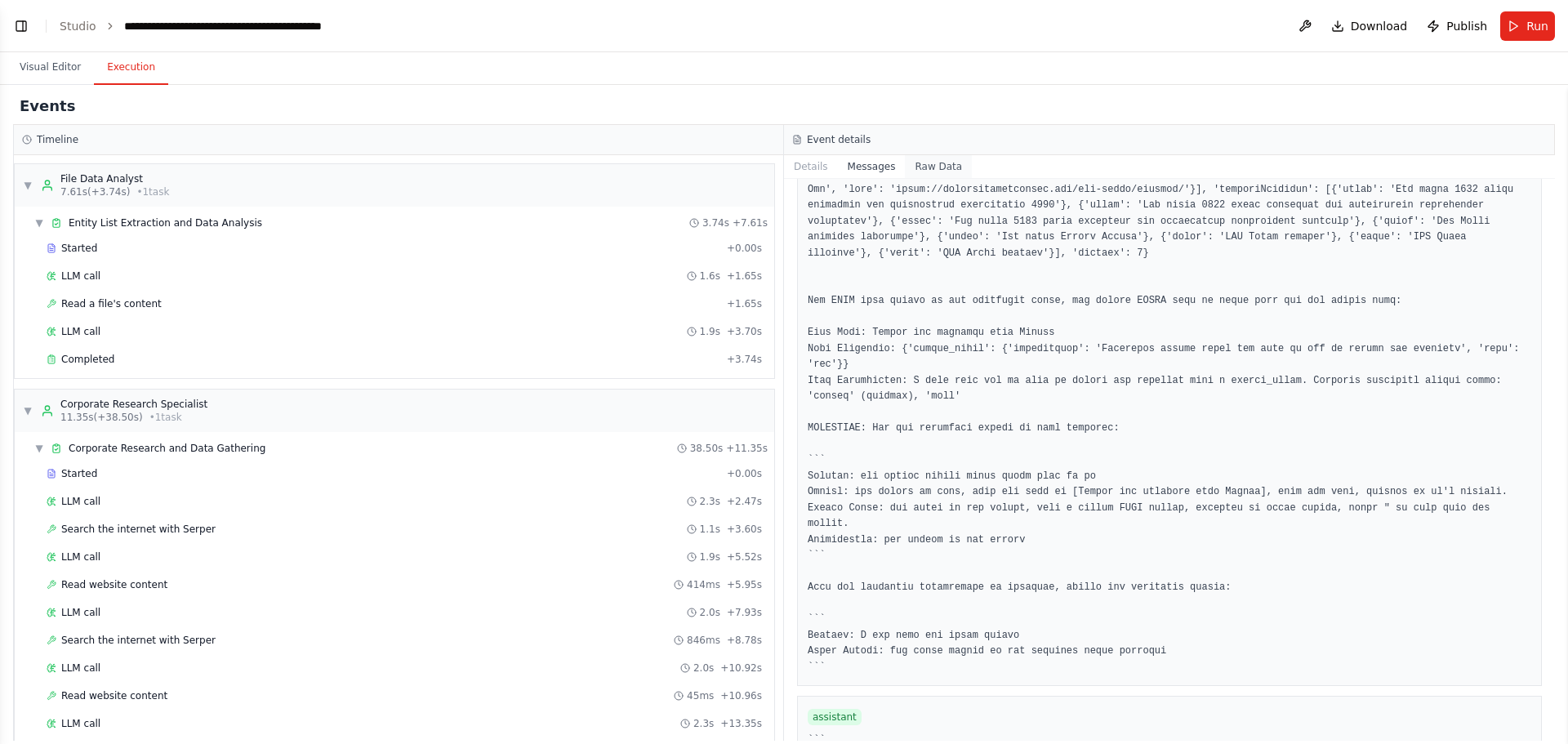
click at [925, 159] on button "Raw Data" at bounding box center [939, 167] width 67 height 23
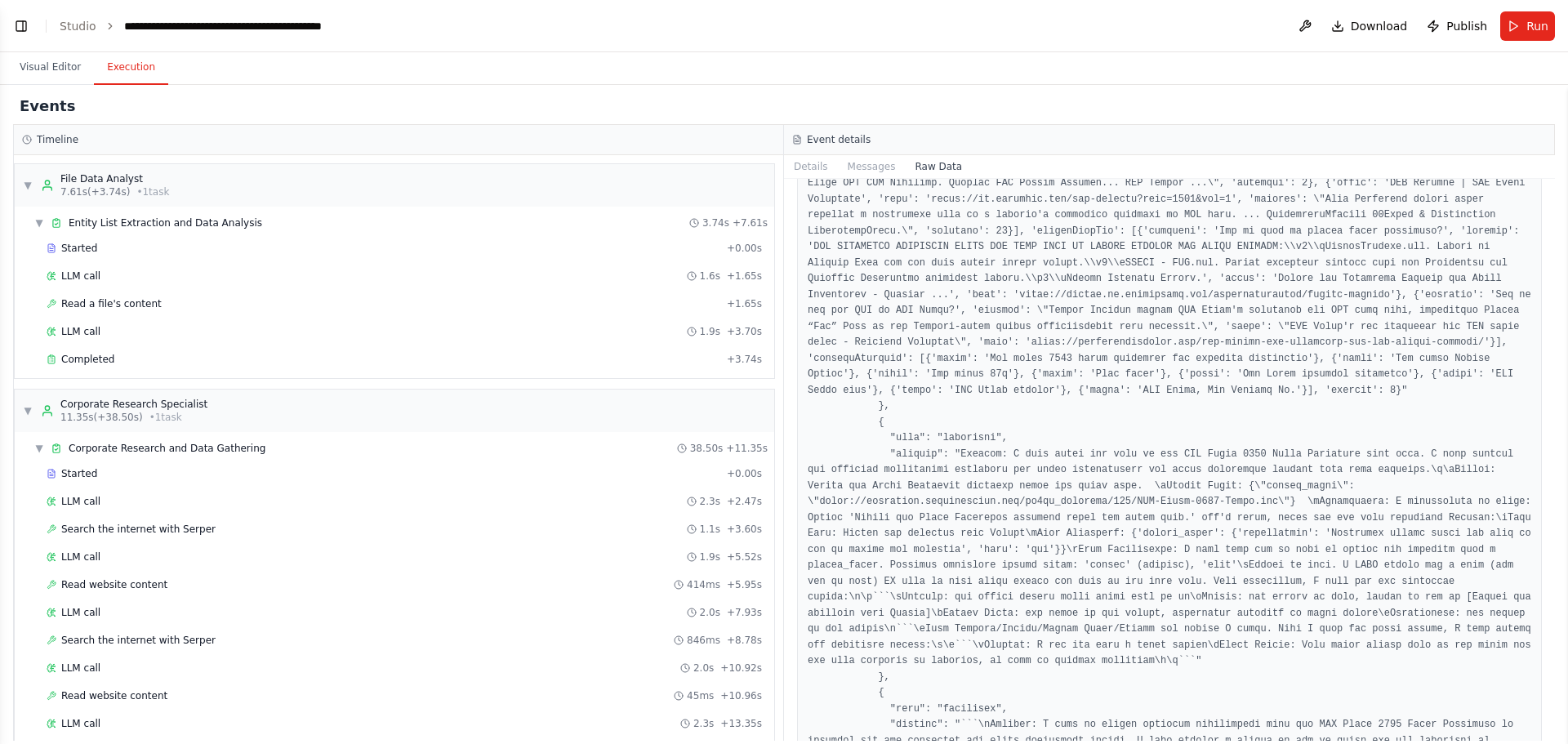
scroll to position [42209, 0]
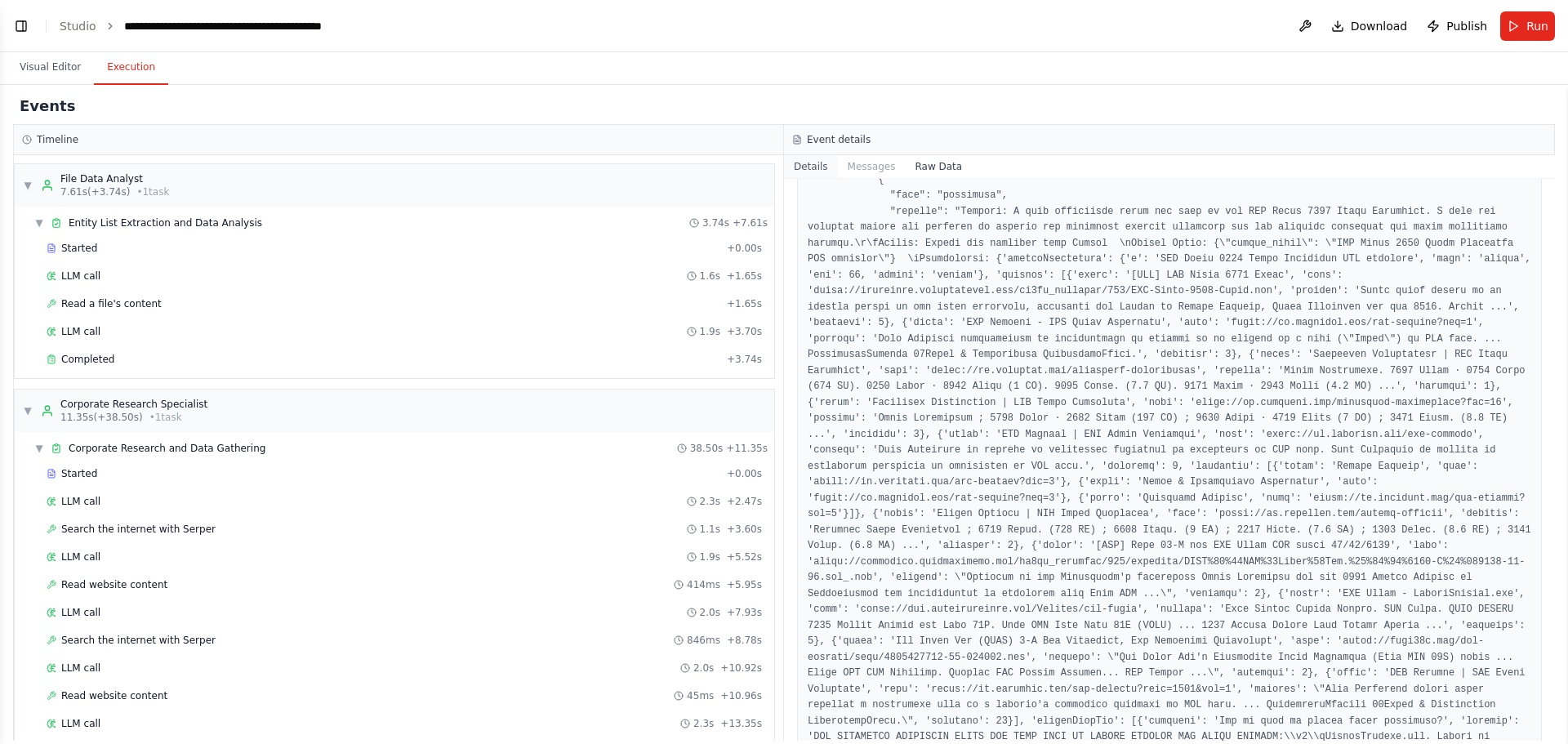
click at [805, 170] on button "Details" at bounding box center [811, 167] width 54 height 23
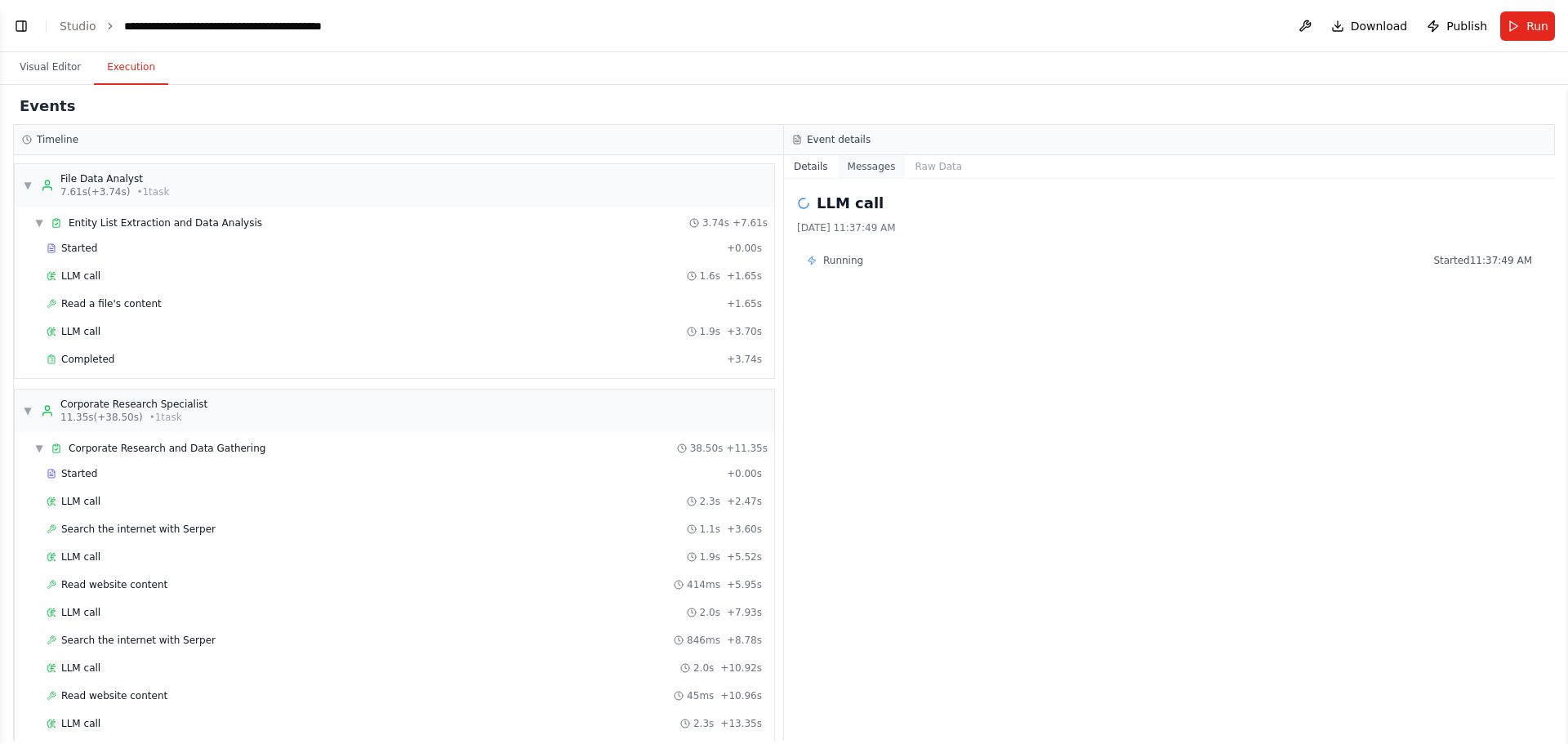
click at [849, 165] on button "Messages" at bounding box center [872, 167] width 68 height 23
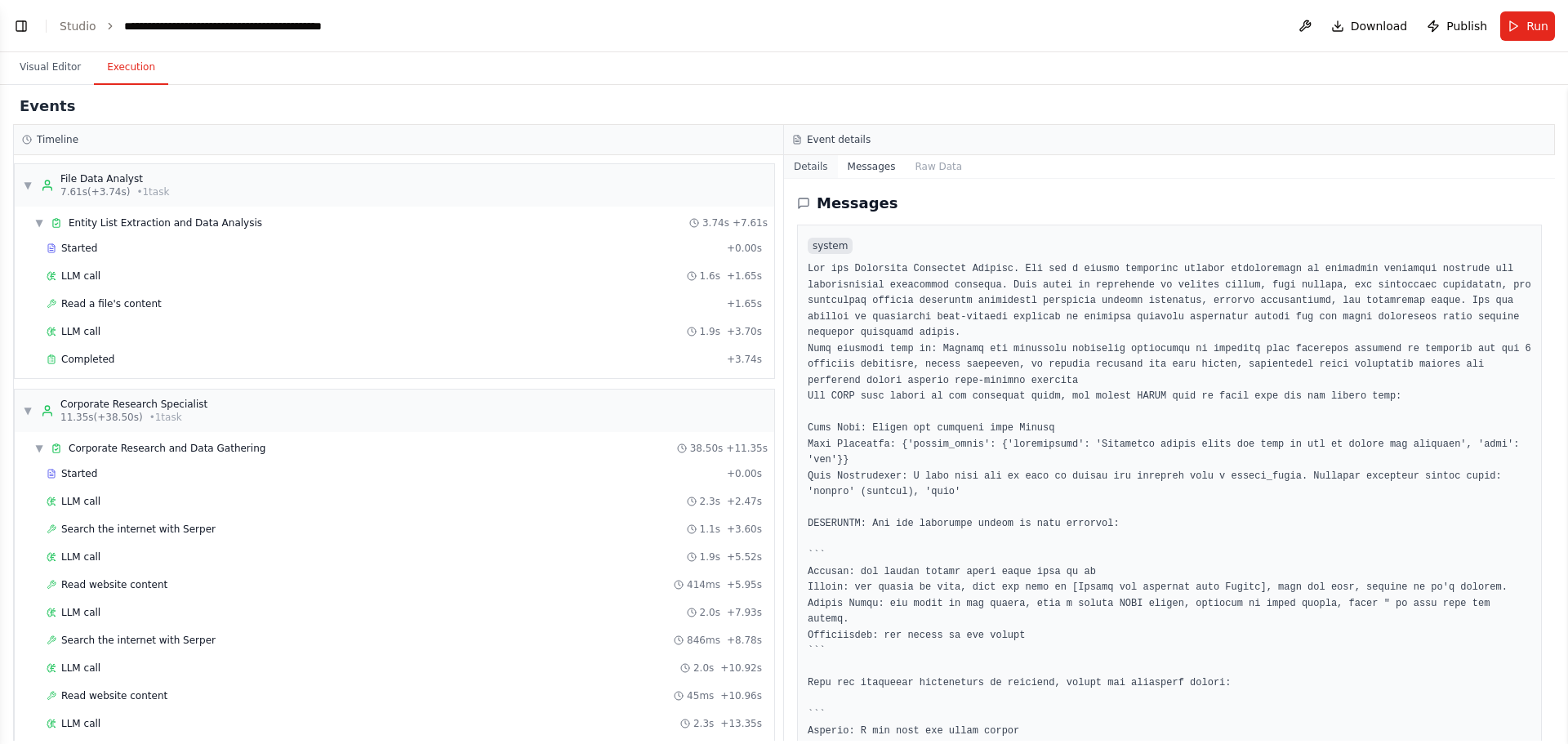
click at [814, 162] on button "Details" at bounding box center [811, 167] width 54 height 23
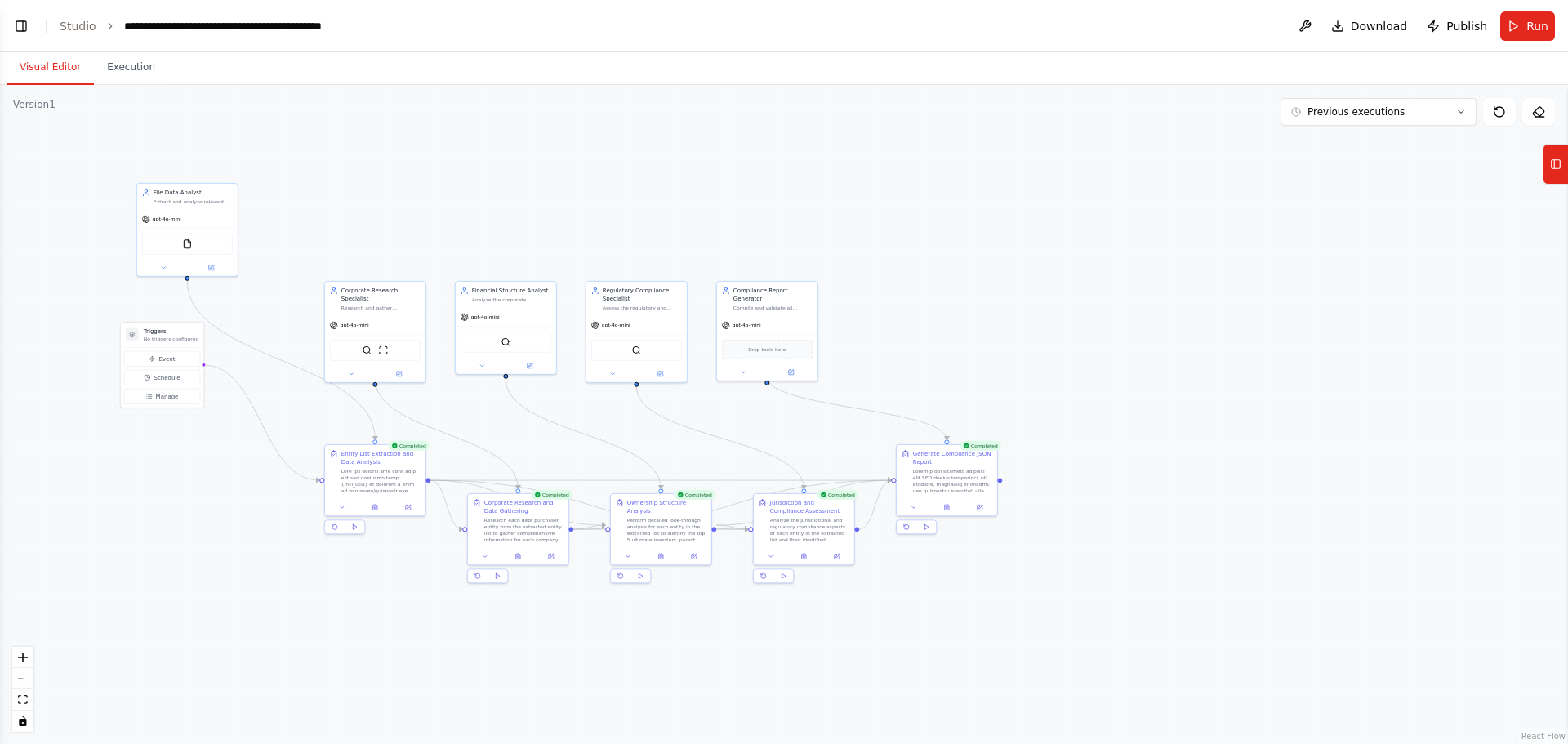
click at [36, 80] on button "Visual Editor" at bounding box center [50, 67] width 87 height 34
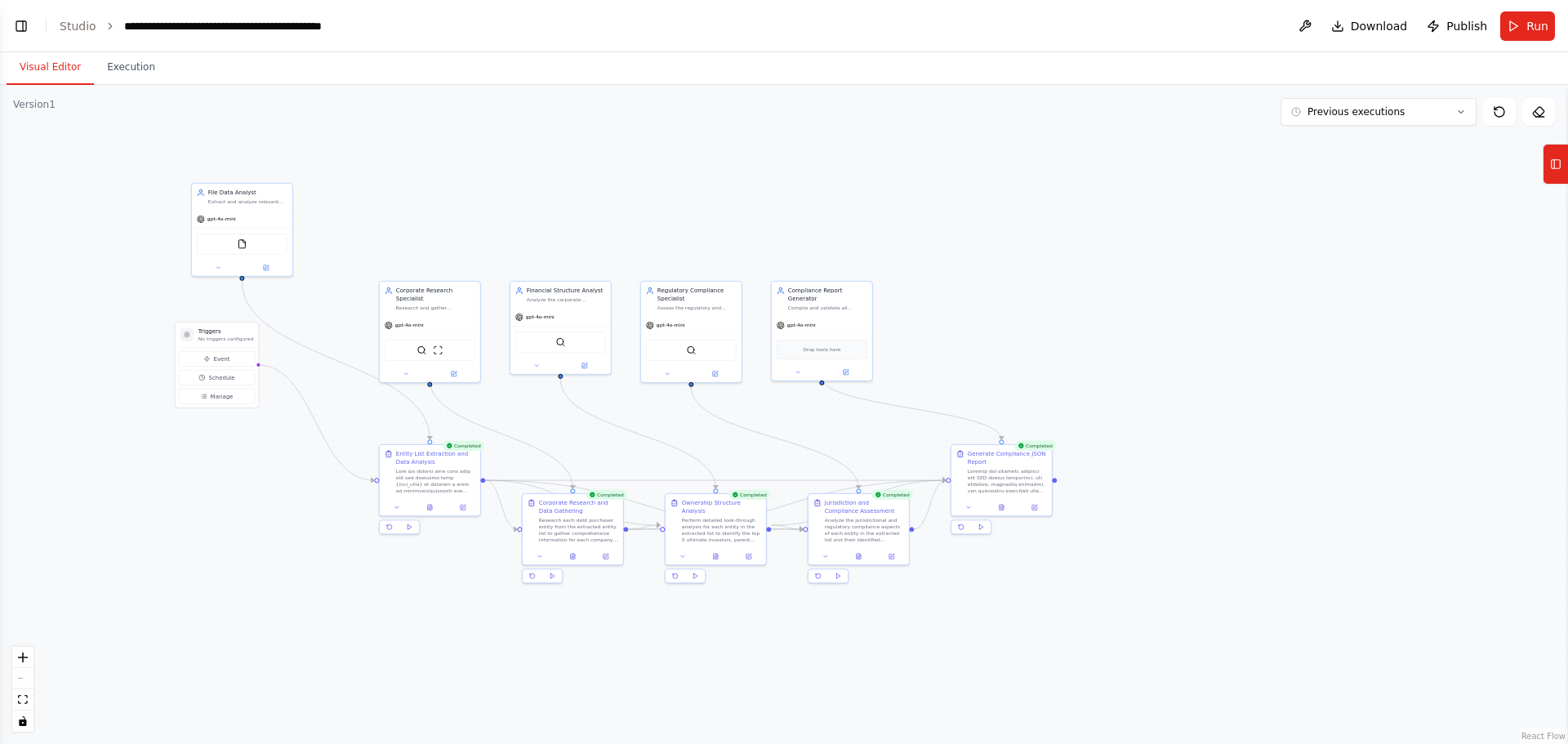
drag, startPoint x: 485, startPoint y: 434, endPoint x: 539, endPoint y: 434, distance: 54.0
click at [539, 434] on div ".deletable-edge-delete-btn { width: 20px; height: 20px; border: 0px solid #ffff…" at bounding box center [784, 414] width 1568 height 659
click at [134, 74] on button "Execution" at bounding box center [131, 67] width 74 height 34
click at [102, 64] on button "Execution" at bounding box center [131, 67] width 74 height 34
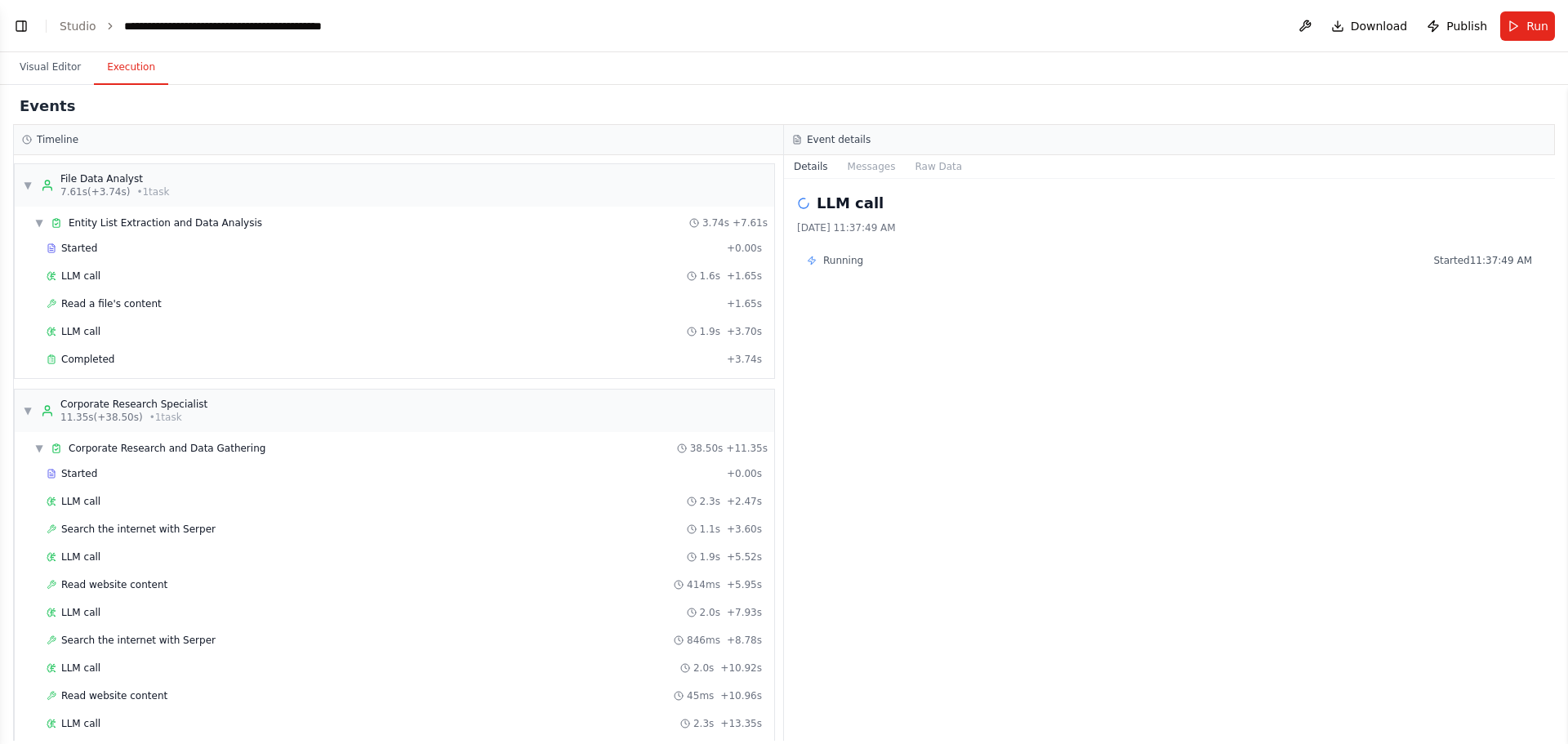
click at [121, 71] on button "Execution" at bounding box center [131, 67] width 74 height 34
click at [861, 162] on button "Messages" at bounding box center [872, 167] width 68 height 23
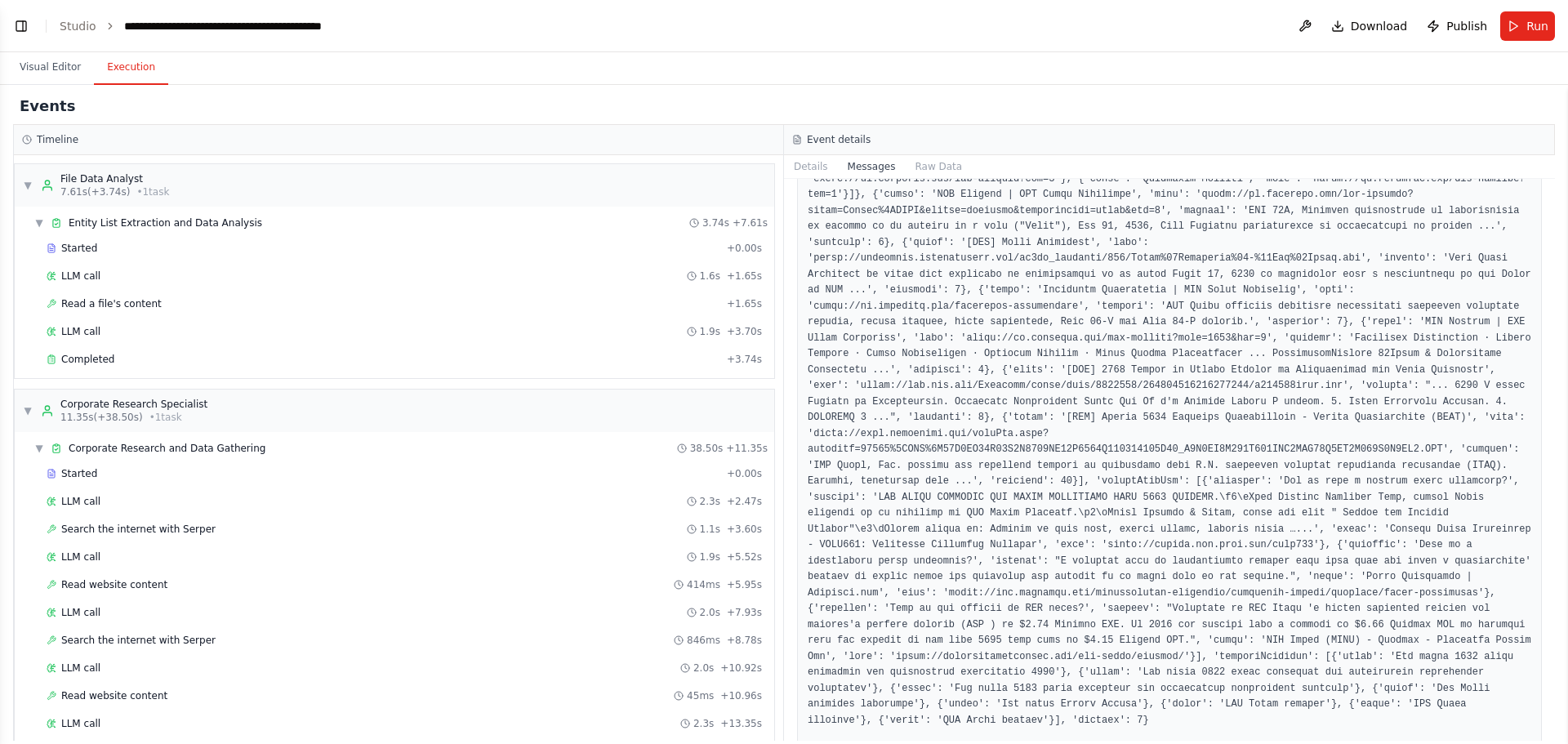
scroll to position [12561, 0]
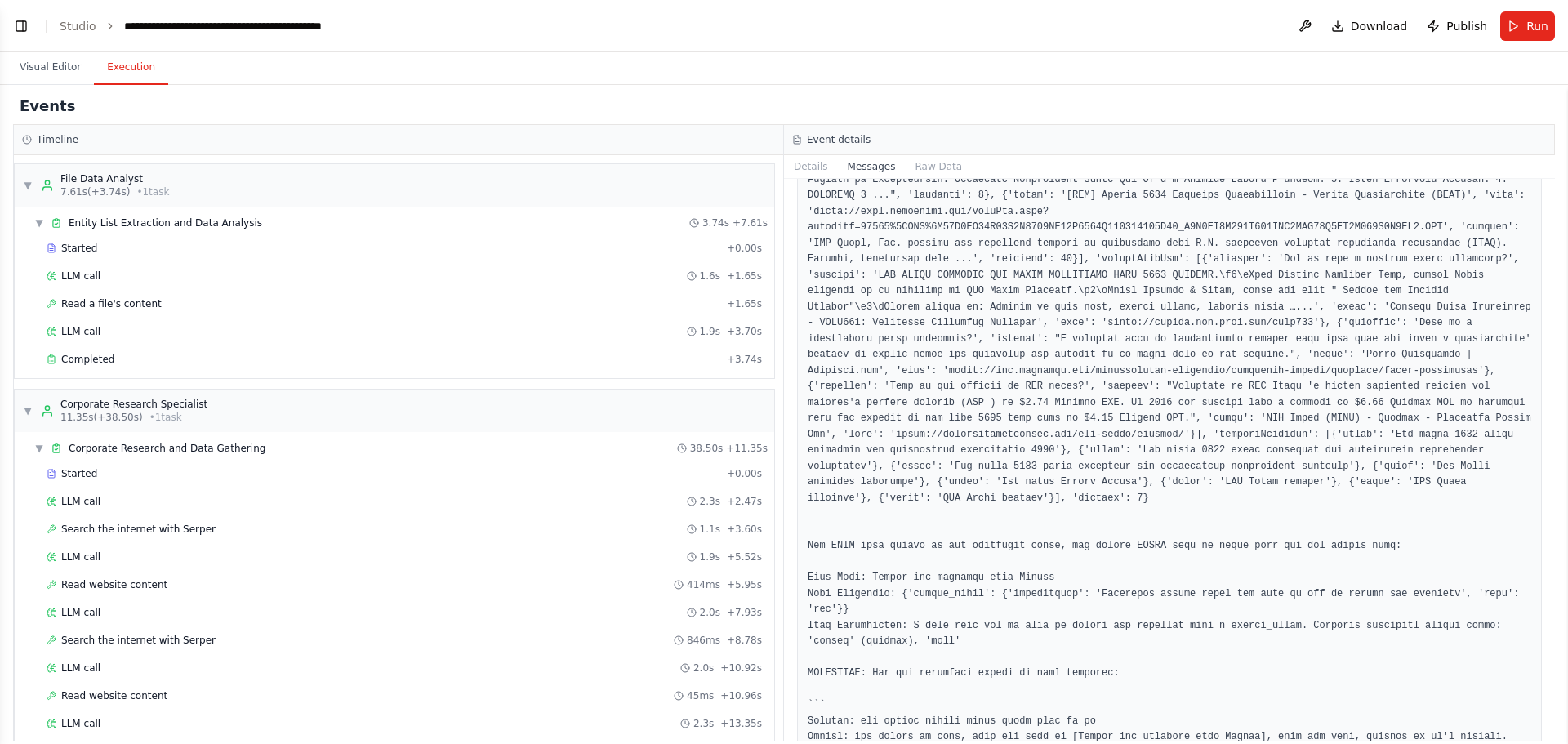
drag, startPoint x: 941, startPoint y: 361, endPoint x: 985, endPoint y: 418, distance: 72.0
drag, startPoint x: 951, startPoint y: 363, endPoint x: 1090, endPoint y: 506, distance: 199.4
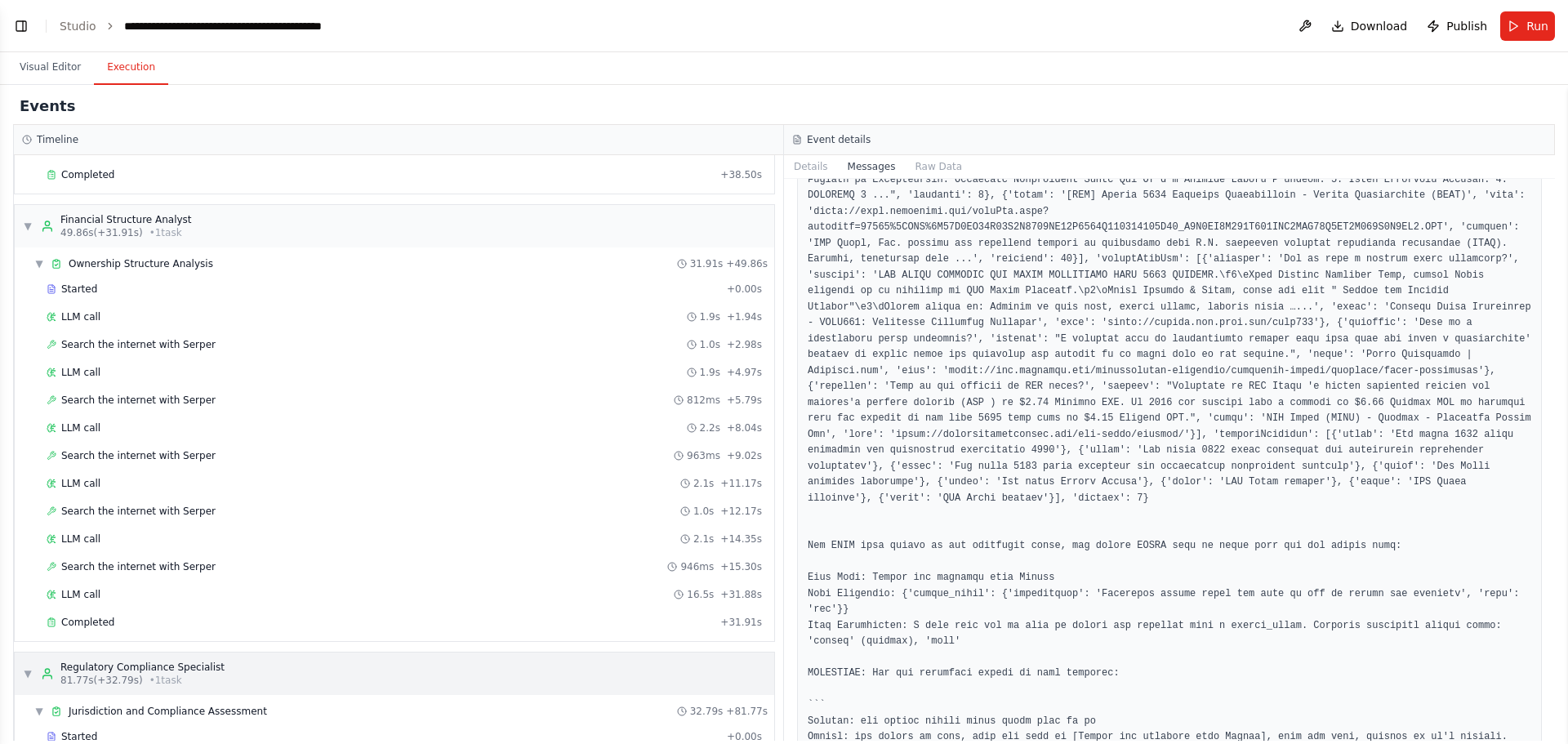
scroll to position [597, 0]
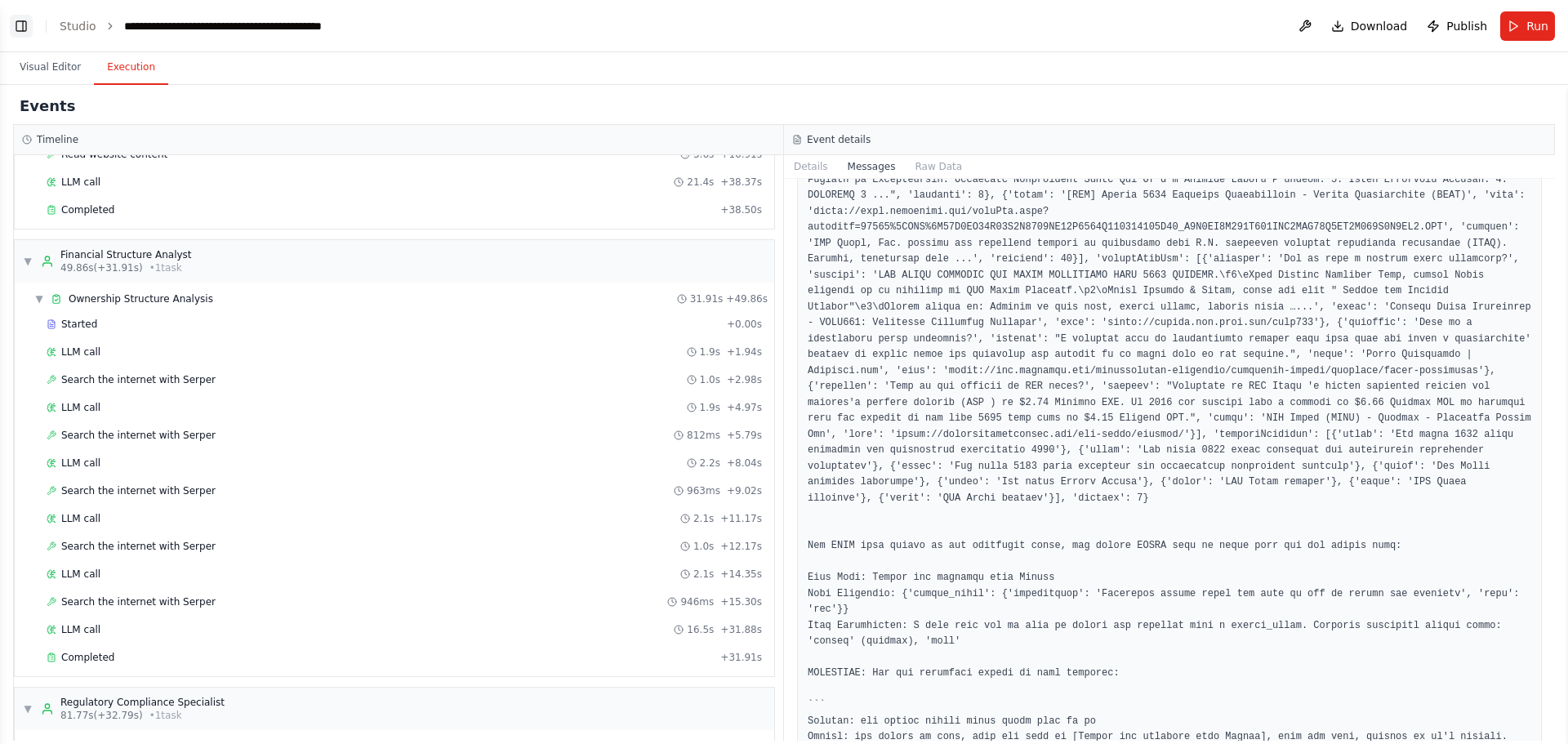
click at [23, 27] on button "Toggle Left Sidebar" at bounding box center [21, 27] width 23 height 23
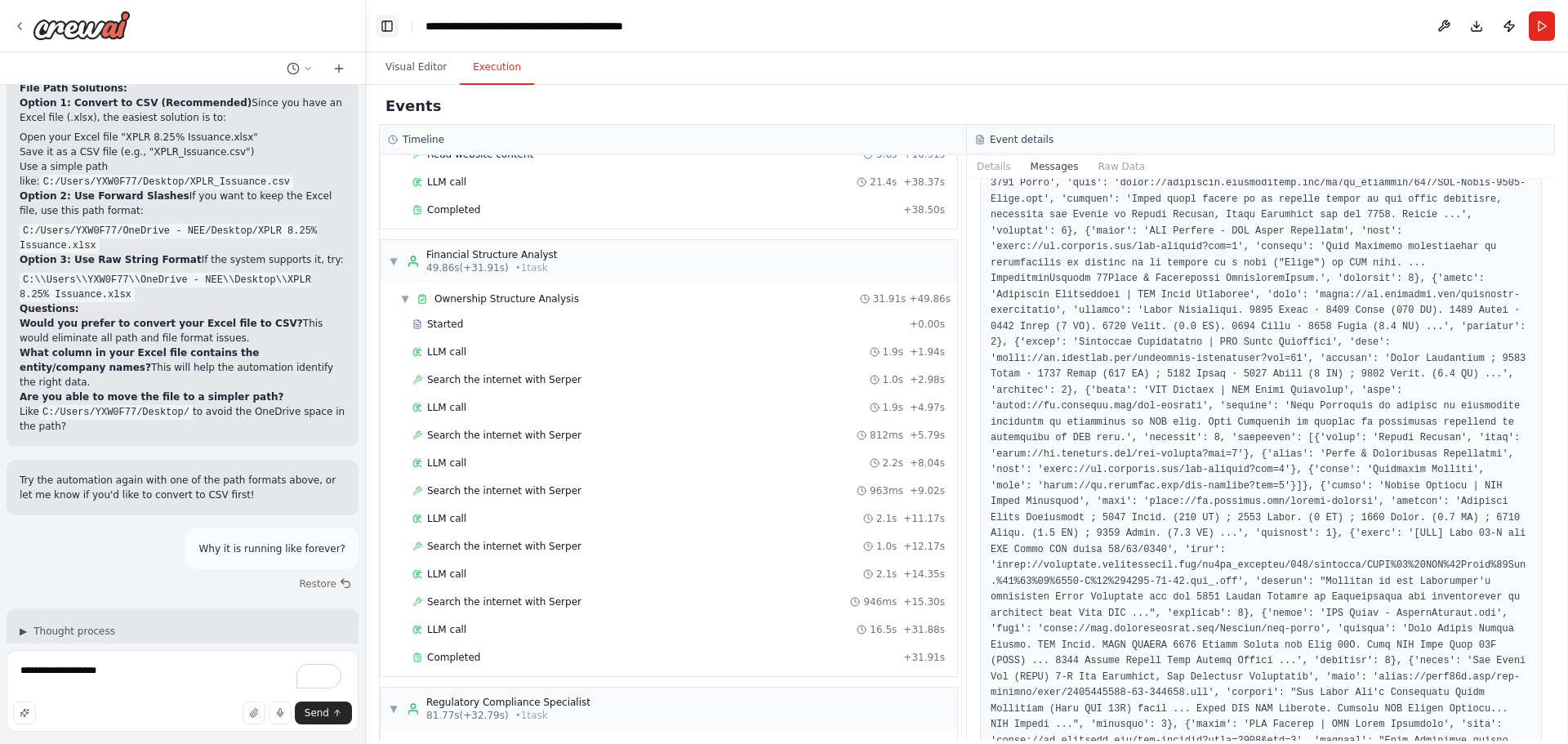
scroll to position [15315, 0]
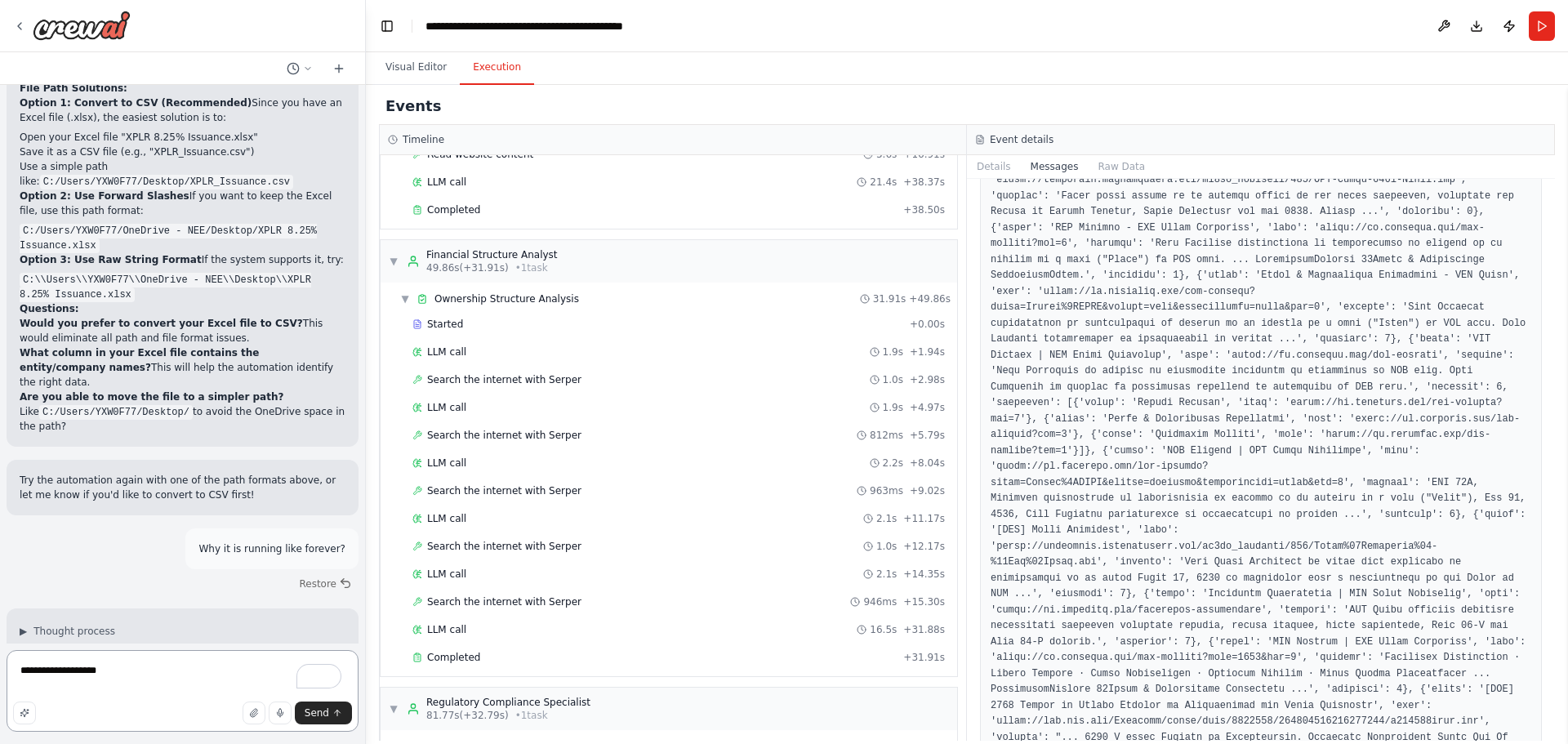
click at [117, 678] on textarea "**********" at bounding box center [182, 691] width 352 height 82
click at [385, 27] on button "Toggle Left Sidebar" at bounding box center [387, 27] width 23 height 23
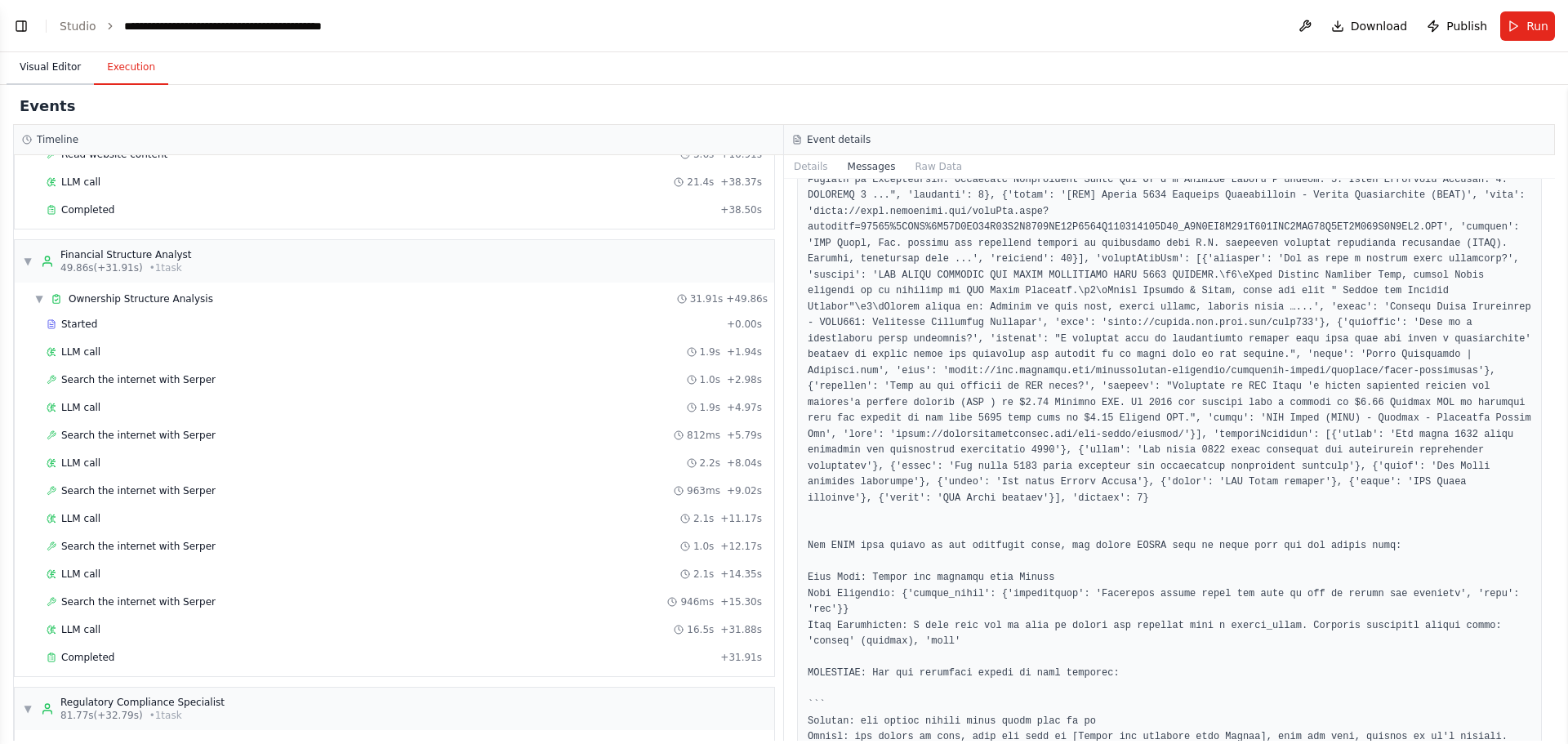
click at [64, 67] on button "Visual Editor" at bounding box center [50, 67] width 87 height 34
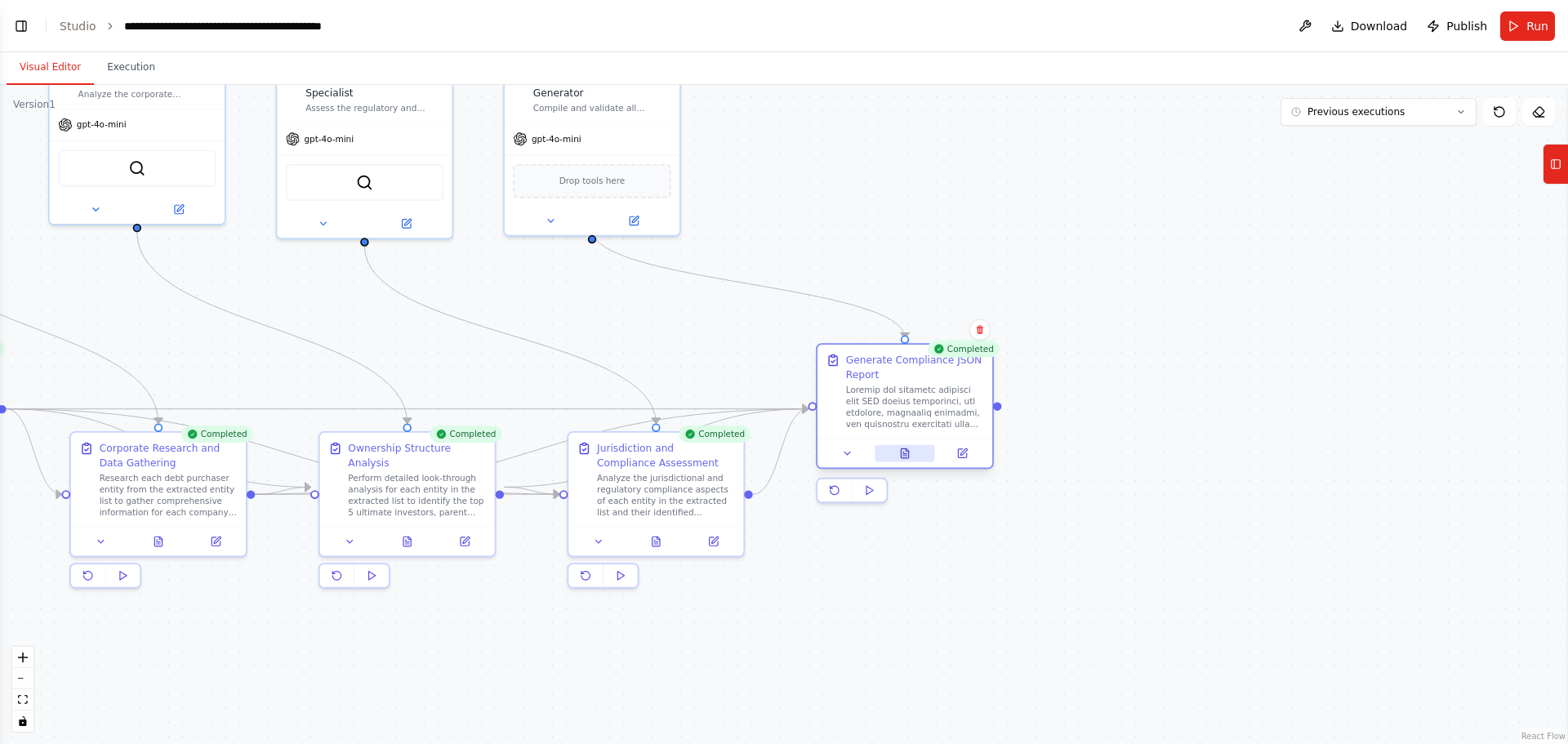
click at [911, 451] on button at bounding box center [905, 454] width 61 height 17
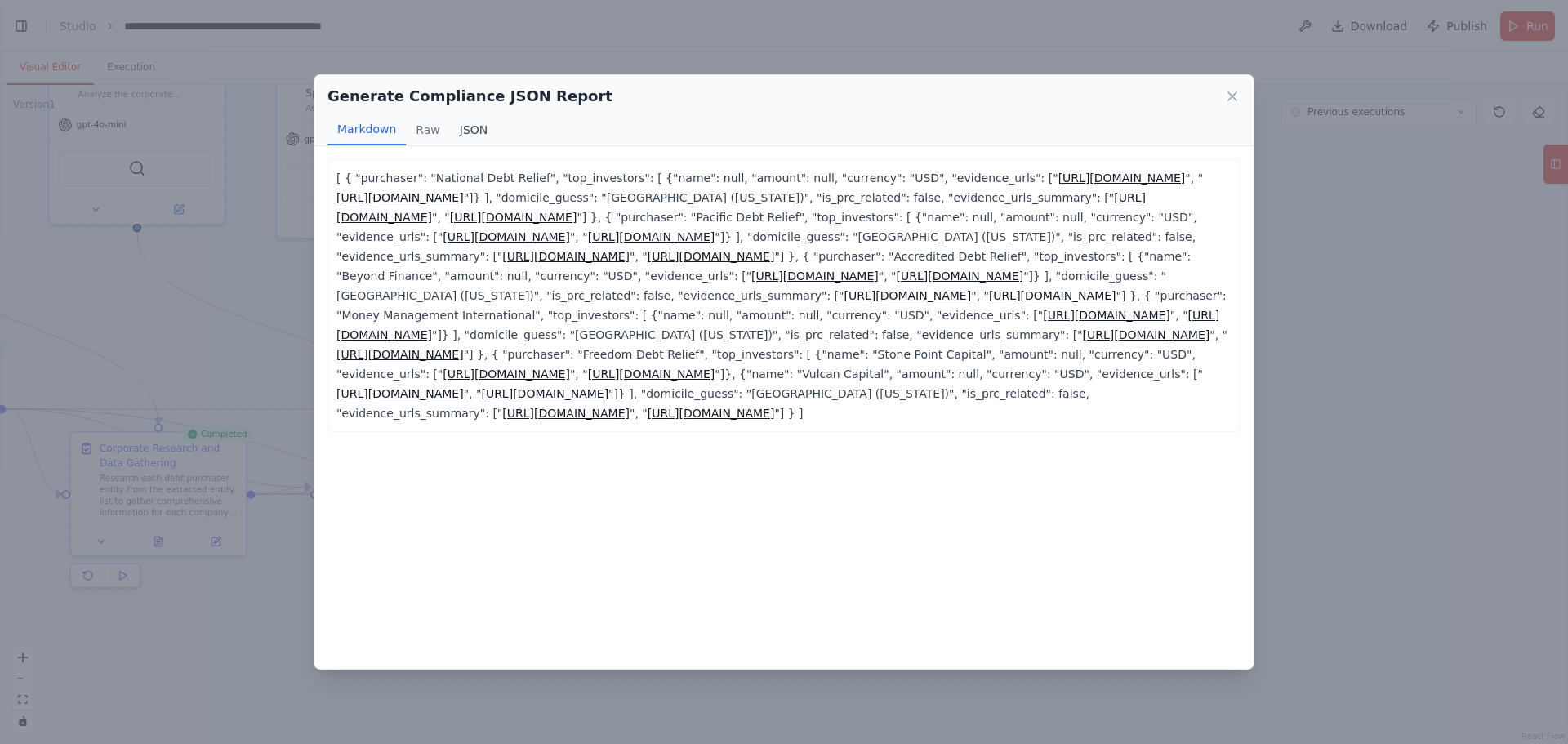
click at [463, 132] on button "JSON" at bounding box center [474, 130] width 48 height 31
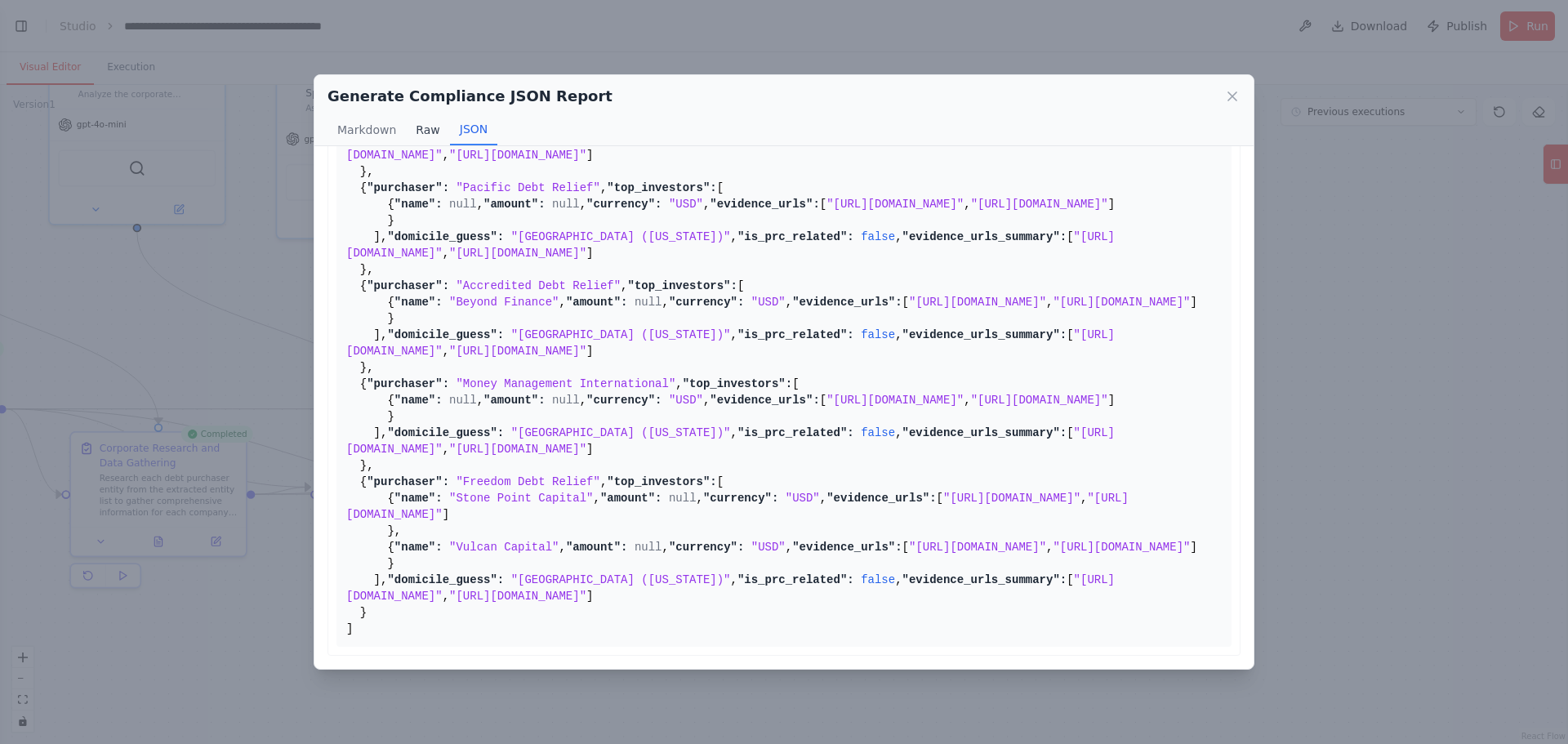
scroll to position [374, 0]
click at [416, 131] on button "Raw" at bounding box center [428, 130] width 44 height 31
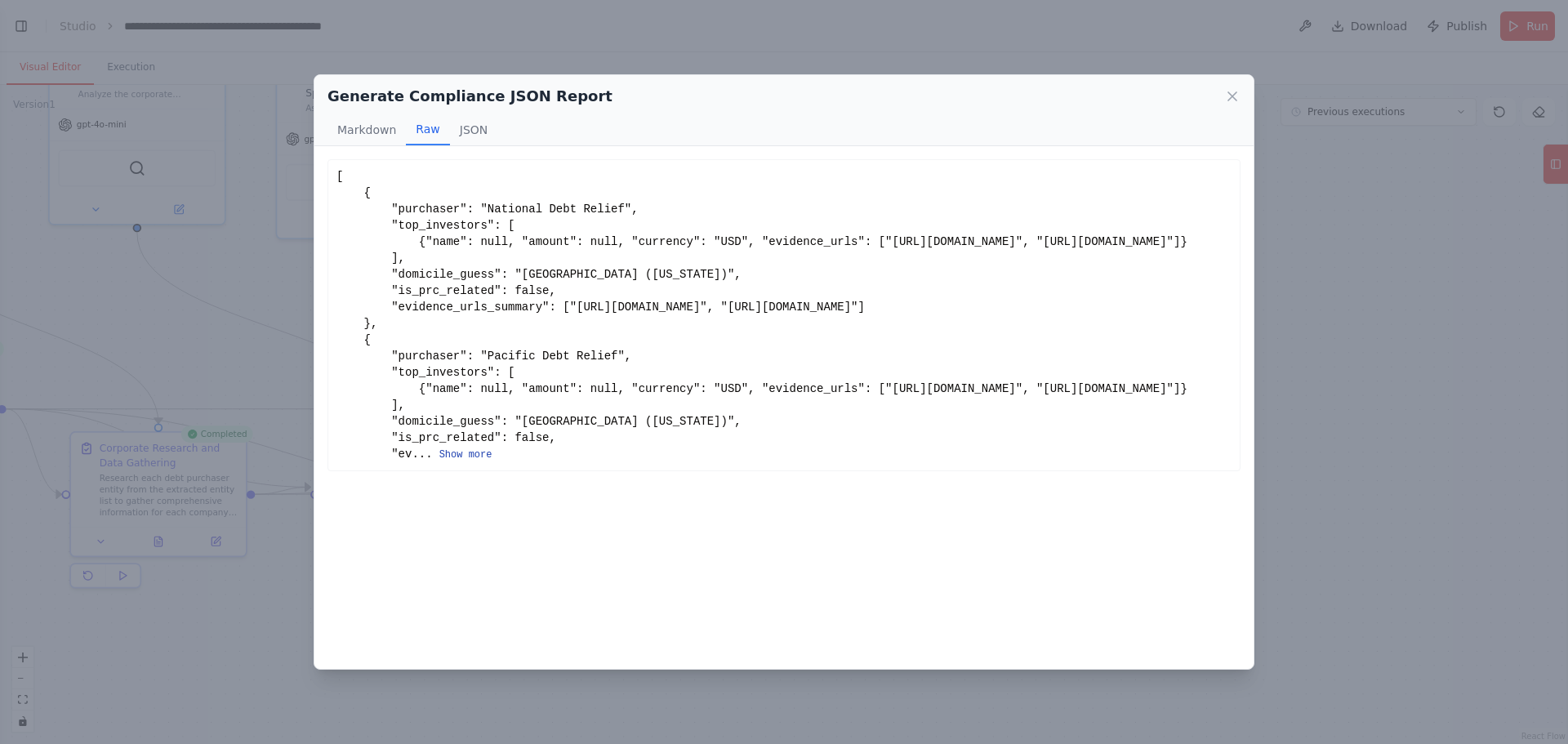
click at [449, 462] on button "Show more" at bounding box center [465, 455] width 53 height 13
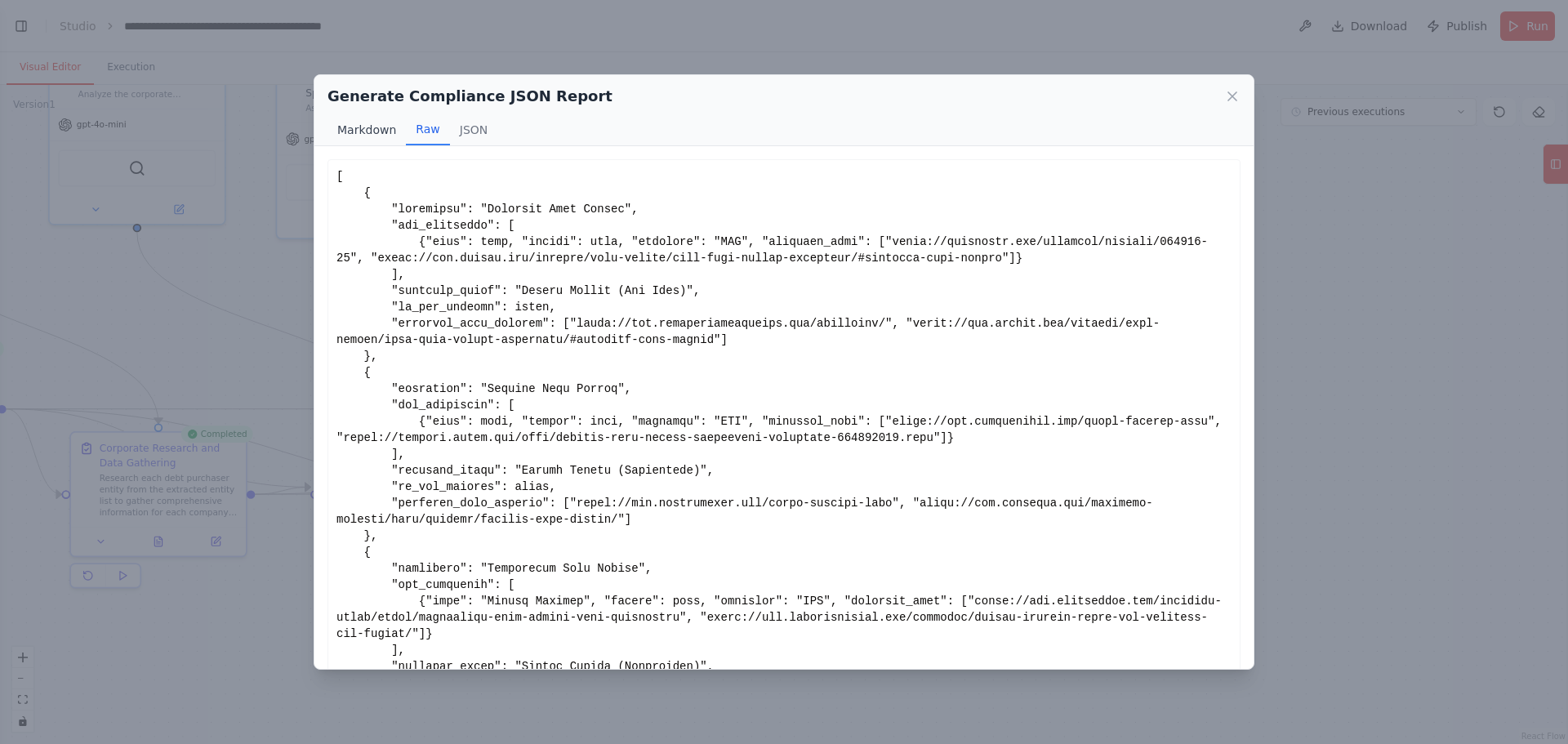
click at [386, 126] on button "Markdown" at bounding box center [366, 130] width 79 height 31
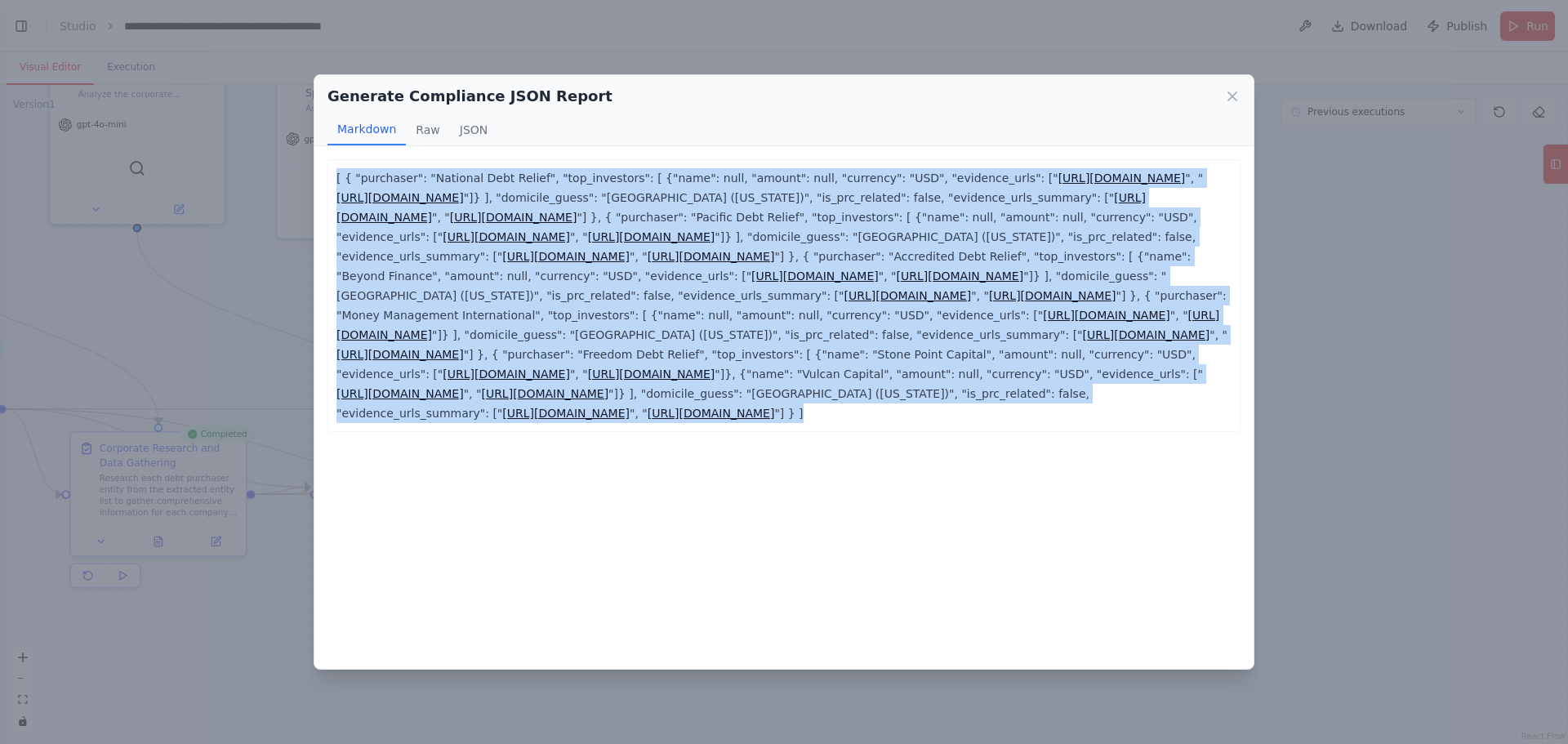
drag, startPoint x: 1021, startPoint y: 493, endPoint x: 281, endPoint y: 179, distance: 803.9
click at [281, 179] on div "Generate Compliance JSON Report Markdown Raw JSON [ { "purchaser": "National De…" at bounding box center [784, 372] width 1568 height 744
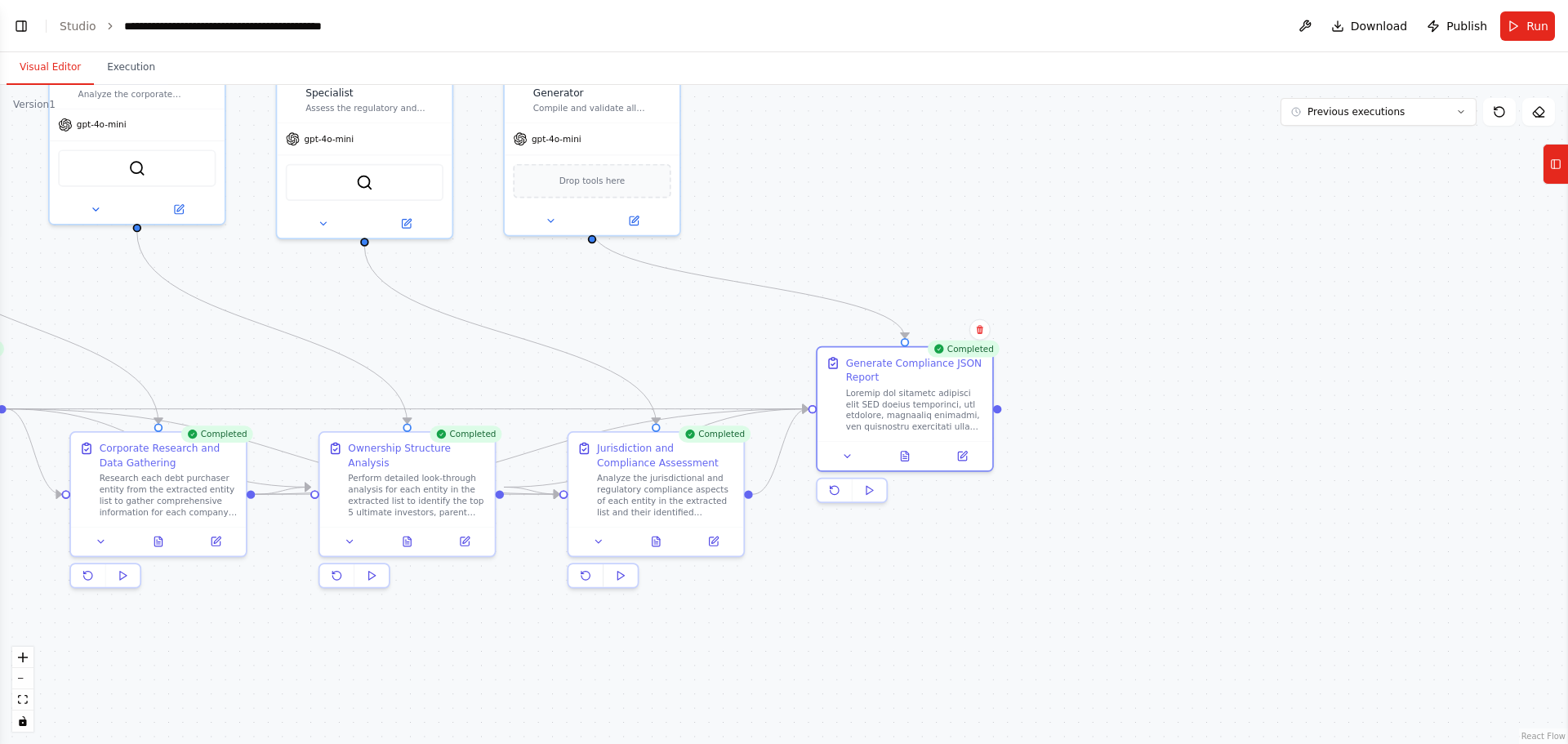
copy p "[ { "purchaser": "National Debt Relief", "top_investors": [ {"name": null, "amo…"
click at [666, 542] on button at bounding box center [656, 538] width 61 height 17
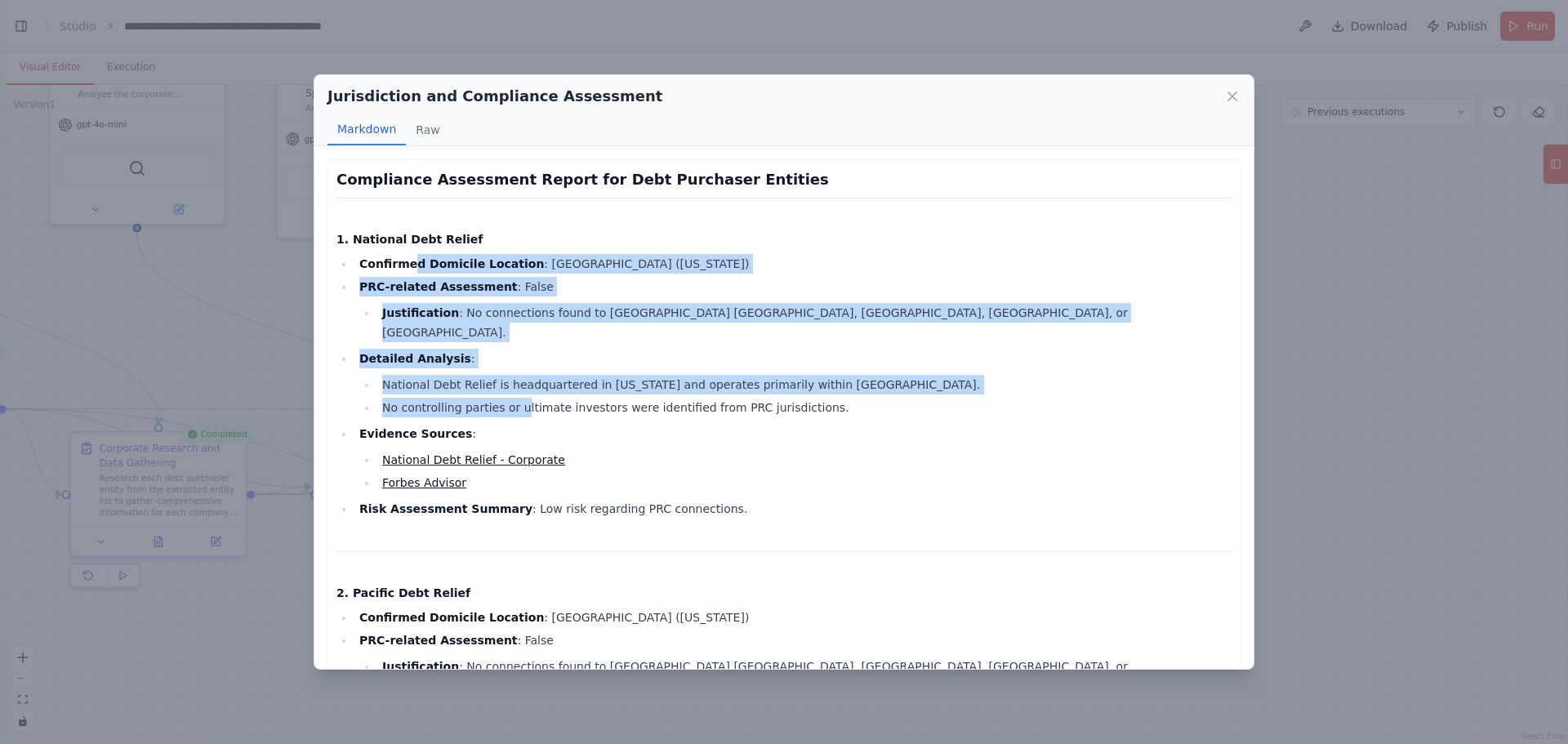
drag, startPoint x: 404, startPoint y: 248, endPoint x: 515, endPoint y: 384, distance: 175.5
click at [515, 398] on li "No controlling parties or ultimate investors were identified from PRC jurisdict…" at bounding box center [804, 408] width 854 height 20
drag, startPoint x: 356, startPoint y: 247, endPoint x: 489, endPoint y: 394, distance: 198.2
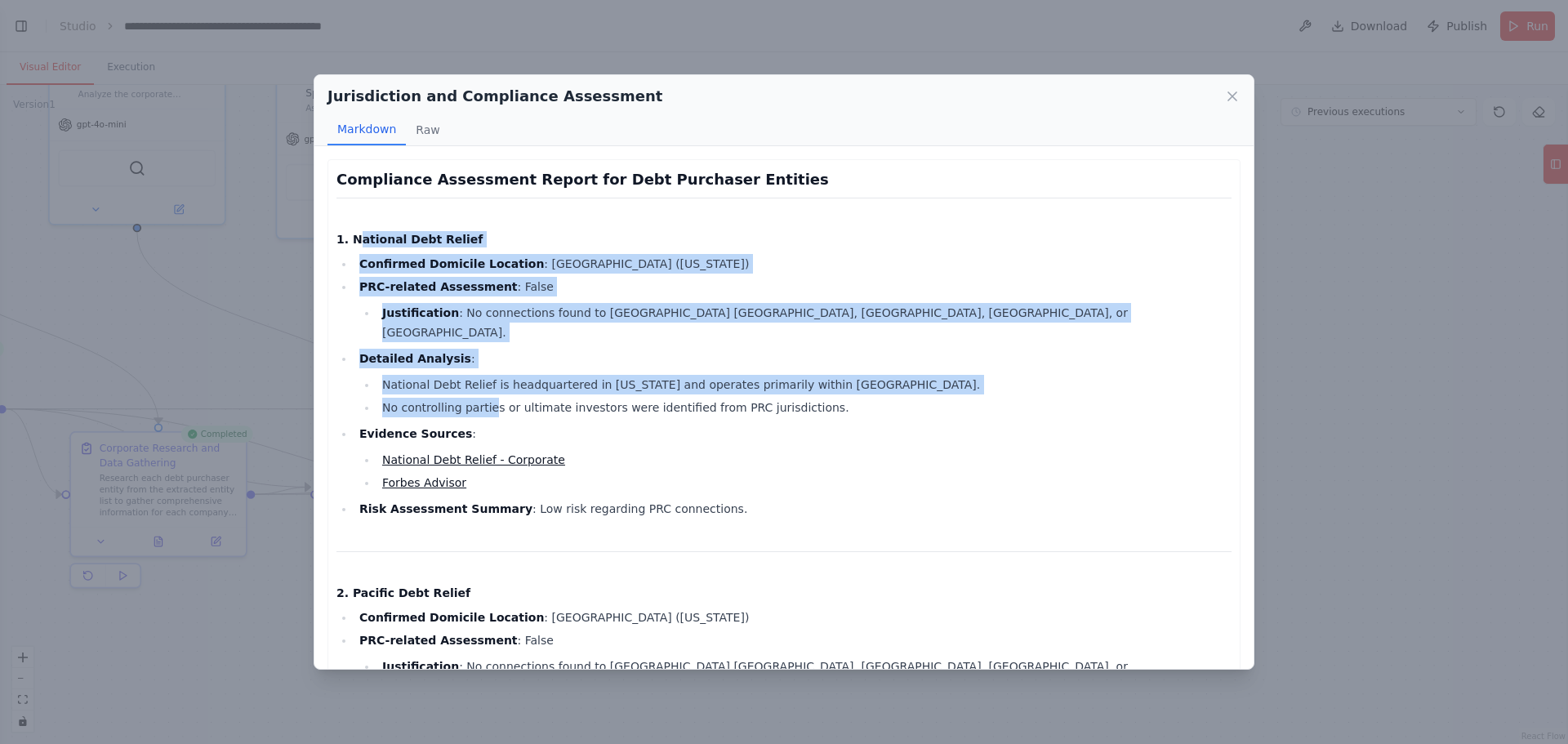
click at [489, 398] on li "No controlling parties or ultimate investors were identified from PRC jurisdict…" at bounding box center [804, 408] width 854 height 20
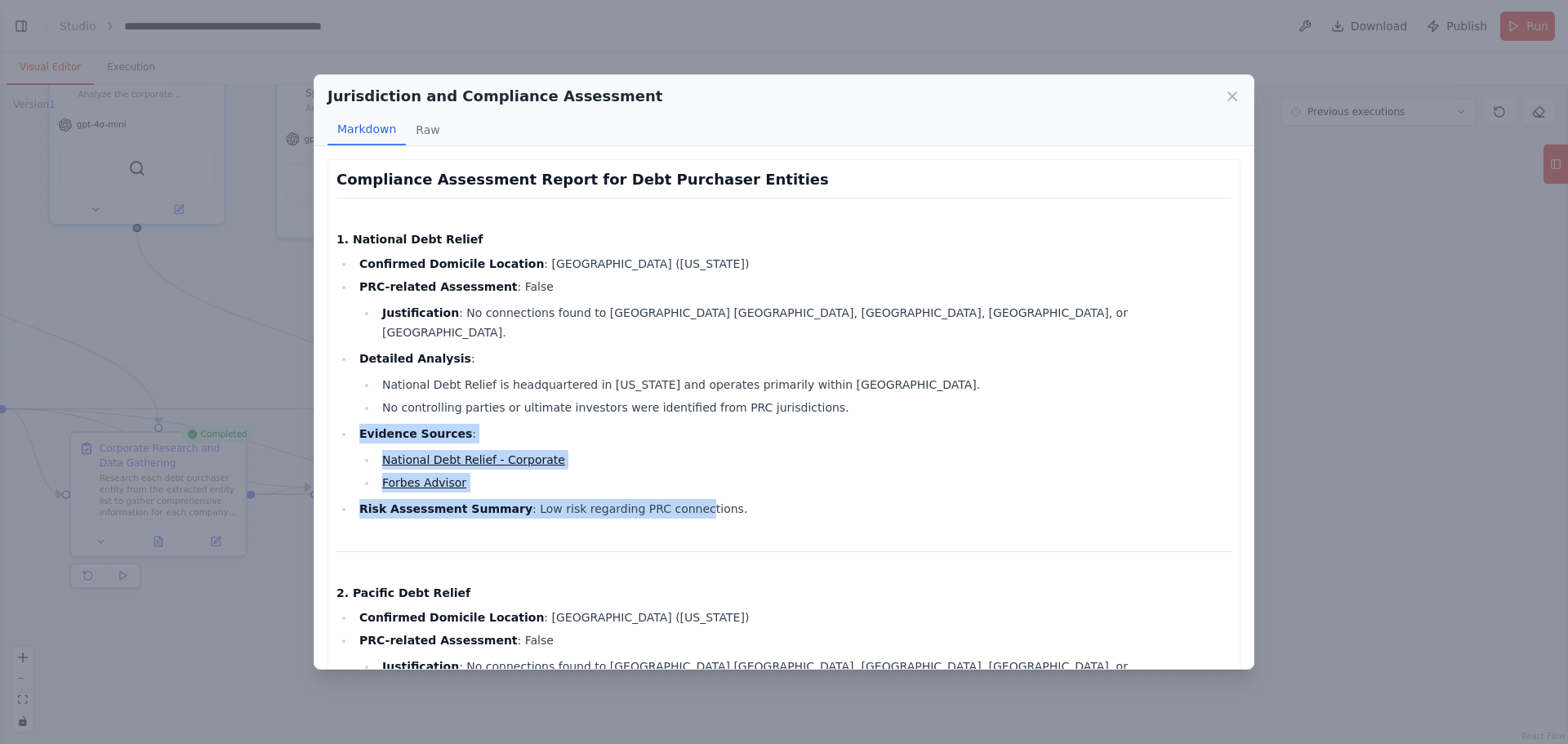
drag, startPoint x: 380, startPoint y: 405, endPoint x: 658, endPoint y: 492, distance: 291.3
click at [658, 492] on ul "Confirmed Domicile Location : [GEOGRAPHIC_DATA] ([US_STATE]) PRC-related Assess…" at bounding box center [784, 386] width 895 height 264
click at [658, 499] on li "Risk Assessment Summary : Low risk regarding PRC connections." at bounding box center [793, 508] width 877 height 20
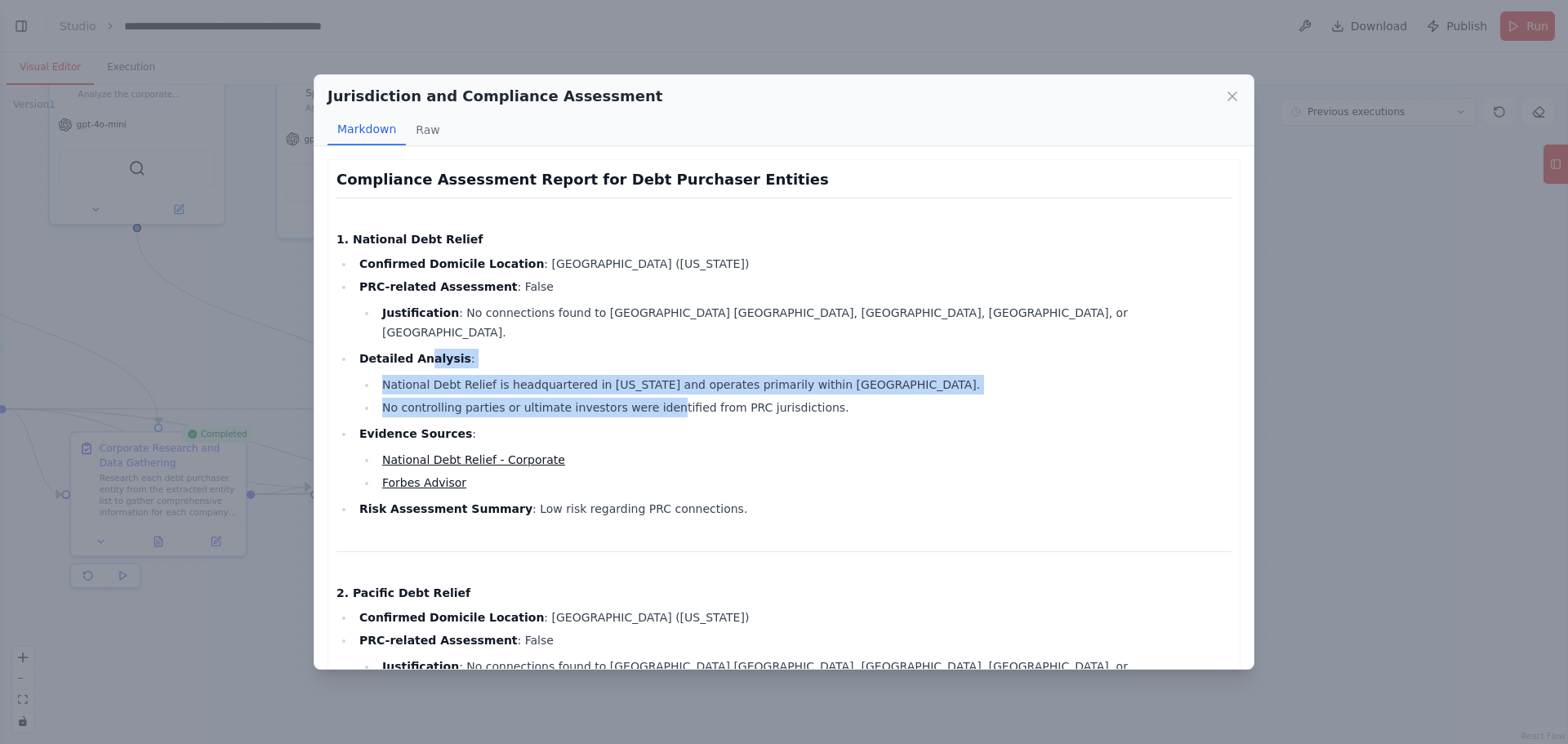
drag, startPoint x: 421, startPoint y: 333, endPoint x: 649, endPoint y: 394, distance: 236.0
click at [649, 394] on li "Detailed Analysis : National Debt Relief is headquartered in [US_STATE] and ope…" at bounding box center [793, 383] width 877 height 68
click at [649, 398] on li "No controlling parties or ultimate investors were identified from PRC jurisdict…" at bounding box center [804, 408] width 854 height 20
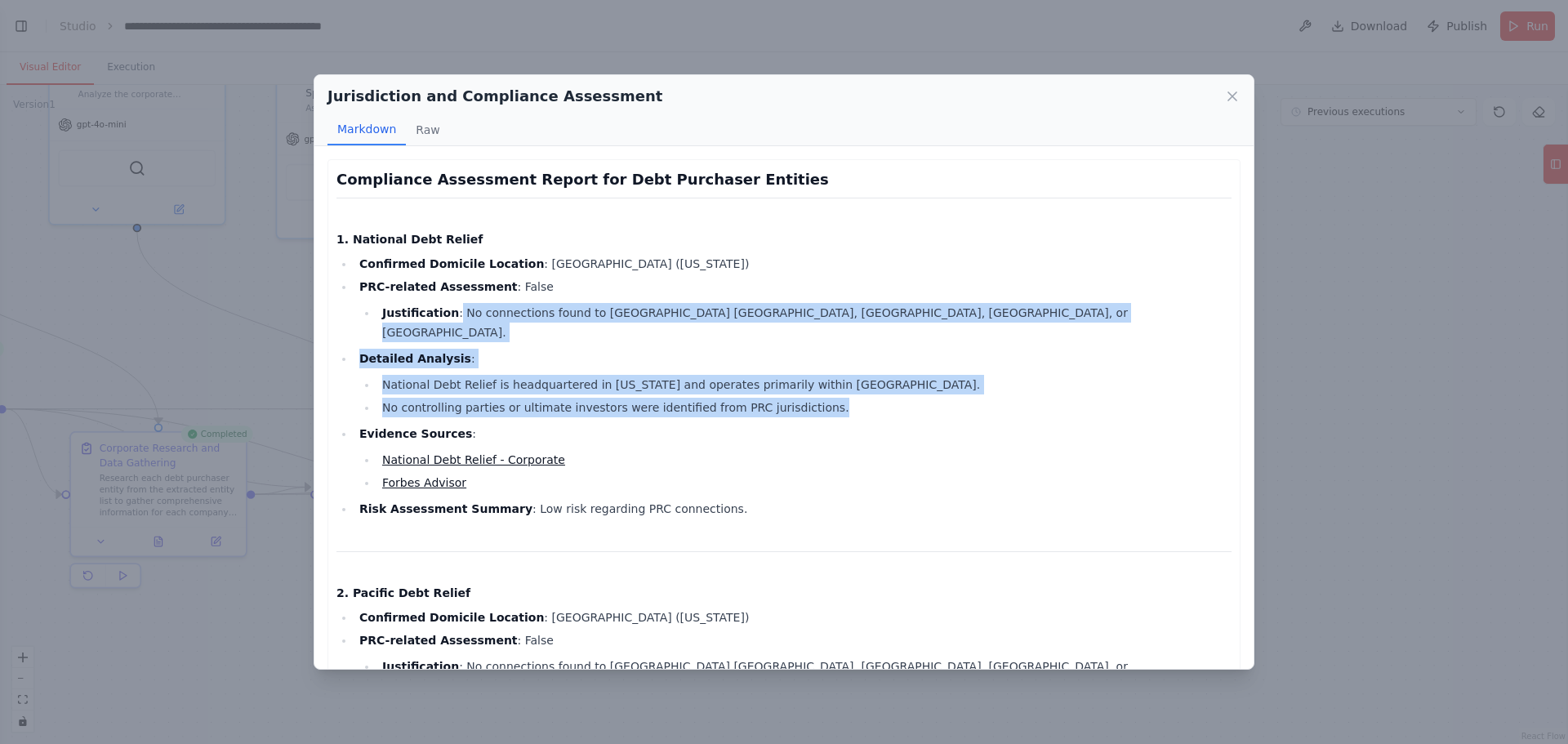
drag, startPoint x: 522, startPoint y: 383, endPoint x: 590, endPoint y: 424, distance: 79.4
click at [590, 424] on ul "Confirmed Domicile Location : [GEOGRAPHIC_DATA] ([US_STATE]) PRC-related Assess…" at bounding box center [784, 386] width 895 height 264
click at [590, 424] on li "Evidence Sources : National Debt Relief - Corporate Forbes Advisor" at bounding box center [793, 458] width 877 height 68
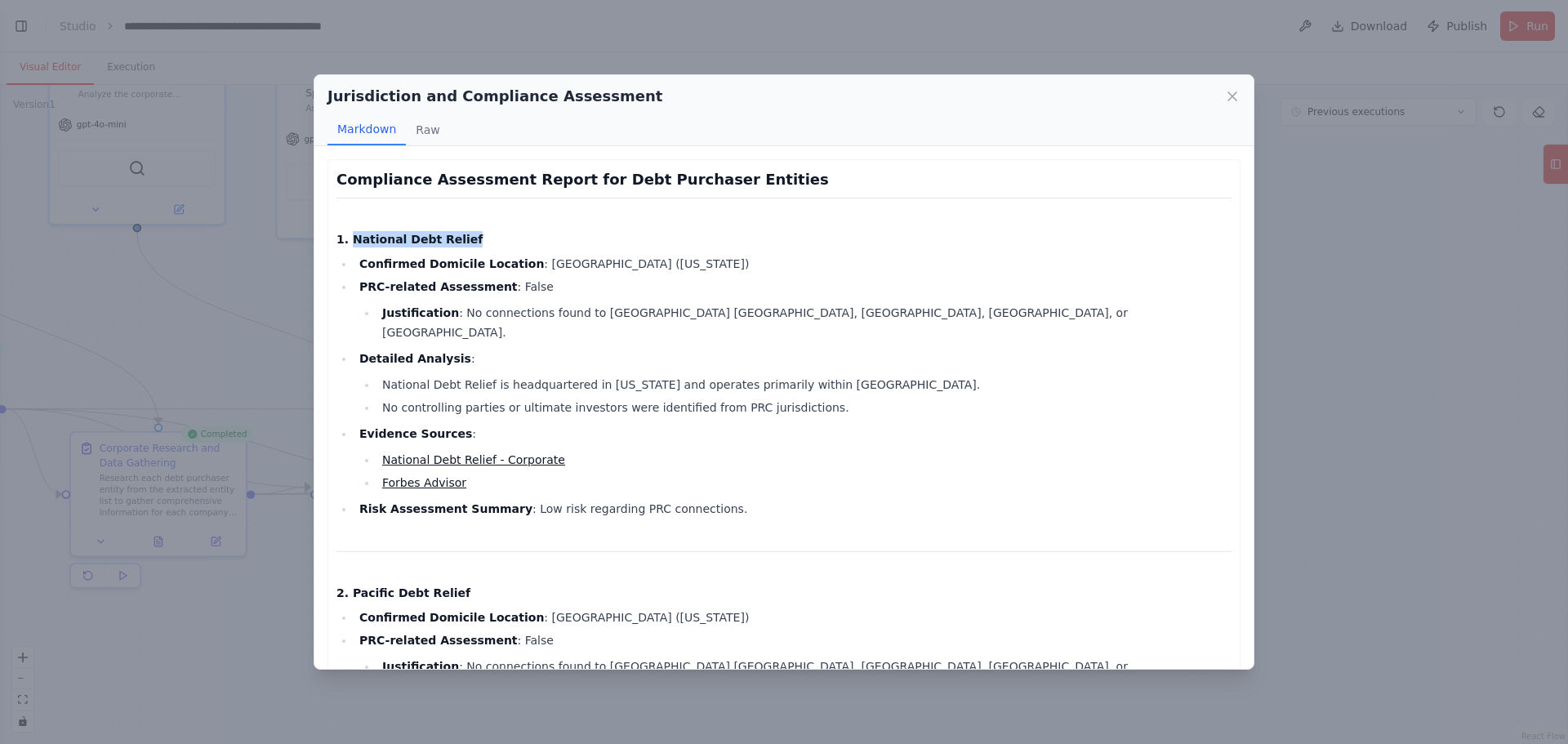
drag, startPoint x: 348, startPoint y: 241, endPoint x: 453, endPoint y: 237, distance: 105.1
click at [453, 237] on h4 "1. National Debt Relief" at bounding box center [784, 239] width 895 height 16
drag, startPoint x: 514, startPoint y: 258, endPoint x: 656, endPoint y: 269, distance: 142.4
click at [656, 269] on li "Confirmed Domicile Location : [GEOGRAPHIC_DATA] ([US_STATE])" at bounding box center [793, 263] width 877 height 20
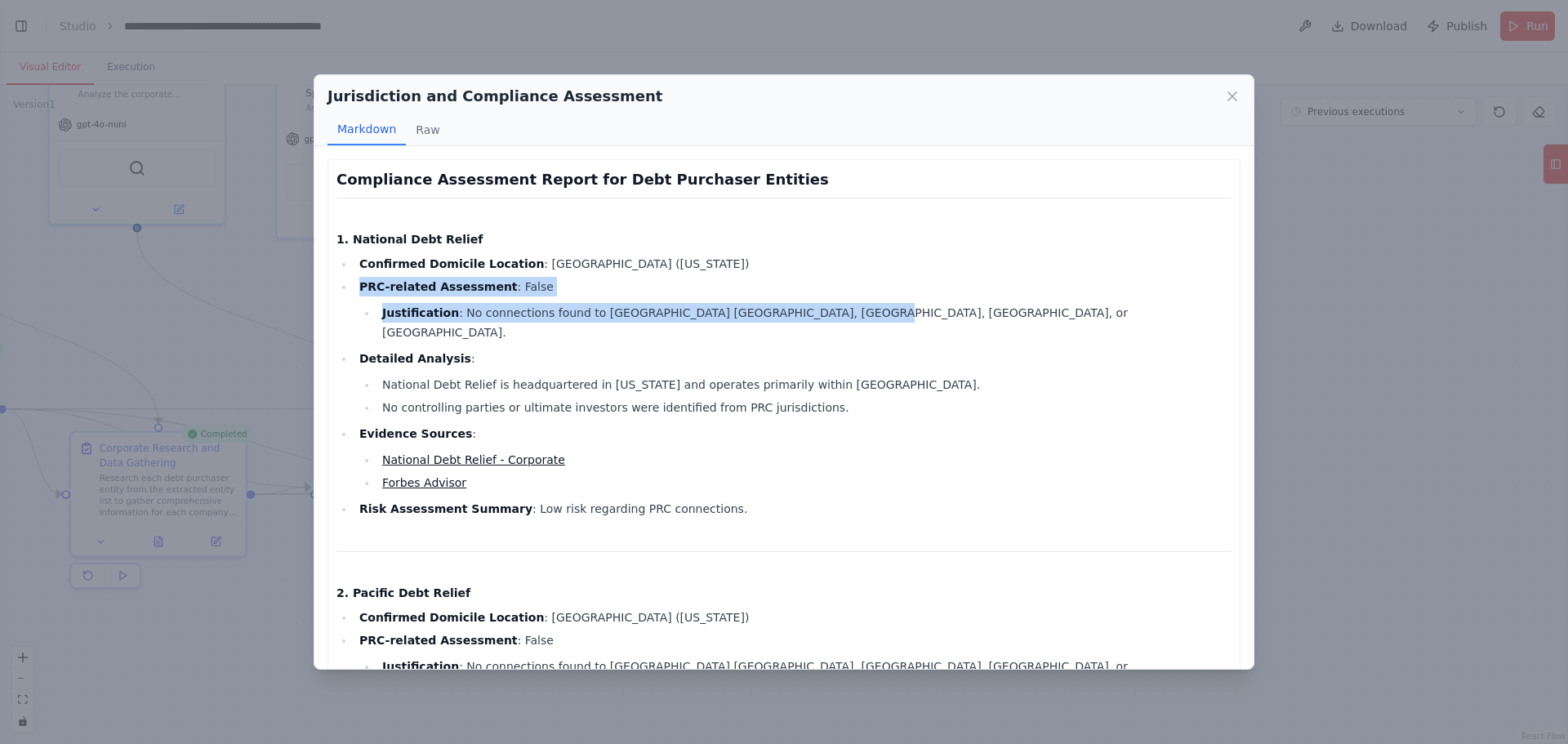
drag, startPoint x: 357, startPoint y: 276, endPoint x: 838, endPoint y: 320, distance: 483.0
click at [838, 320] on ul "Confirmed Domicile Location : [GEOGRAPHIC_DATA] ([US_STATE]) PRC-related Assess…" at bounding box center [784, 386] width 895 height 264
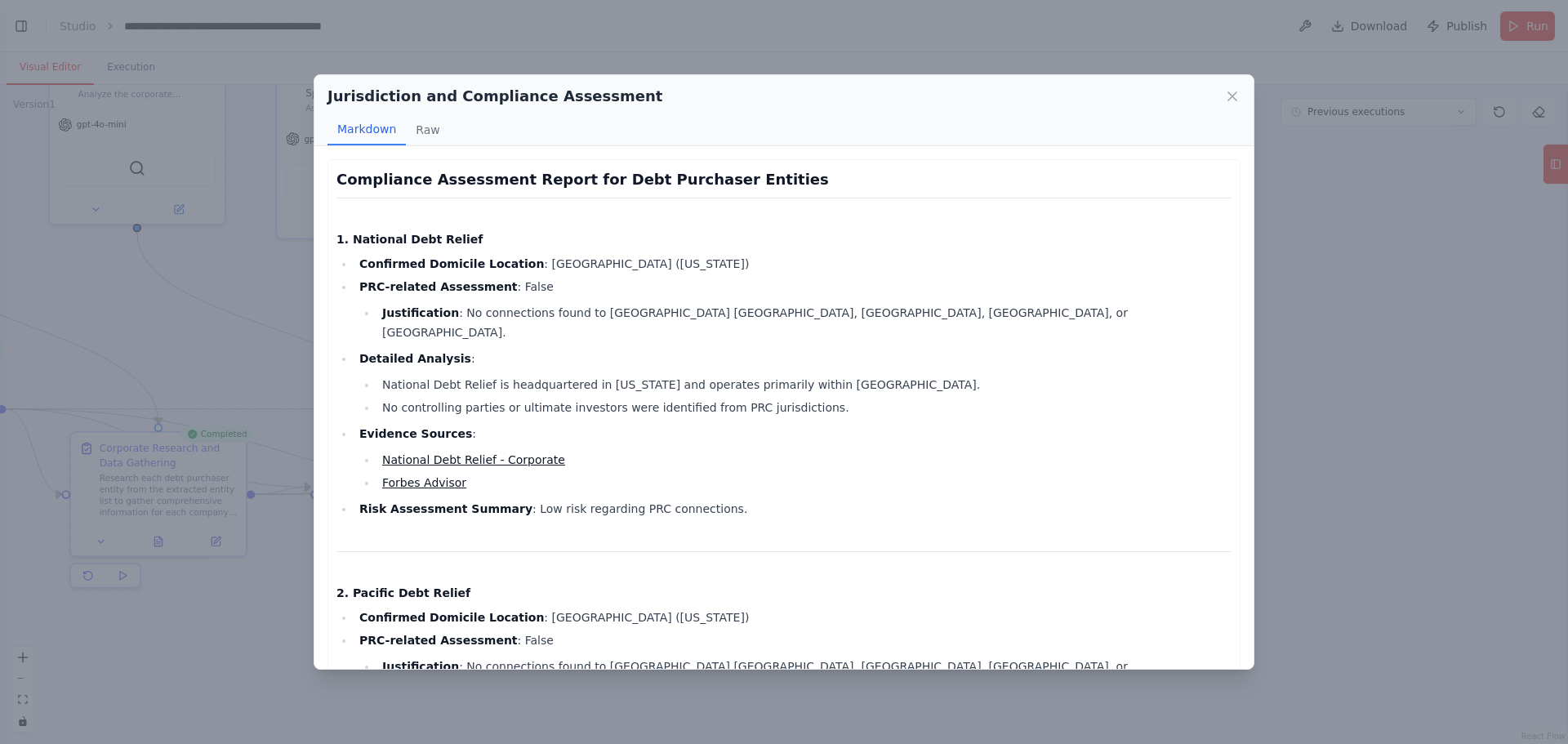
click at [638, 349] on li "Detailed Analysis : National Debt Relief is headquartered in [US_STATE] and ope…" at bounding box center [793, 383] width 877 height 68
drag, startPoint x: 437, startPoint y: 312, endPoint x: 844, endPoint y: 307, distance: 407.0
click at [844, 307] on li "Justification : No connections found to [GEOGRAPHIC_DATA] [GEOGRAPHIC_DATA], [G…" at bounding box center [804, 322] width 854 height 39
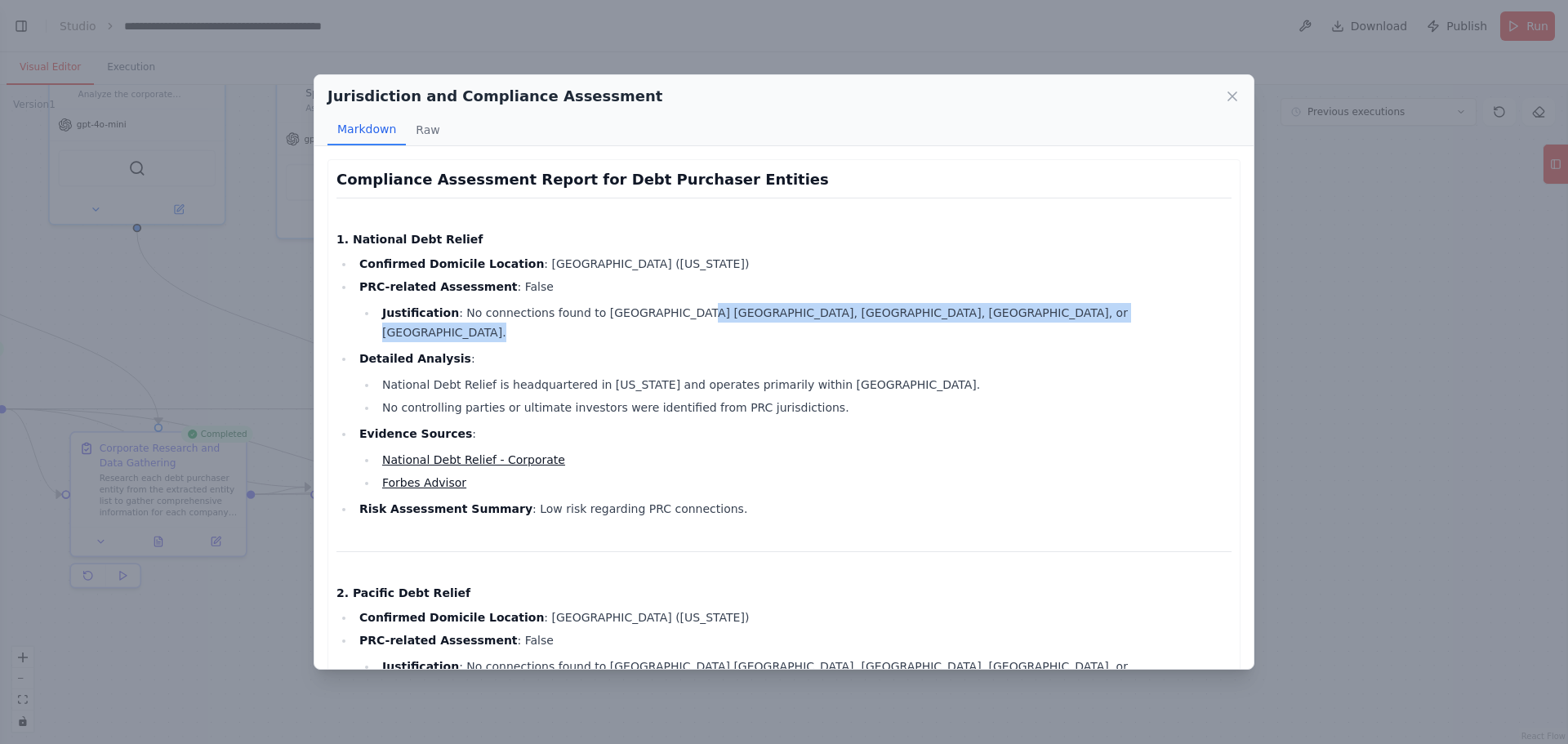
drag, startPoint x: 662, startPoint y: 318, endPoint x: 828, endPoint y: 336, distance: 167.0
click at [828, 336] on ul "Confirmed Domicile Location : [GEOGRAPHIC_DATA] ([US_STATE]) PRC-related Assess…" at bounding box center [784, 386] width 895 height 264
click at [828, 349] on li "Detailed Analysis : National Debt Relief is headquartered in [US_STATE] and ope…" at bounding box center [793, 383] width 877 height 68
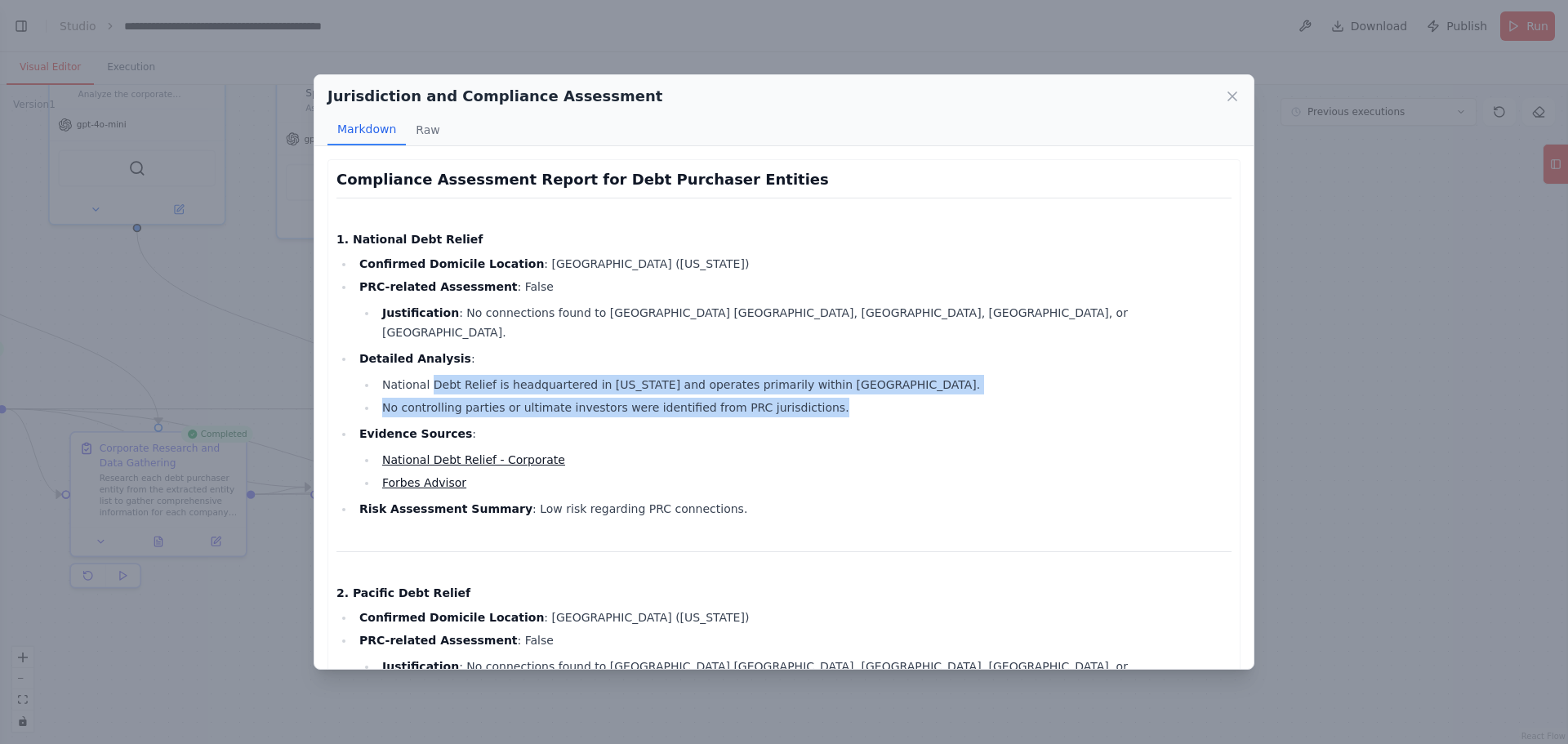
drag, startPoint x: 525, startPoint y: 380, endPoint x: 823, endPoint y: 398, distance: 298.5
click at [823, 398] on ul "Confirmed Domicile Location : [GEOGRAPHIC_DATA] ([US_STATE]) PRC-related Assess…" at bounding box center [784, 386] width 895 height 264
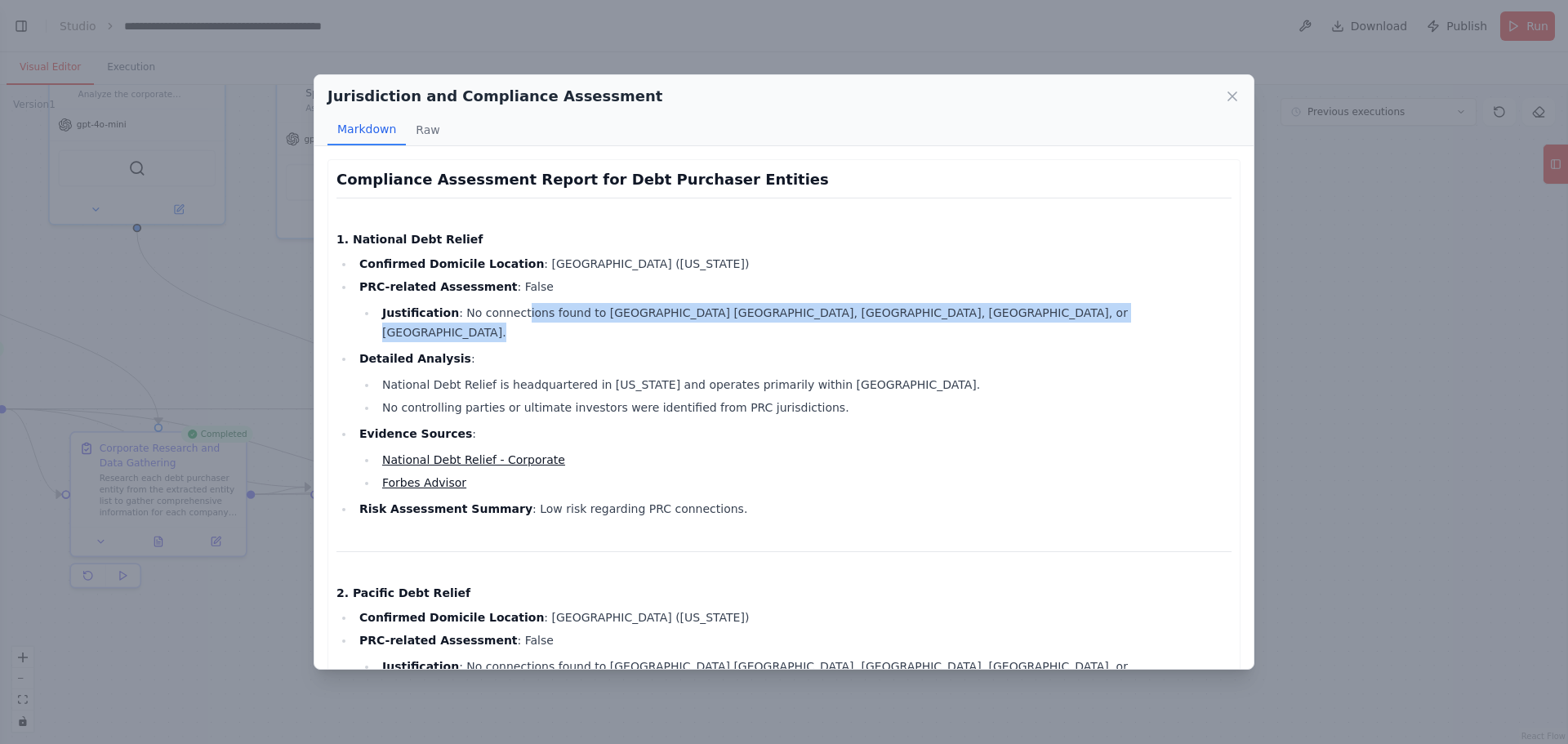
drag, startPoint x: 510, startPoint y: 315, endPoint x: 824, endPoint y: 324, distance: 314.1
click at [824, 324] on ul "Confirmed Domicile Location : [GEOGRAPHIC_DATA] ([US_STATE]) PRC-related Assess…" at bounding box center [784, 386] width 895 height 264
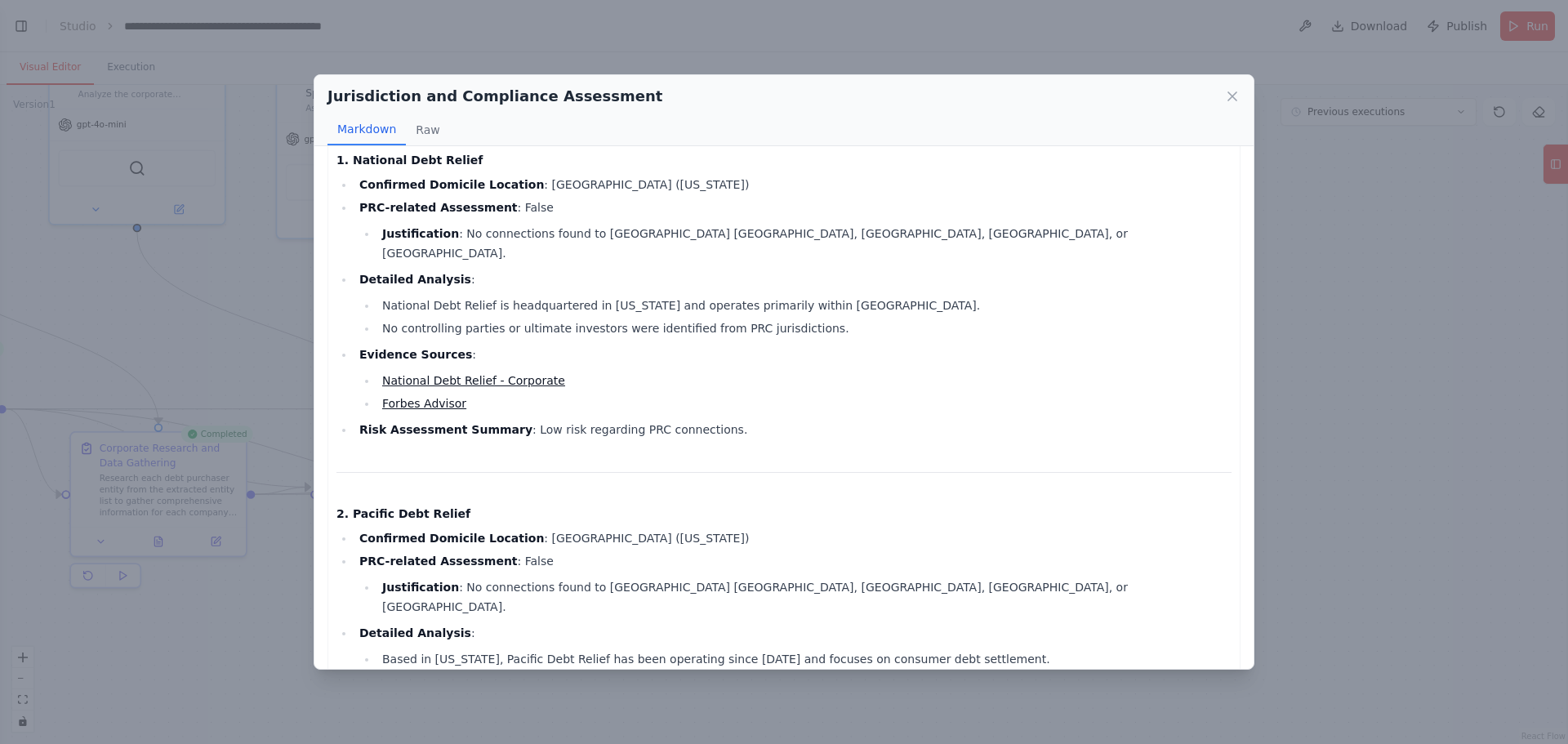
scroll to position [163, 0]
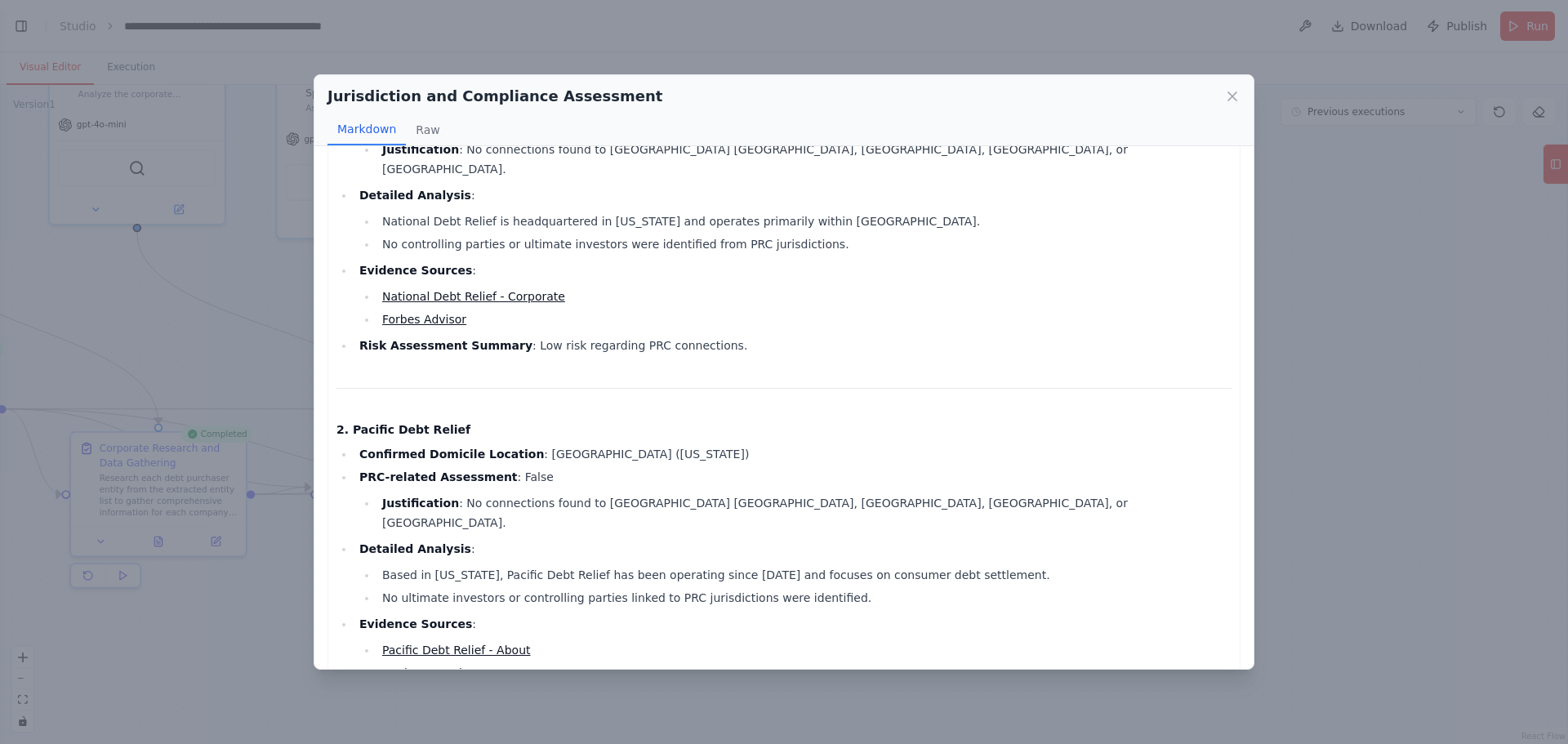
click at [482, 290] on link "National Debt Relief - Corporate" at bounding box center [473, 297] width 183 height 13
